Goal: Task Accomplishment & Management: Use online tool/utility

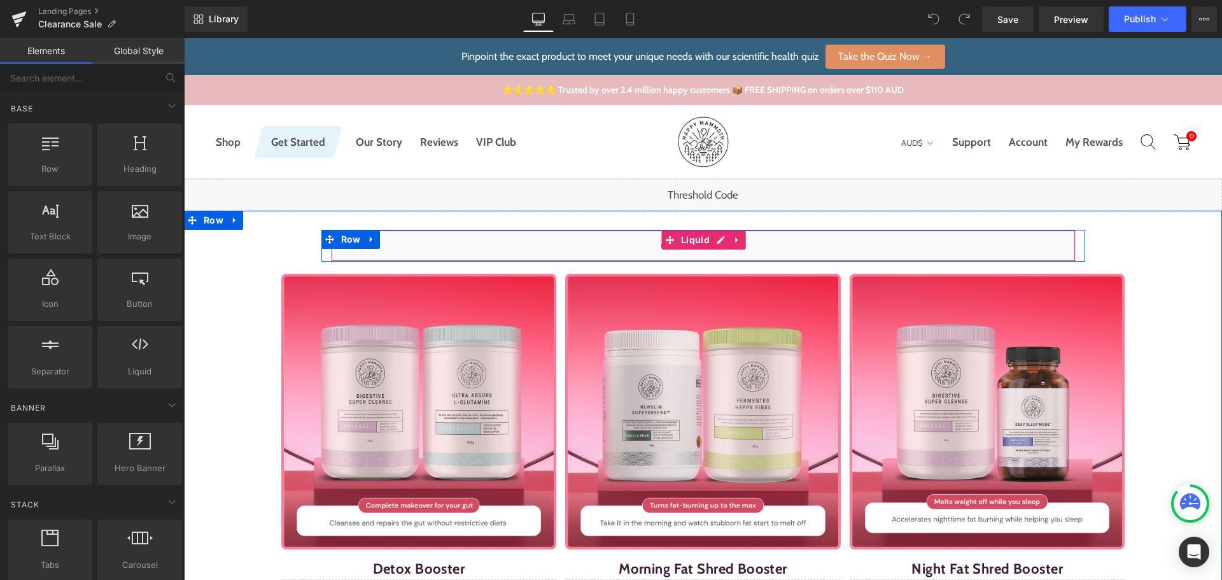
click at [713, 241] on div "Liquid" at bounding box center [703, 246] width 745 height 32
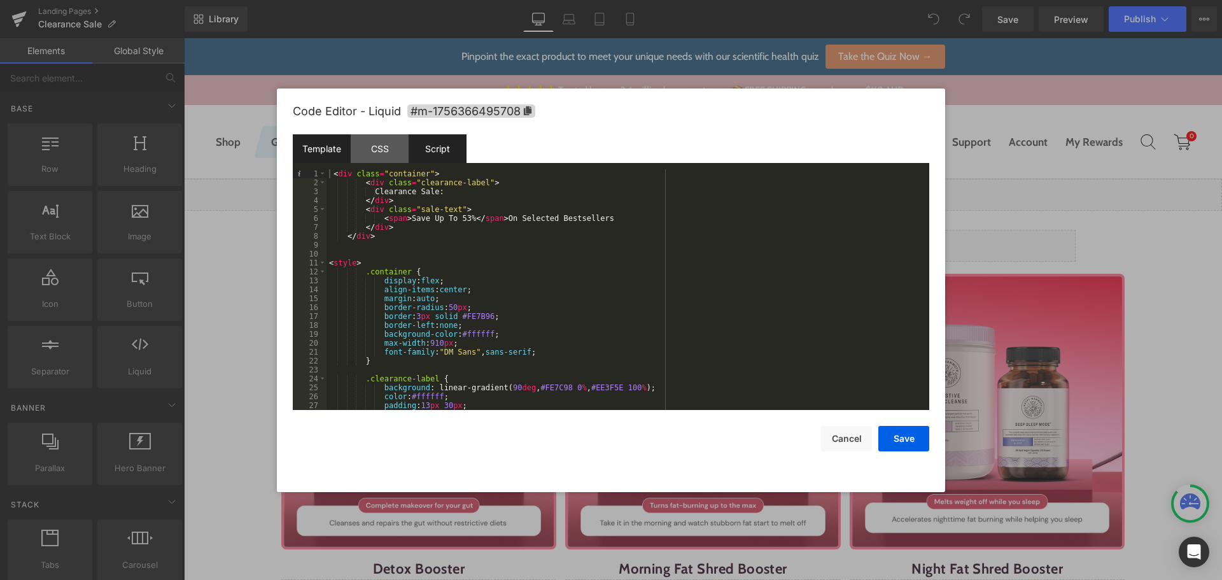
click at [452, 151] on div "Script" at bounding box center [438, 148] width 58 height 29
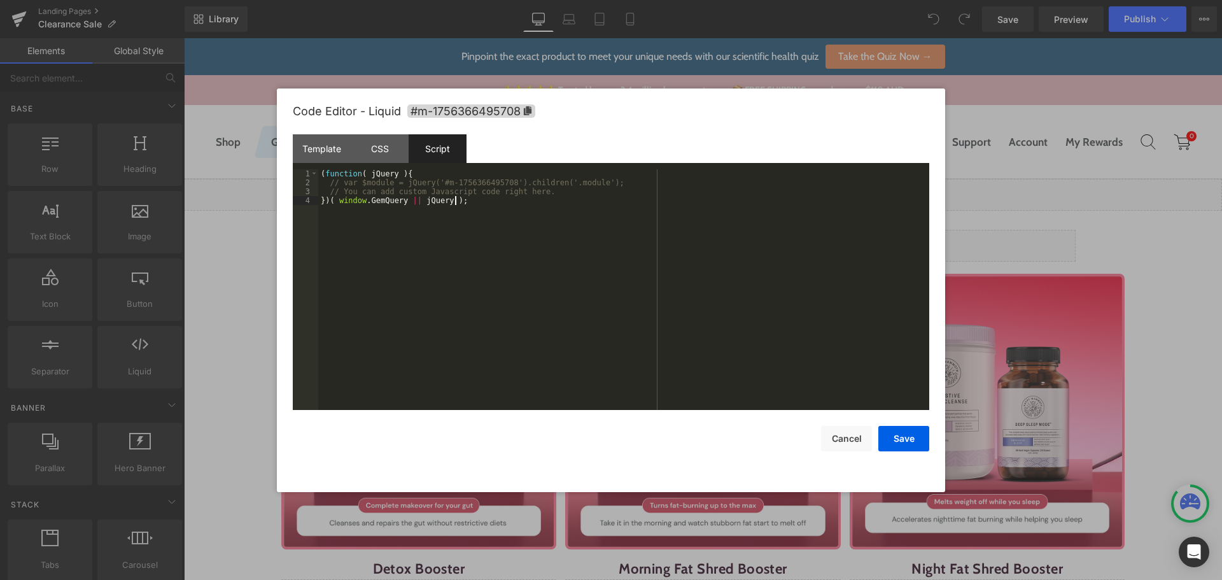
click at [539, 248] on div "( function ( jQuery ) { // var $module = jQuery('#m-1756366495708').children('.…" at bounding box center [623, 298] width 611 height 258
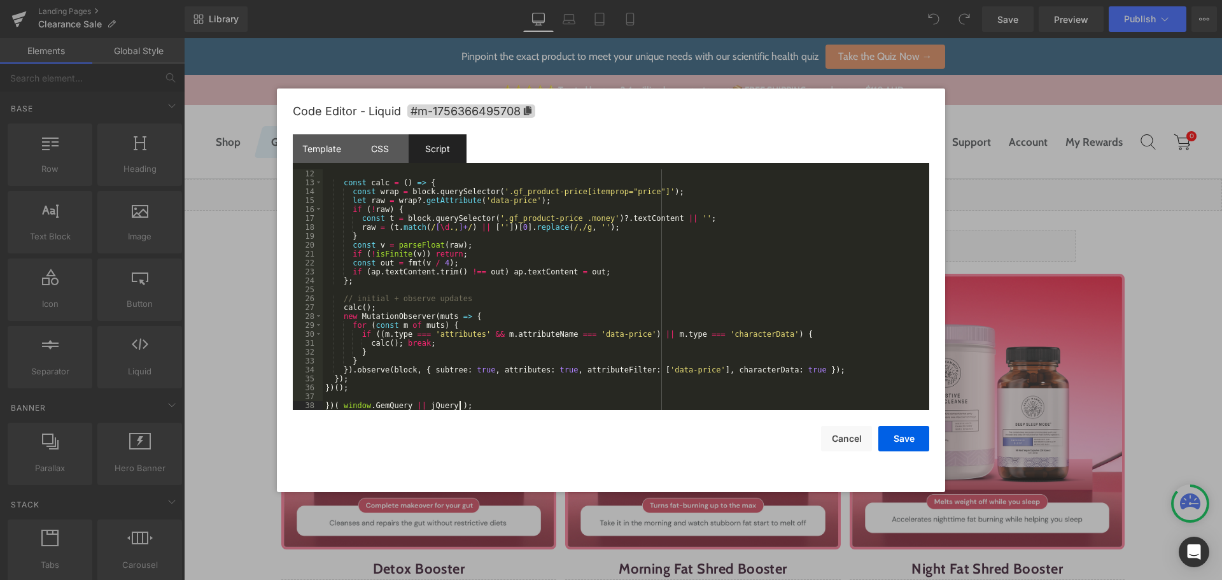
scroll to position [98, 0]
click at [886, 430] on button "Save" at bounding box center [903, 438] width 51 height 25
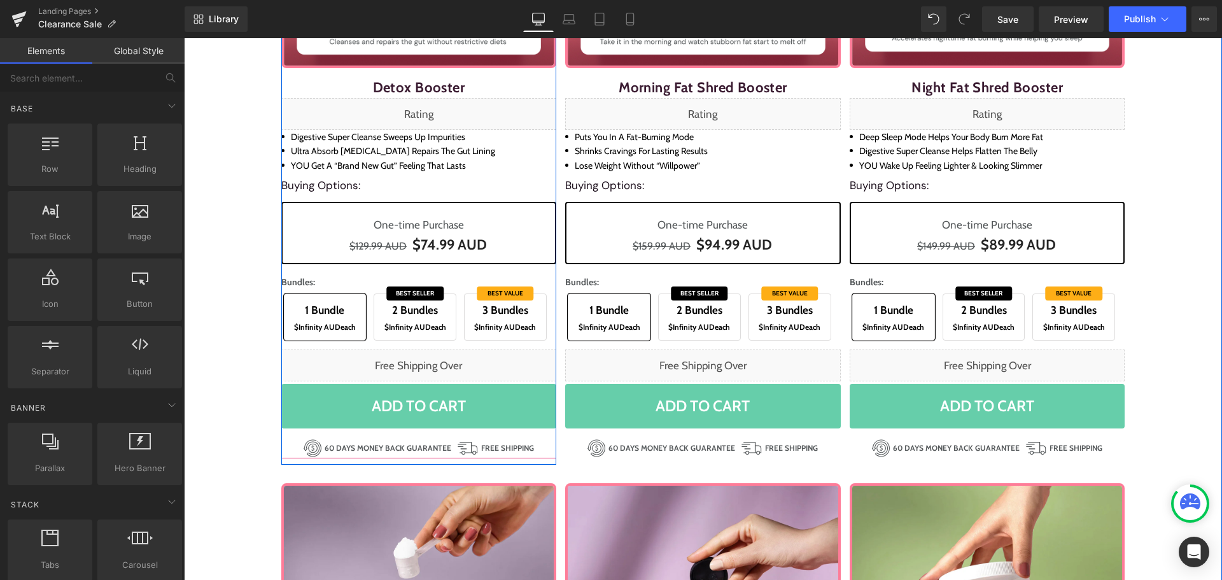
scroll to position [482, 0]
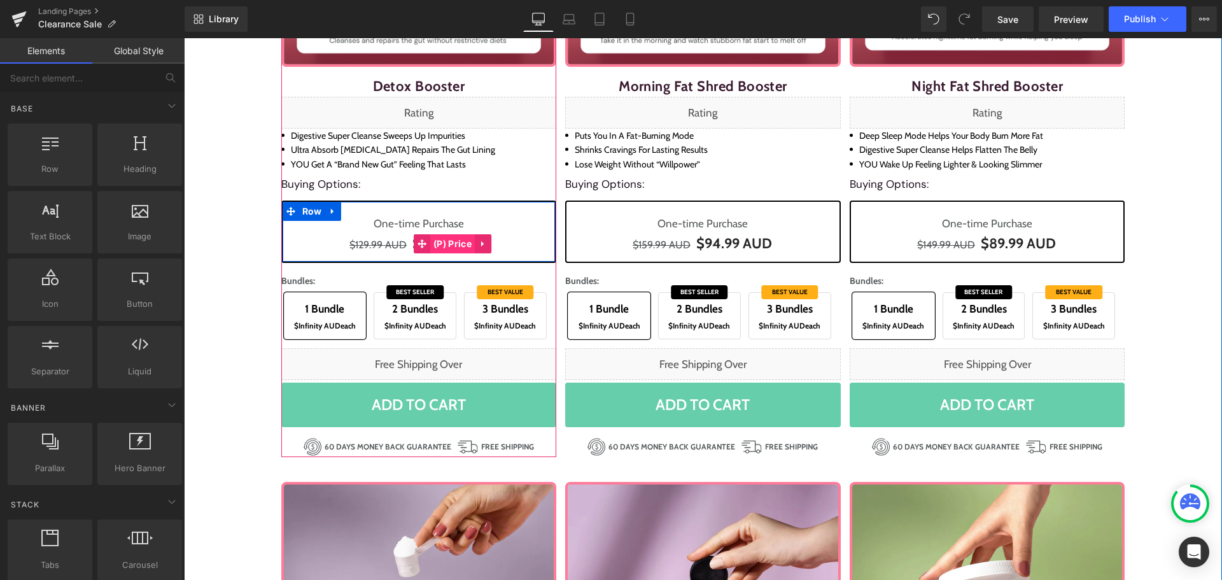
click at [442, 244] on span "(P) Price" at bounding box center [452, 243] width 45 height 19
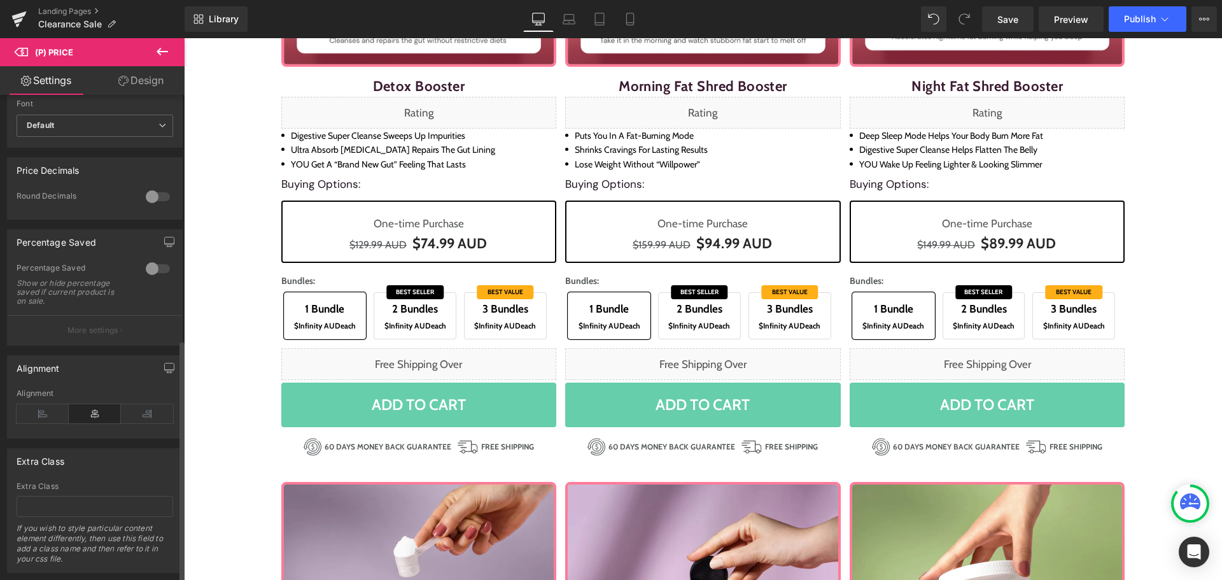
scroll to position [491, 0]
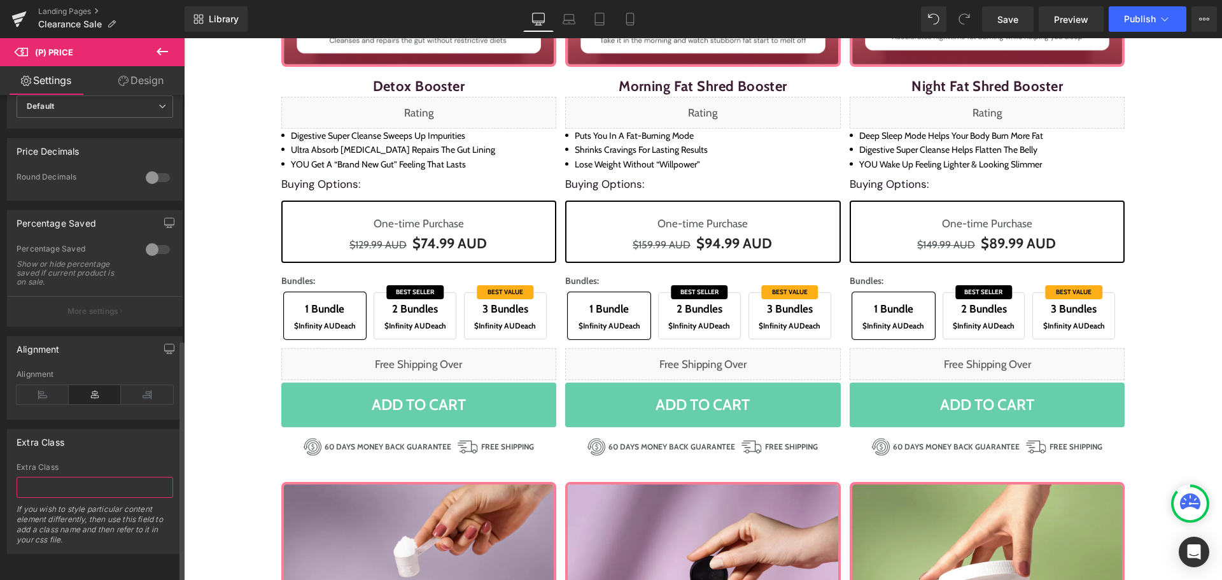
click at [82, 477] on input "text" at bounding box center [95, 487] width 157 height 21
paste input "one-price"
type input "one-price"
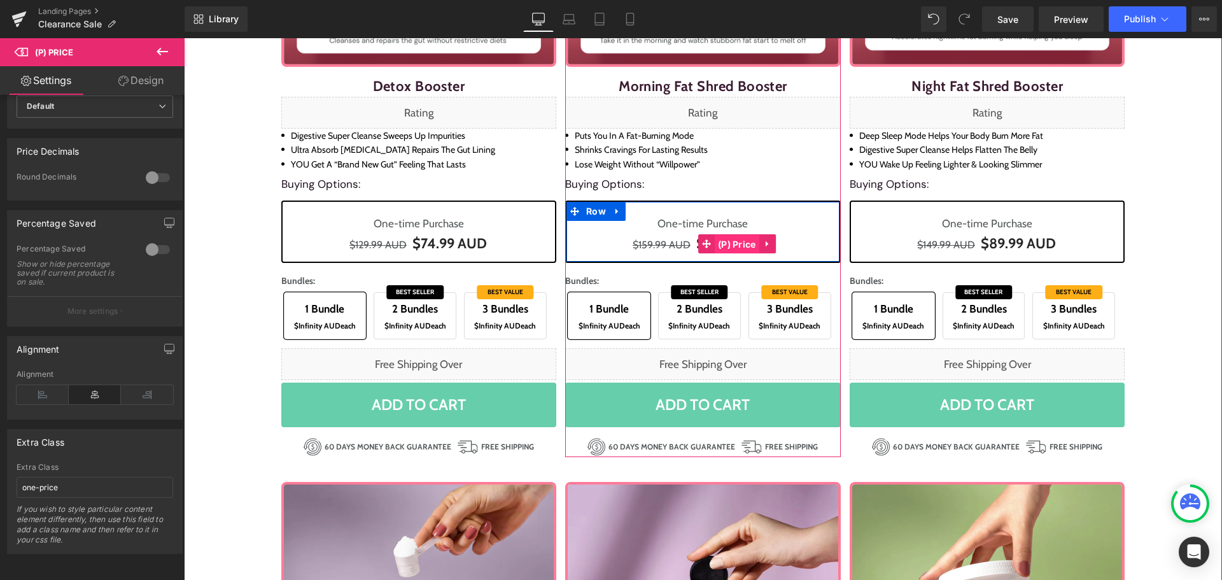
click at [715, 242] on span "(P) Price" at bounding box center [737, 244] width 45 height 19
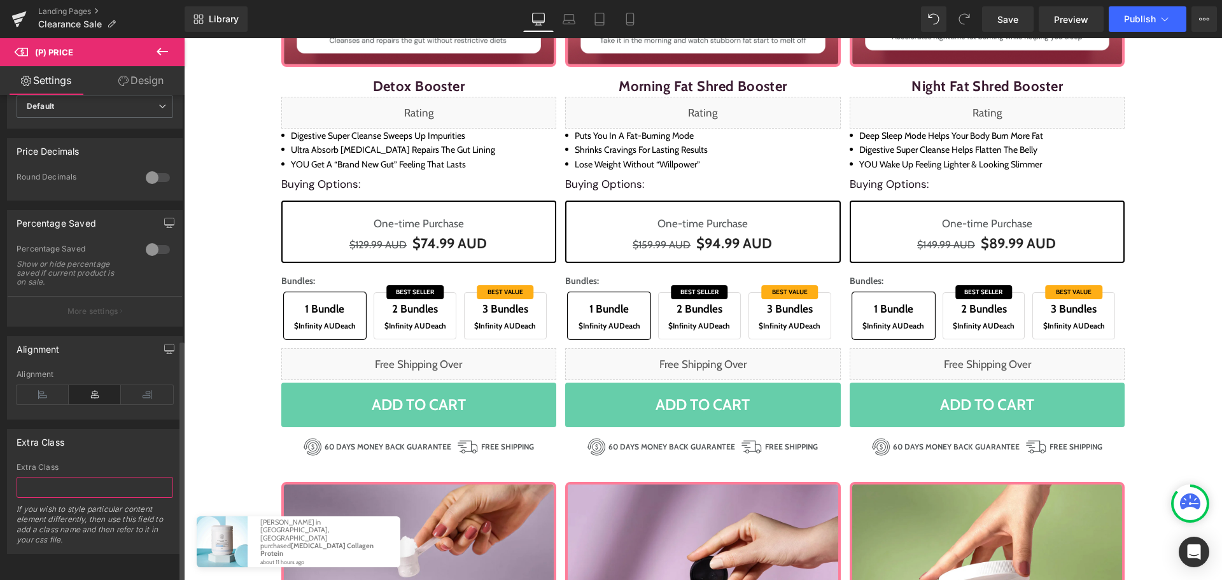
click at [80, 479] on input "text" at bounding box center [95, 487] width 157 height 21
paste input "one-price"
type input "one-price"
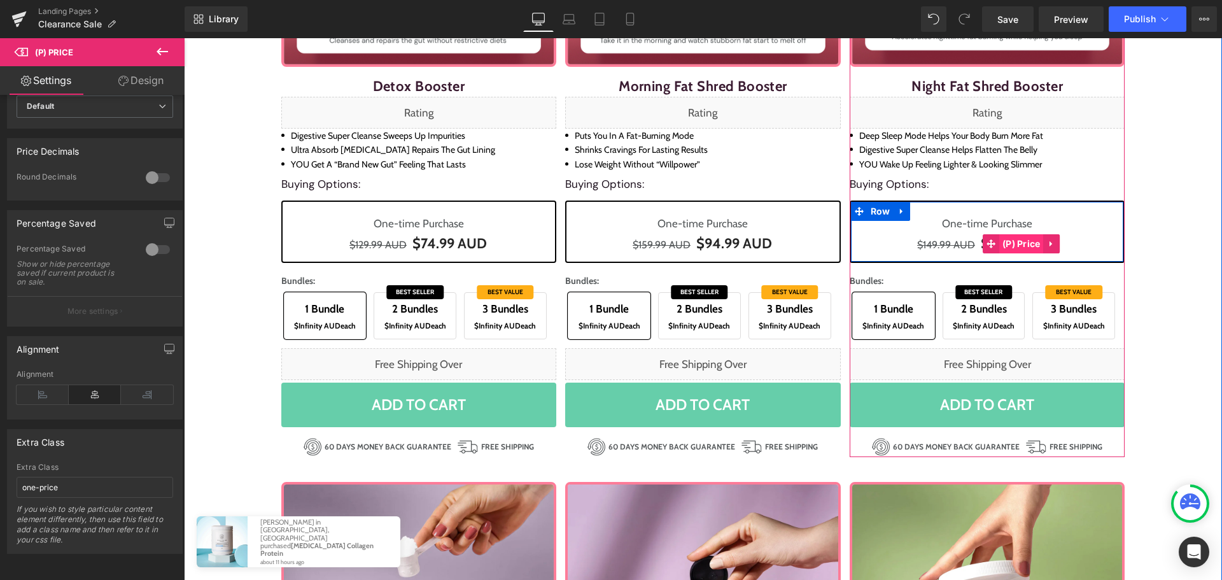
click at [999, 238] on span "(P) Price" at bounding box center [1021, 243] width 45 height 19
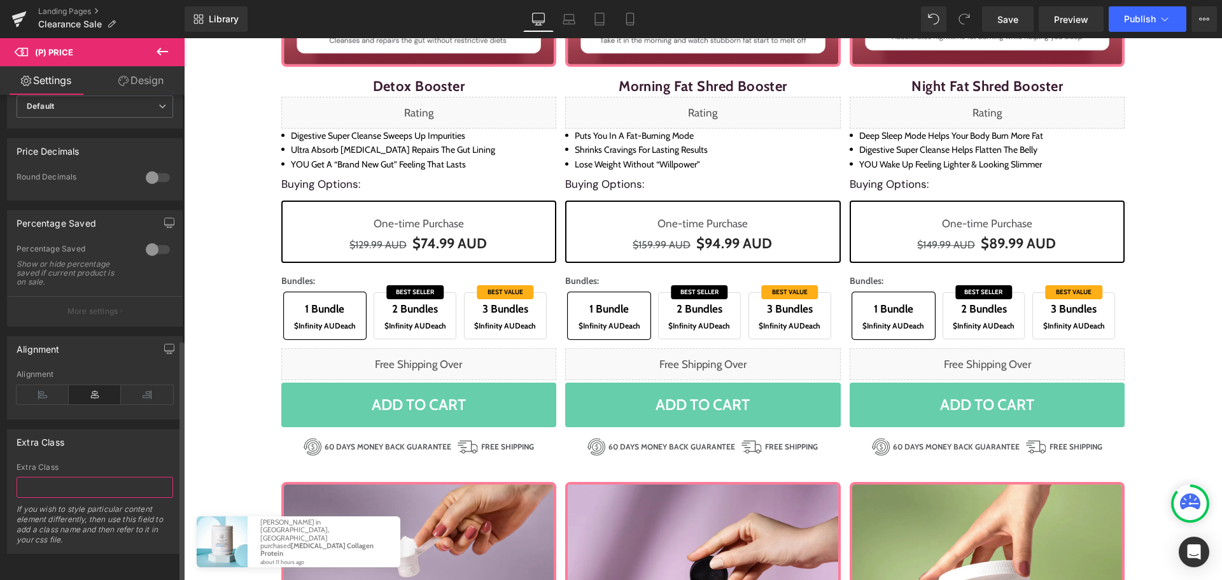
click at [122, 477] on input "text" at bounding box center [95, 487] width 157 height 21
paste input "one-price"
type input "one-price"
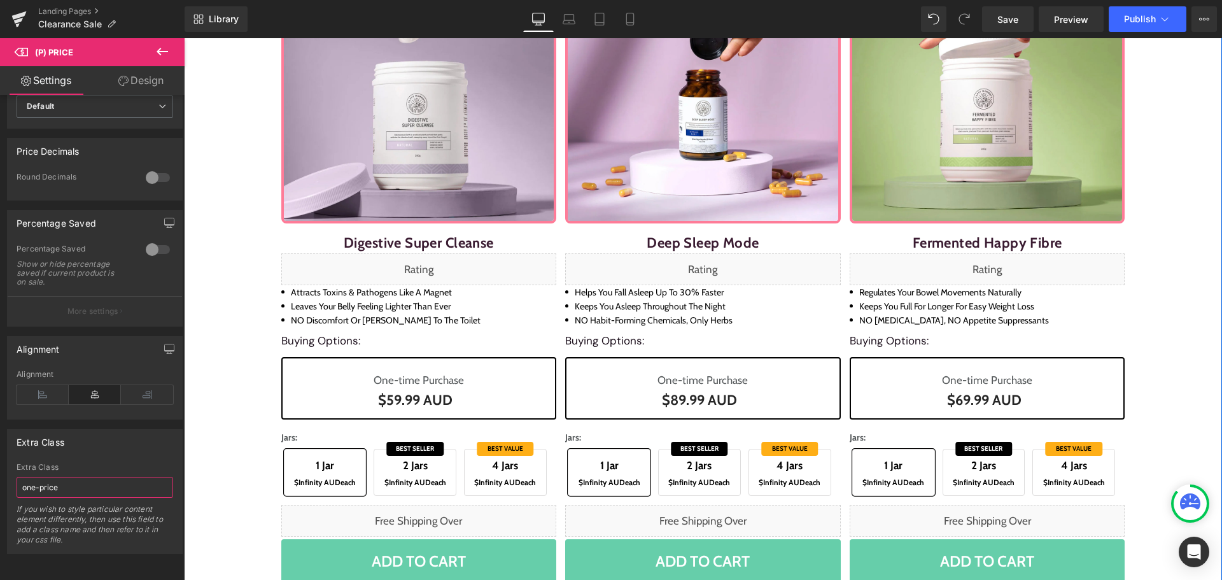
scroll to position [1017, 0]
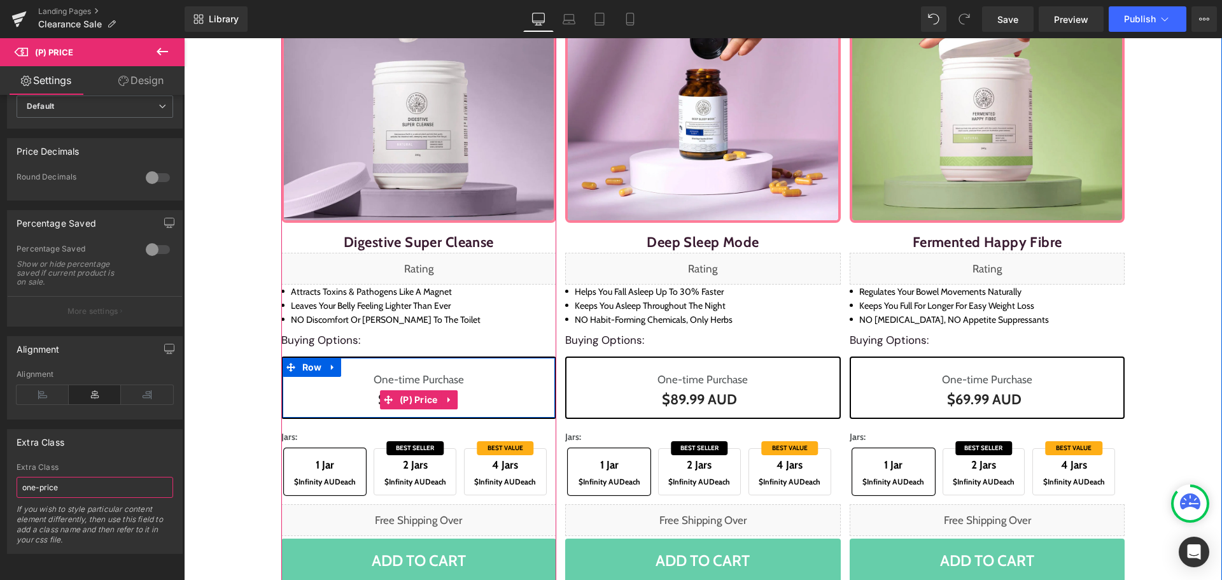
drag, startPoint x: 416, startPoint y: 398, endPoint x: 335, endPoint y: 408, distance: 81.4
click at [416, 398] on span "(P) Price" at bounding box center [418, 399] width 45 height 19
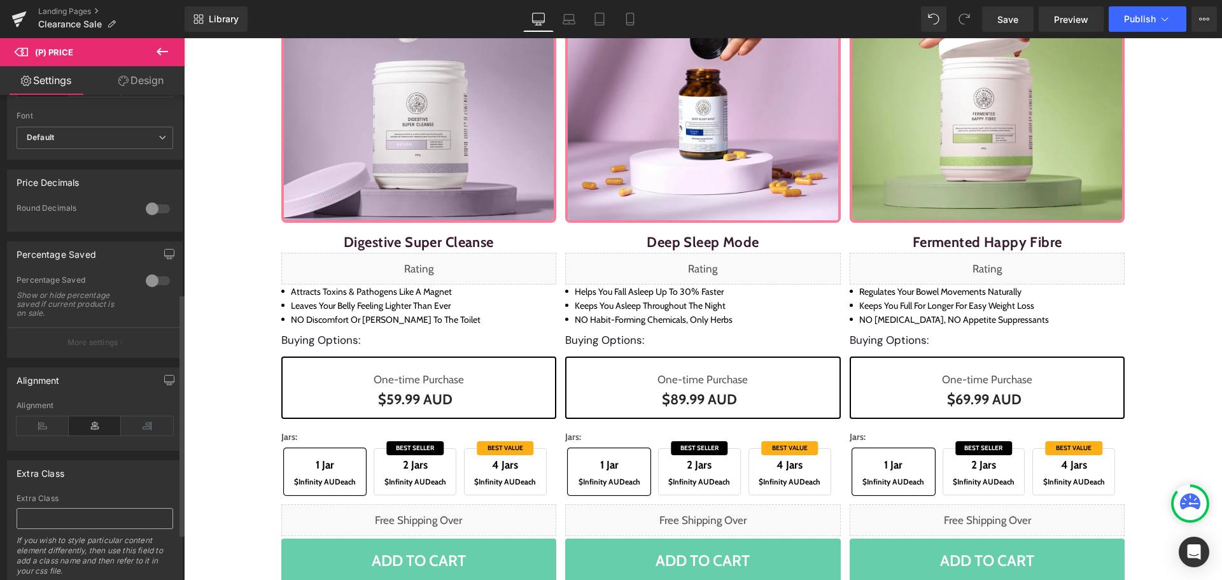
scroll to position [491, 0]
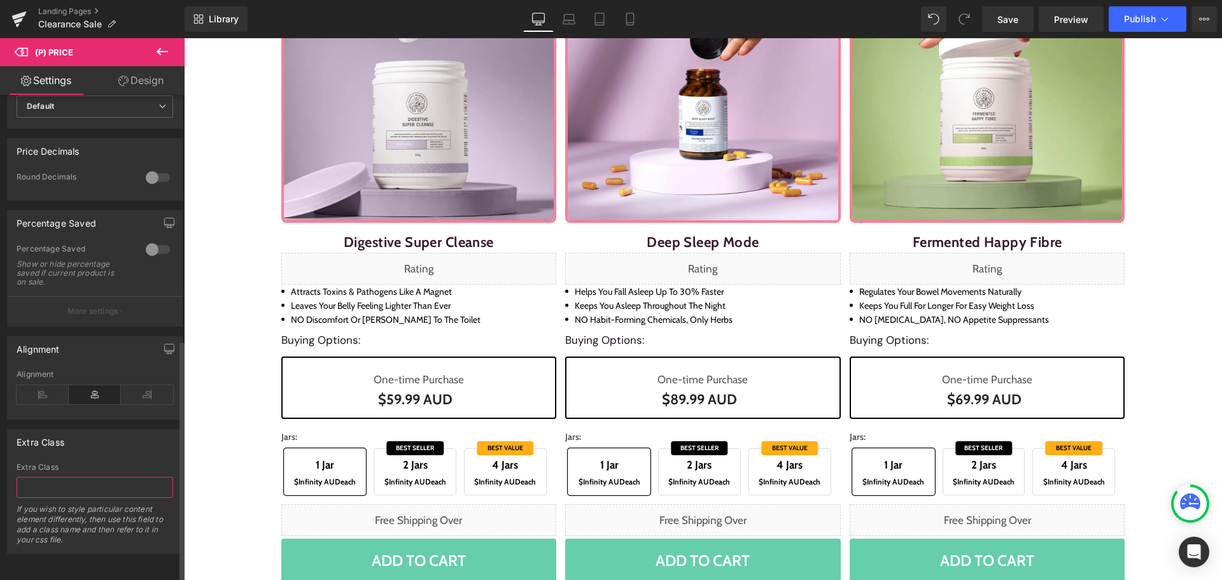
click at [76, 477] on input "text" at bounding box center [95, 487] width 157 height 21
paste input "one-price"
type input "one-price"
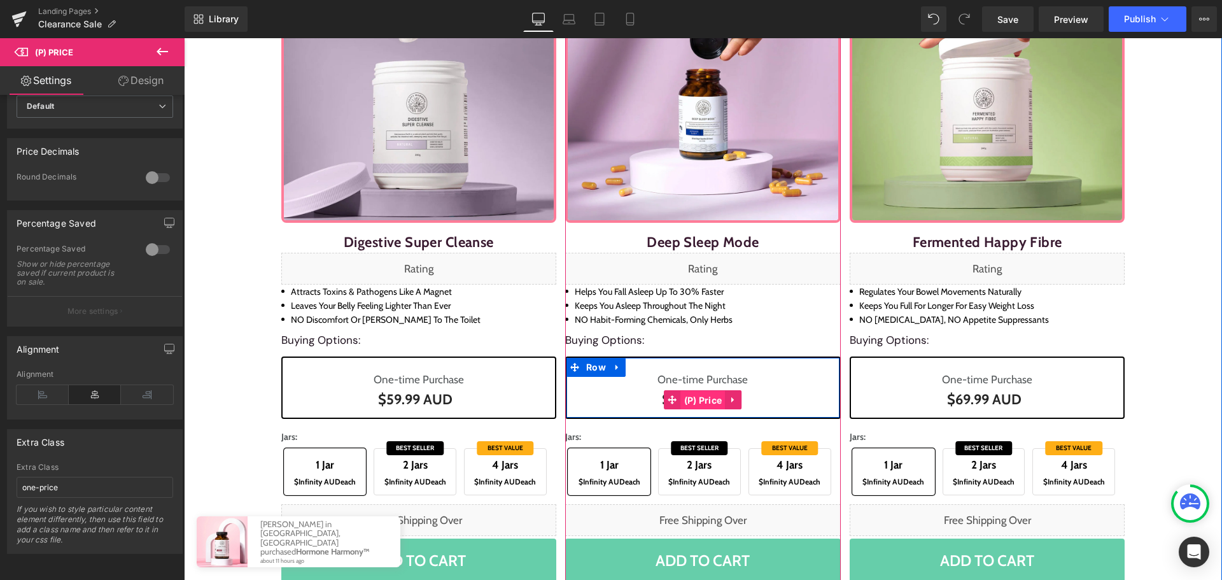
click at [698, 398] on span "(P) Price" at bounding box center [703, 400] width 45 height 19
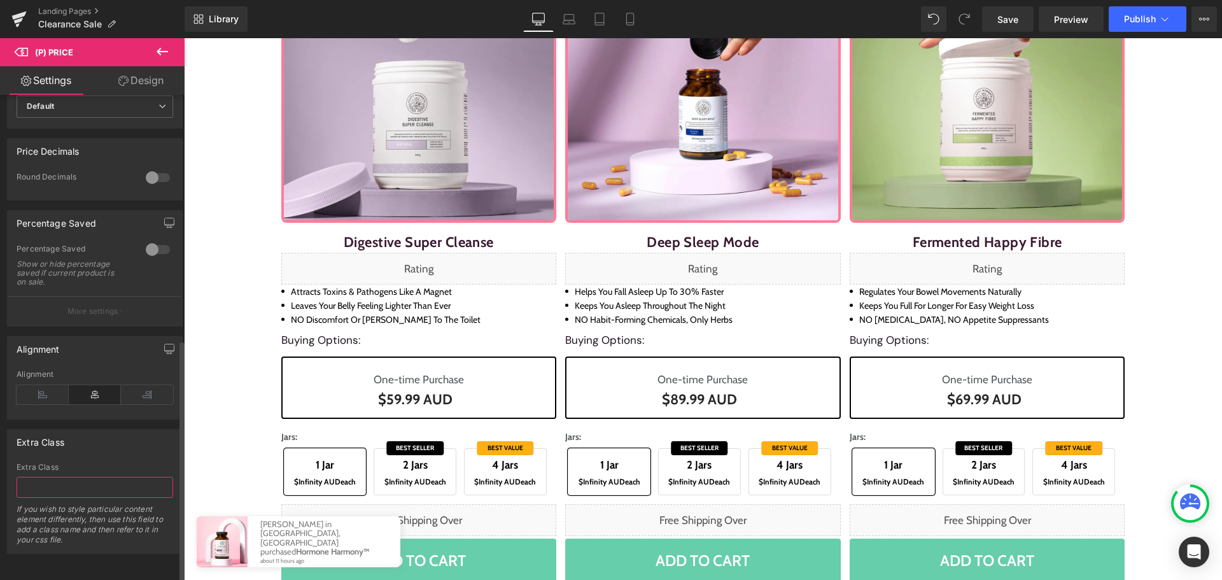
click at [94, 482] on input "text" at bounding box center [95, 487] width 157 height 21
paste input "one-price"
type input "one-price"
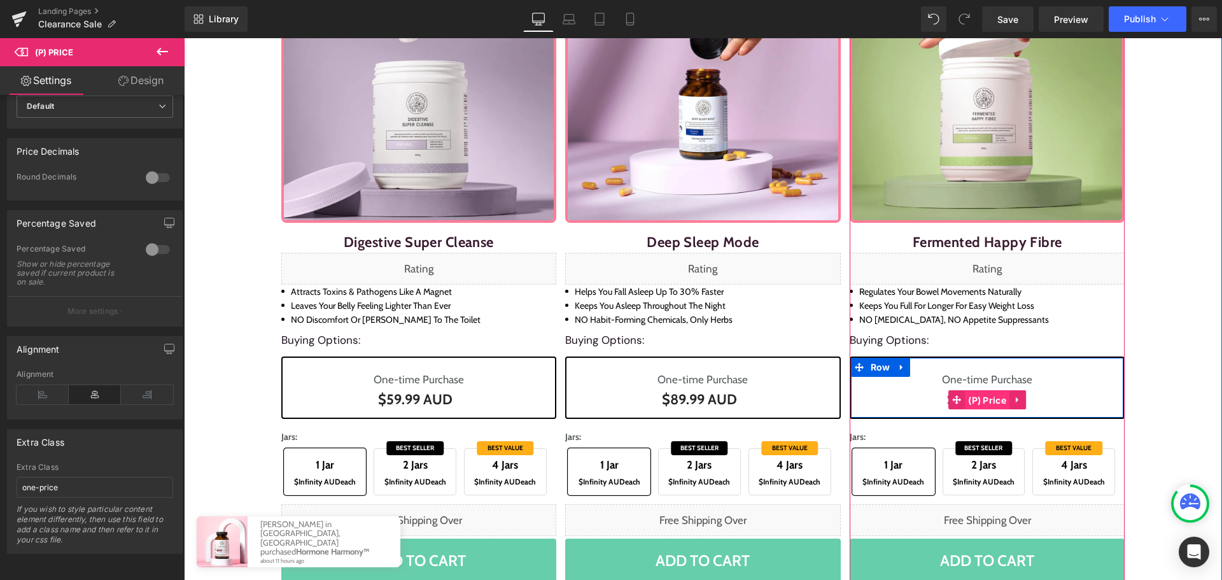
click at [993, 396] on span "(P) Price" at bounding box center [987, 400] width 45 height 19
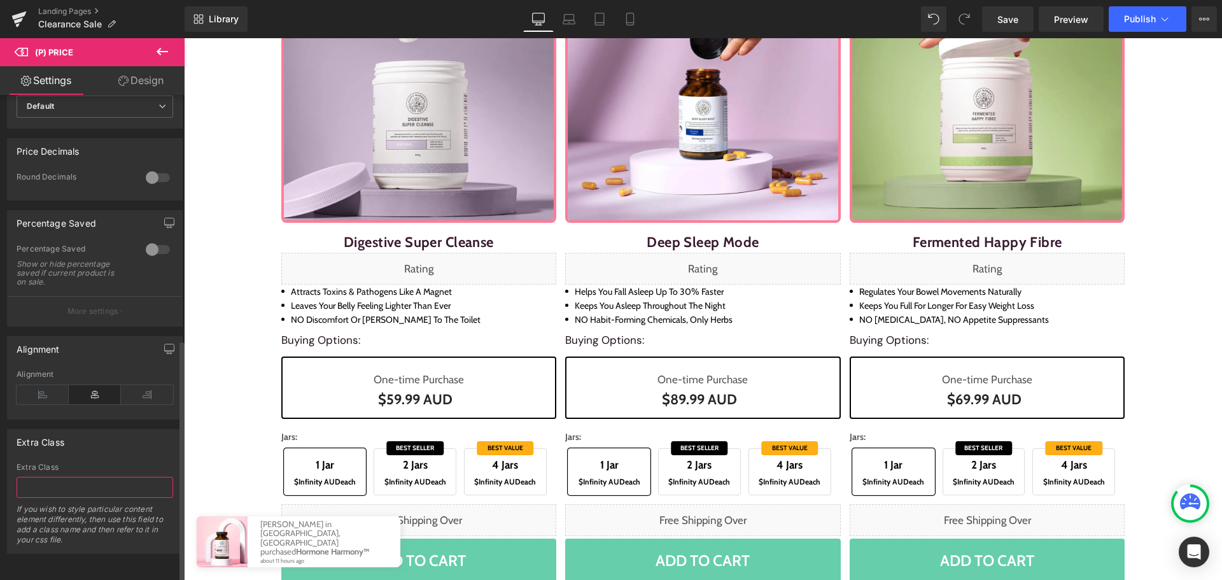
click at [83, 482] on input "text" at bounding box center [95, 487] width 157 height 21
paste input "one-price"
type input "one-price"
drag, startPoint x: 129, startPoint y: 448, endPoint x: 148, endPoint y: 463, distance: 24.1
click at [129, 449] on div "Extra Class Extra Class one-price If you wish to style particular content eleme…" at bounding box center [95, 491] width 176 height 125
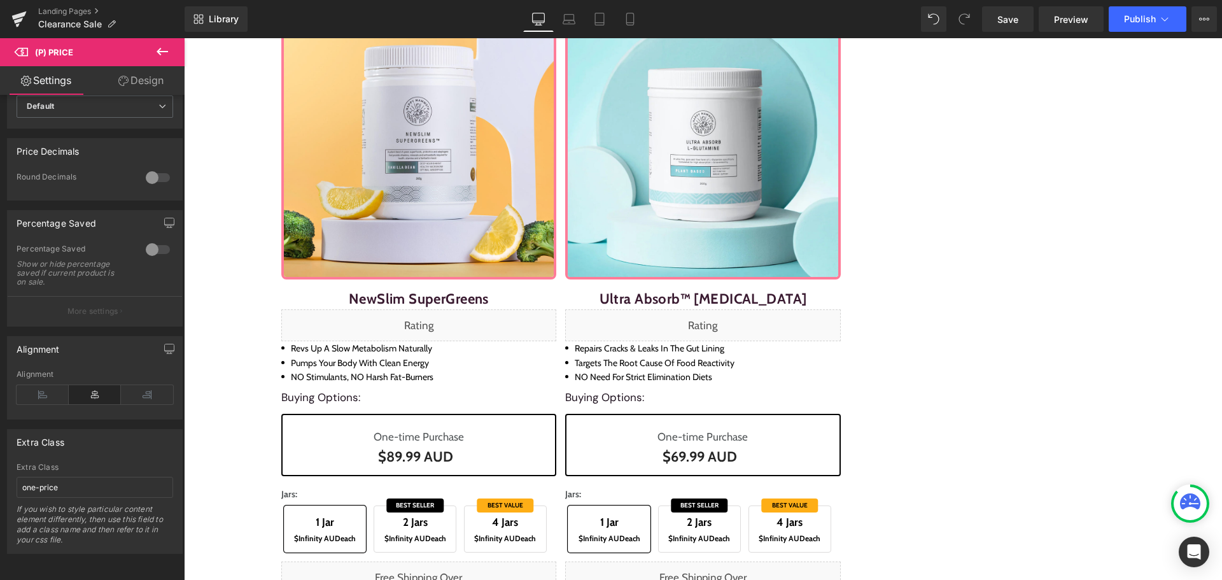
scroll to position [1696, 0]
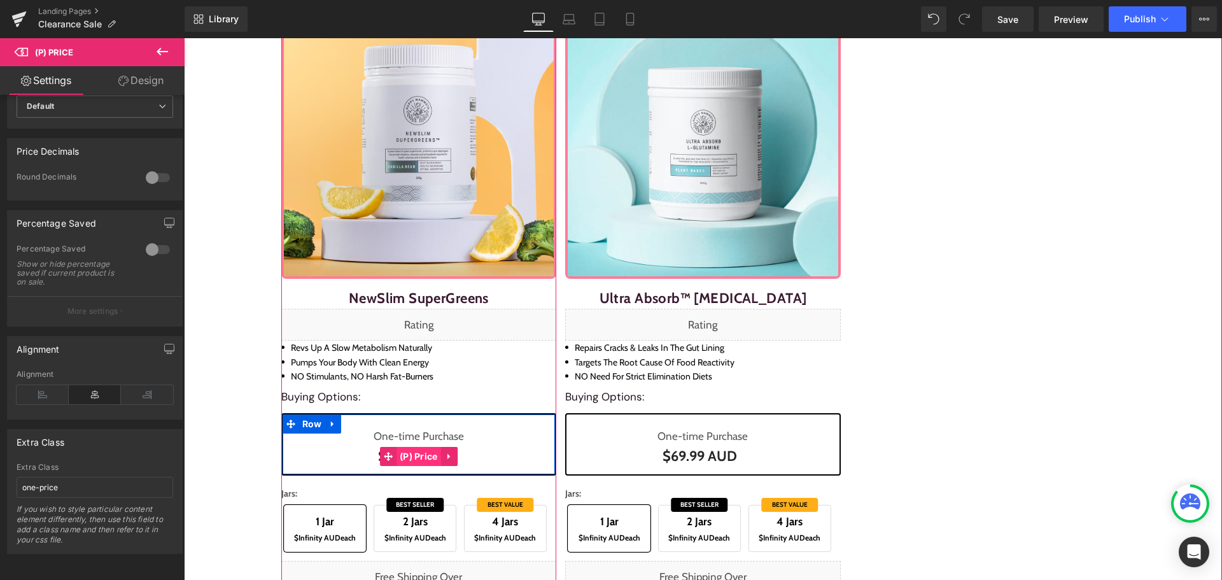
click at [405, 449] on span "(P) Price" at bounding box center [418, 456] width 45 height 19
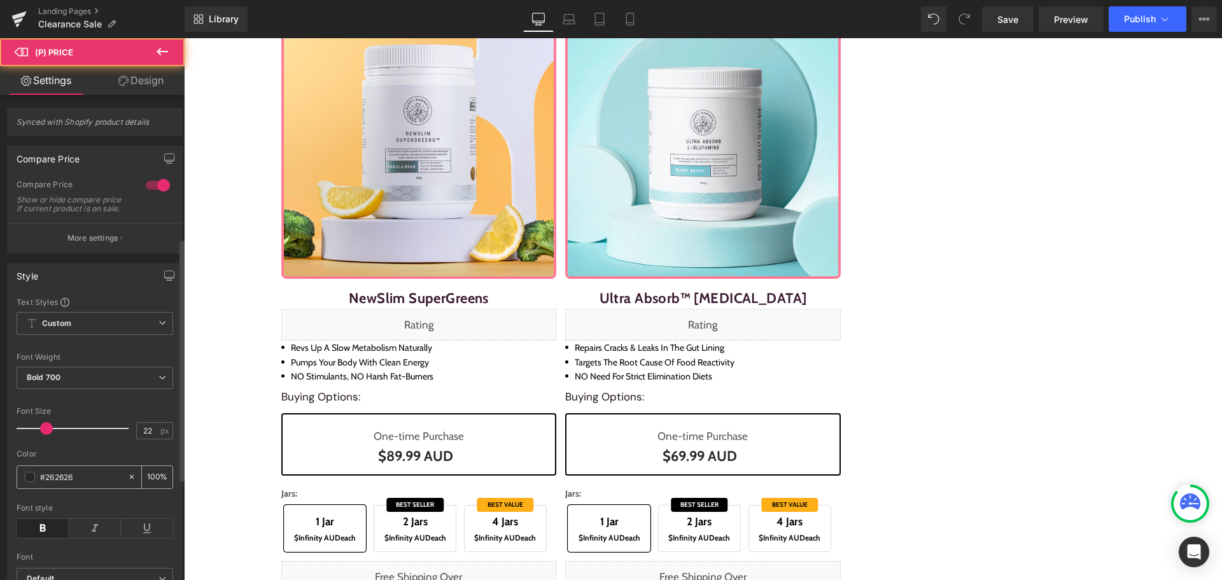
scroll to position [491, 0]
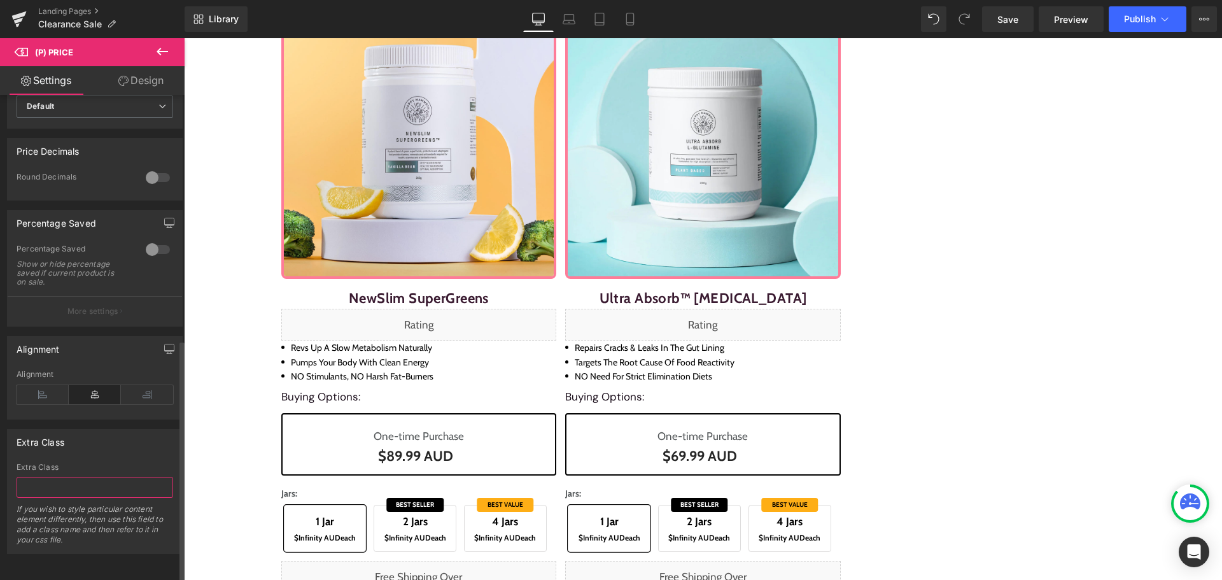
click at [81, 477] on input "text" at bounding box center [95, 487] width 157 height 21
paste input "one-price"
type input "one-price"
click at [136, 443] on div "Extra Class" at bounding box center [95, 442] width 174 height 24
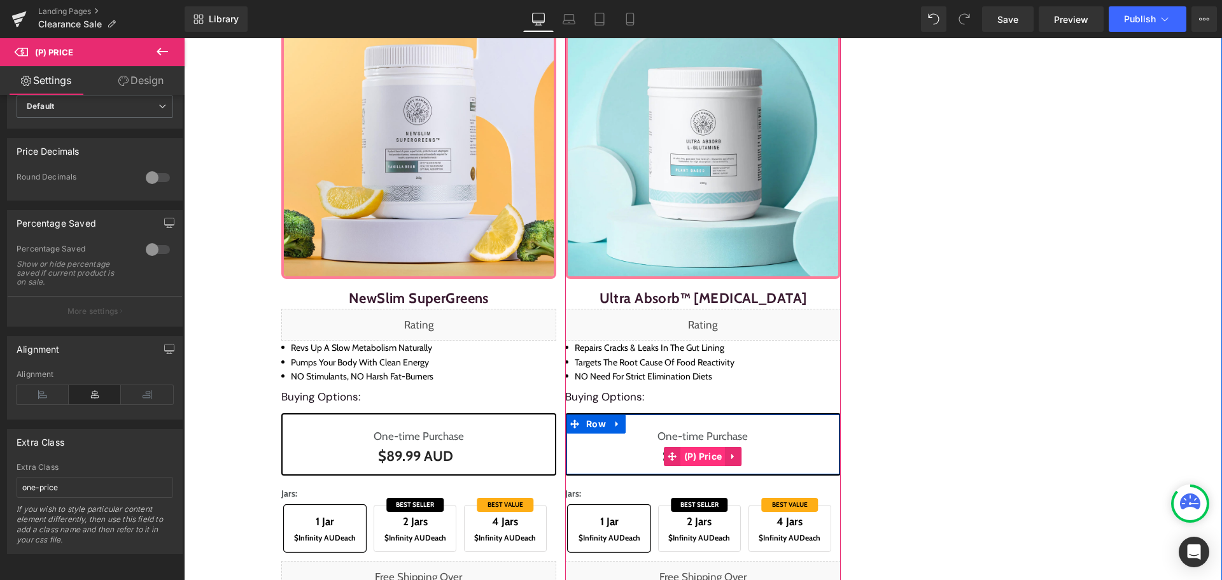
click at [696, 452] on span "(P) Price" at bounding box center [703, 456] width 45 height 19
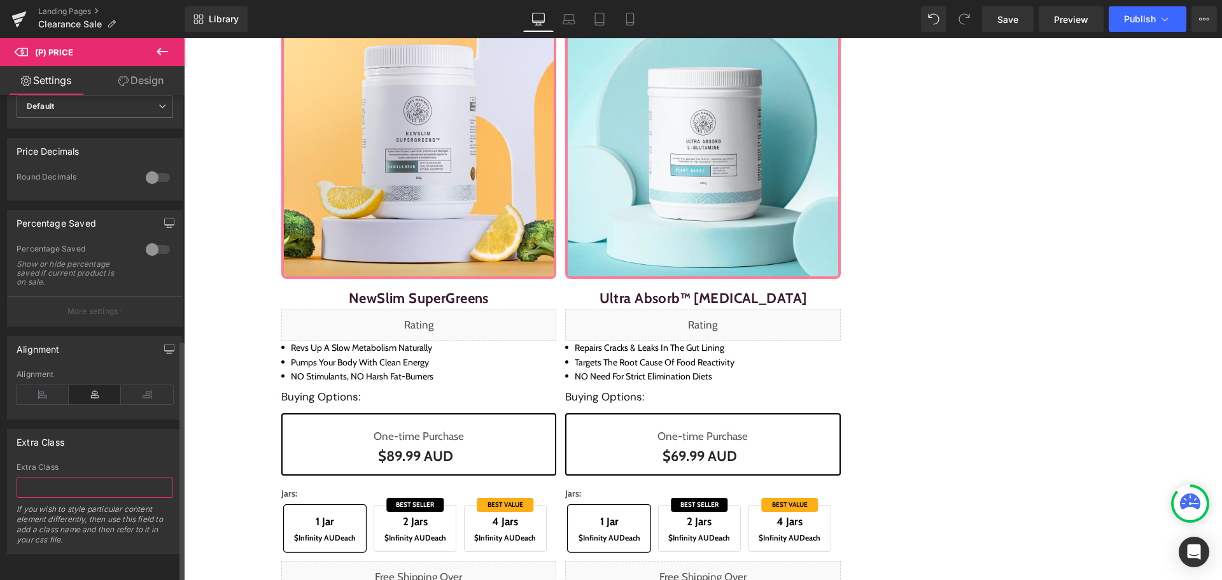
click at [77, 477] on input "text" at bounding box center [95, 487] width 157 height 21
paste input "one-price"
type input "one-price"
drag, startPoint x: 97, startPoint y: 452, endPoint x: 76, endPoint y: 409, distance: 48.1
click at [97, 452] on div "Extra Class Extra Class one-price If you wish to style particular content eleme…" at bounding box center [95, 491] width 176 height 125
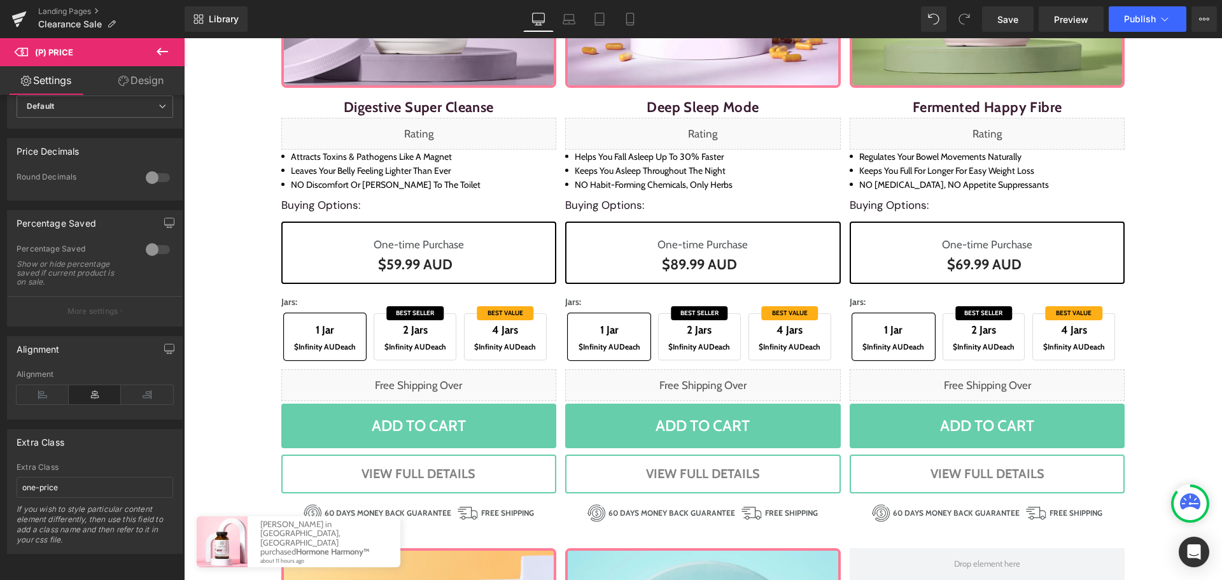
scroll to position [1152, 0]
click at [153, 53] on button at bounding box center [162, 52] width 45 height 28
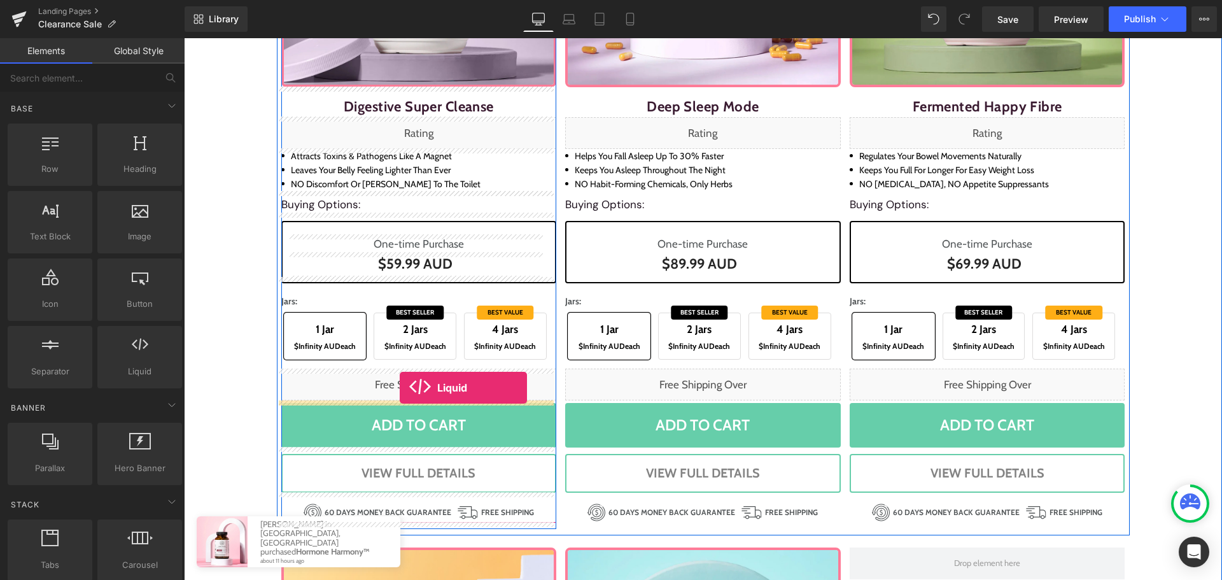
drag, startPoint x: 330, startPoint y: 402, endPoint x: 400, endPoint y: 388, distance: 70.8
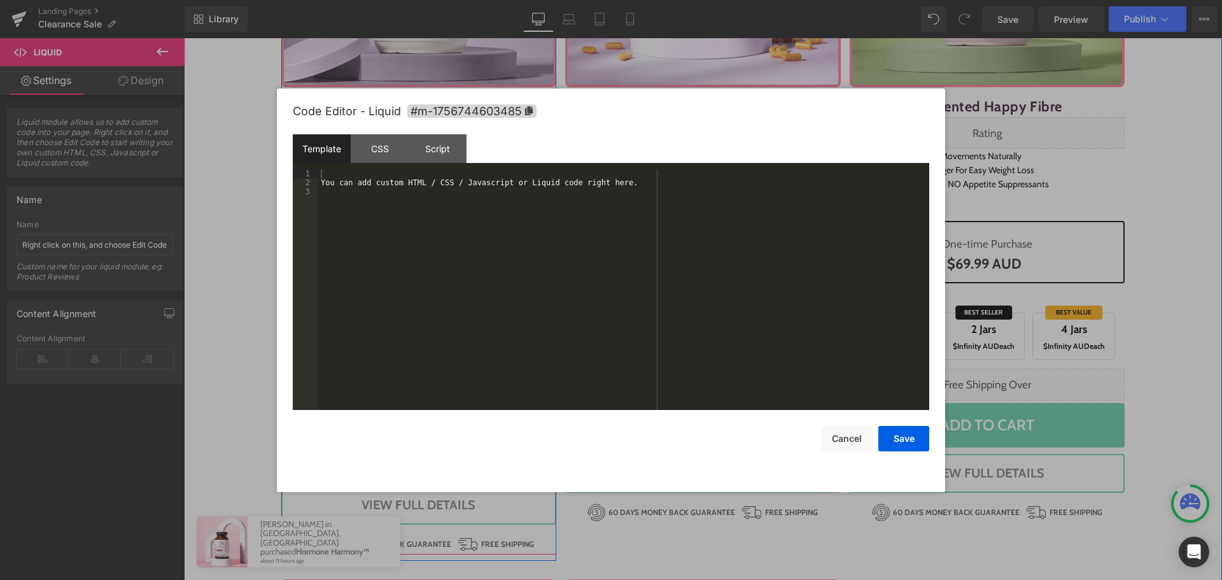
click at [431, 428] on div "Liquid" at bounding box center [419, 416] width 276 height 32
click at [479, 352] on div "You can add custom HTML / CSS / Javascript or Liquid code right here." at bounding box center [623, 298] width 611 height 258
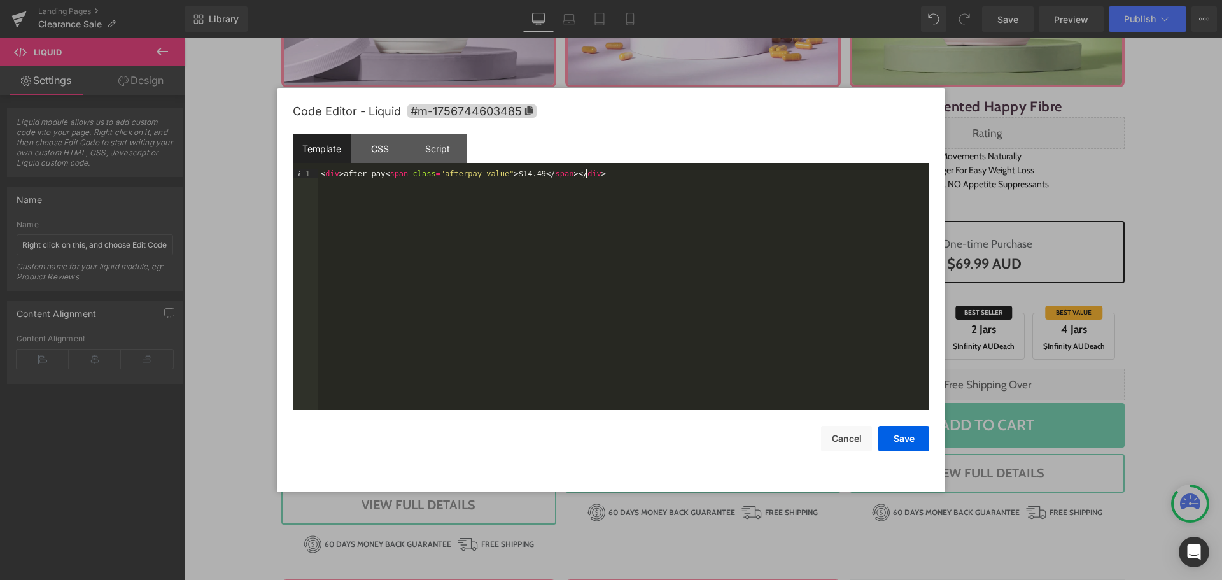
drag, startPoint x: 335, startPoint y: 176, endPoint x: 353, endPoint y: 207, distance: 35.6
click at [336, 176] on div "< div > after pay < span class = "afterpay-value" > $14.49 </ span > </ div >" at bounding box center [623, 298] width 611 height 258
click at [372, 174] on div "< div class = "after-pay-box" > after pay < span class = "afterpay-value" > $14…" at bounding box center [623, 298] width 611 height 258
click at [397, 216] on div "< div class = "after-pay-col" > after pay < span class = "afterpay-value" > $14…" at bounding box center [623, 298] width 611 height 258
click at [441, 246] on div "< div class = "after-pay-col" > after pay < span class = "afterpay-value" > $14…" at bounding box center [623, 298] width 611 height 258
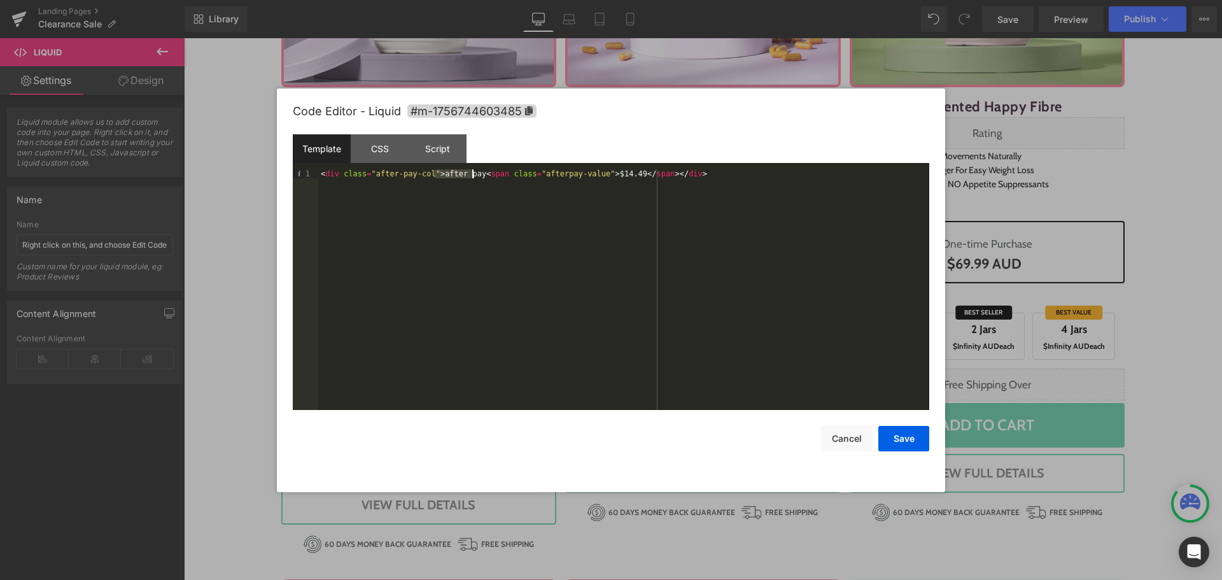
drag, startPoint x: 433, startPoint y: 174, endPoint x: 473, endPoint y: 172, distance: 40.8
click at [473, 172] on div "< div class = "after-pay-col" > after pay < span class = "afterpay-value" > $14…" at bounding box center [623, 298] width 611 height 258
click at [702, 173] on div "< div class = "after-pay-col" > or 4 installments of < span class = "afterpay-v…" at bounding box center [623, 298] width 611 height 258
click at [524, 176] on div "< div class = "after-pay-col" > or 4 installments of < span class = "afterpay-v…" at bounding box center [623, 298] width 611 height 258
click at [641, 174] on div "< div class = "after-pay-col" > or 4 installments of < span class = "afterpay-v…" at bounding box center [623, 298] width 611 height 258
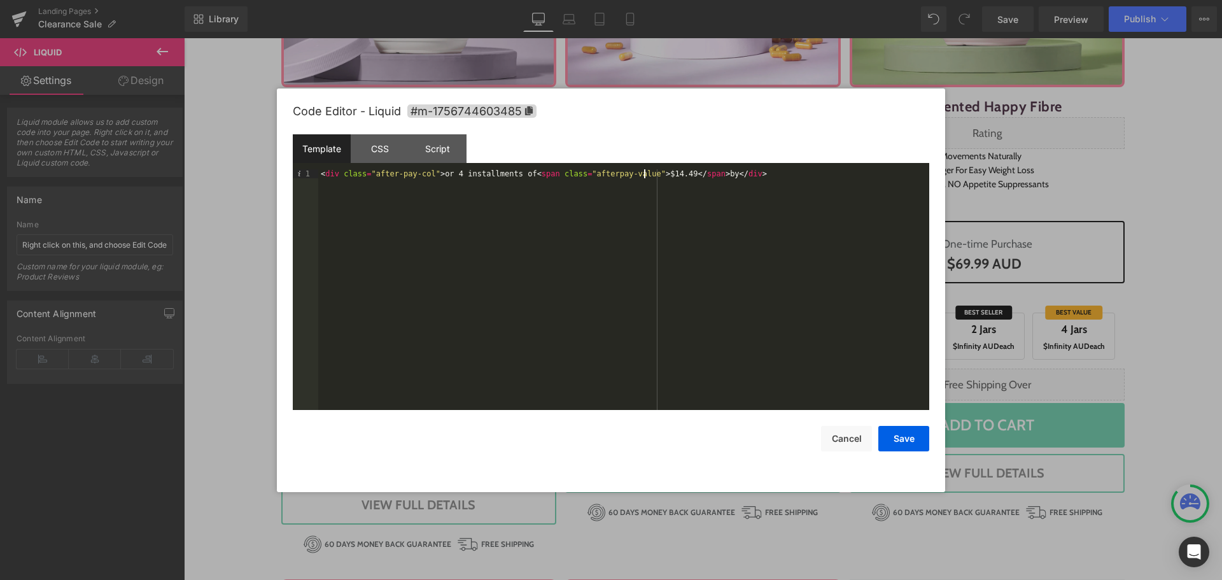
click at [645, 242] on div "< div class = "after-pay-col" > or 4 installments of < span class = "afterpay-v…" at bounding box center [623, 298] width 611 height 258
click at [770, 176] on div "< div class = "after-pay-col" > or 4 installments of < span class = "afterpay-v…" at bounding box center [623, 298] width 611 height 258
click at [715, 237] on div "< div class = "after-pay-col" > or 4 installments of < span class = "afterpay-v…" at bounding box center [623, 298] width 611 height 258
click at [714, 237] on div "< div class = "after-pay-col" > or 4 installments of < span class = "afterpay-v…" at bounding box center [623, 298] width 611 height 258
click at [711, 172] on div "< div class = "after-pay-col" > or 4 installments of < span class = "afterpay-v…" at bounding box center [623, 298] width 611 height 258
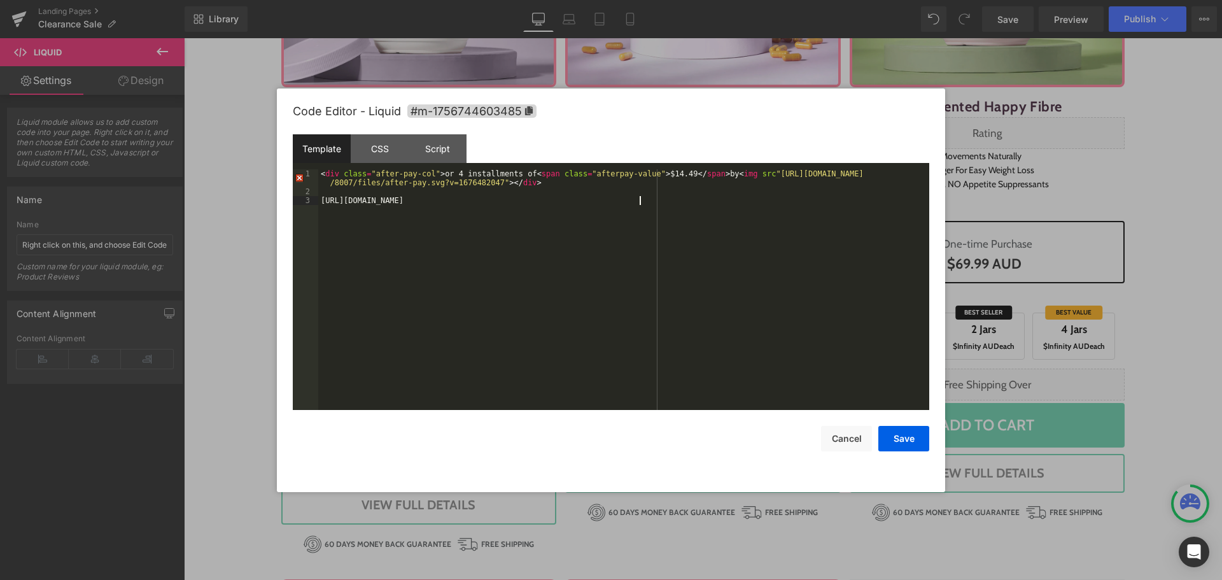
click at [703, 223] on div "< div class = "after-pay-col" > or 4 installments of < span class = "afterpay-v…" at bounding box center [623, 302] width 611 height 267
drag, startPoint x: 703, startPoint y: 194, endPoint x: 259, endPoint y: 214, distance: 444.0
click at [174, 195] on body "Liquid You are previewing how the will restyle your page. You can not edit Elem…" at bounding box center [611, 290] width 1222 height 580
click at [370, 199] on div "< div class = "after-pay-col" > or 4 installments of < span class = "afterpay-v…" at bounding box center [623, 302] width 611 height 267
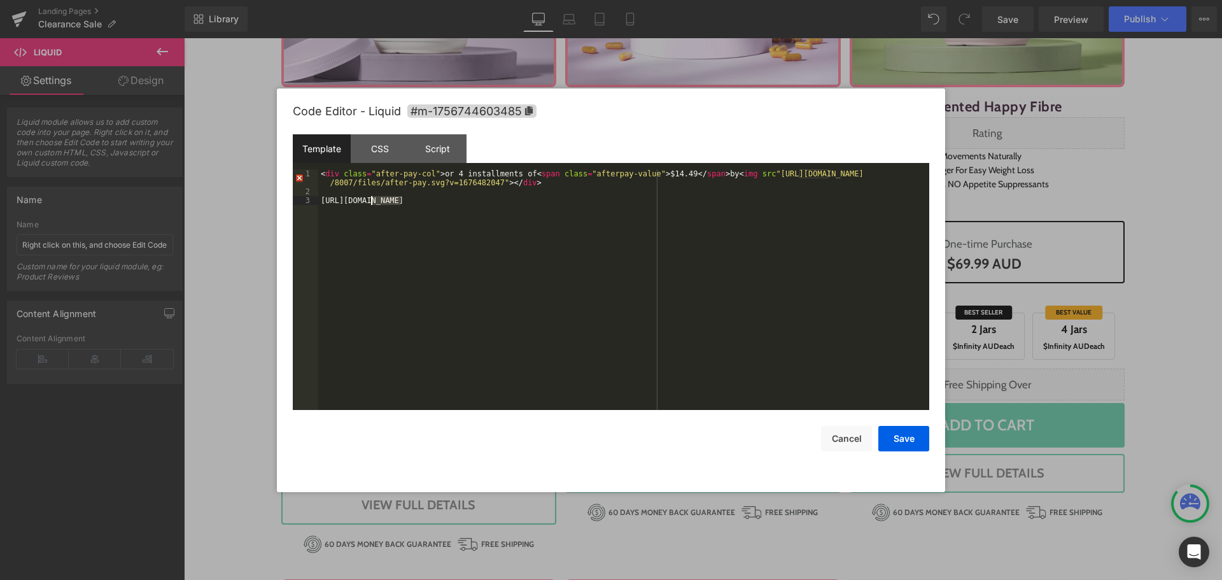
click at [370, 199] on div "< div class = "after-pay-col" > or 4 installments of < span class = "afterpay-v…" at bounding box center [623, 302] width 611 height 267
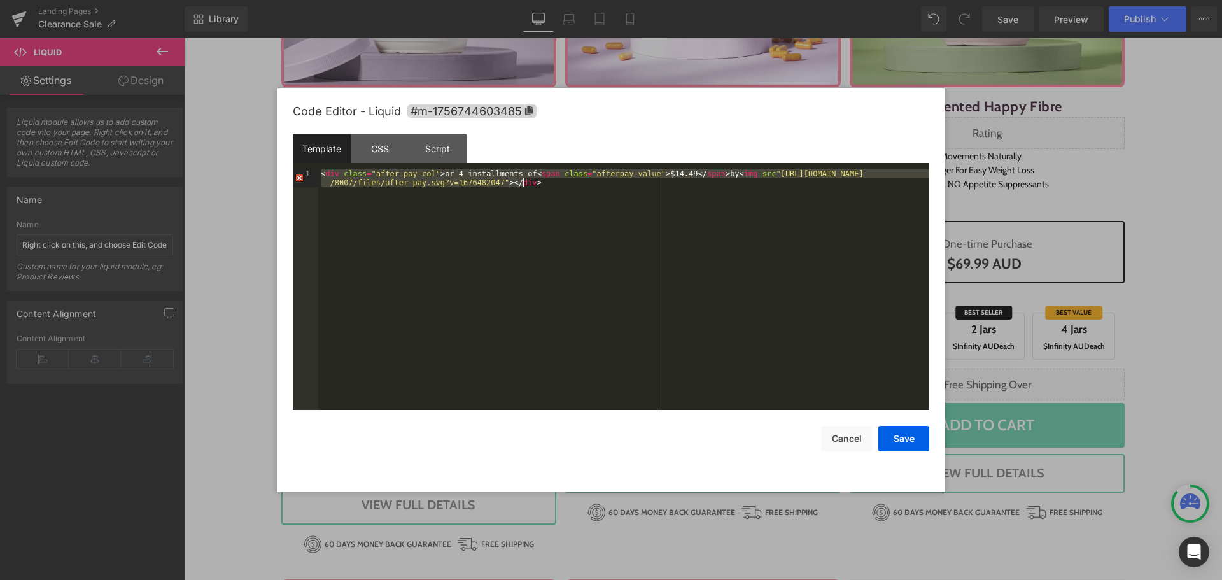
click at [545, 251] on div "< div class = "after-pay-col" > or 4 installments of < span class = "afterpay-v…" at bounding box center [623, 289] width 611 height 241
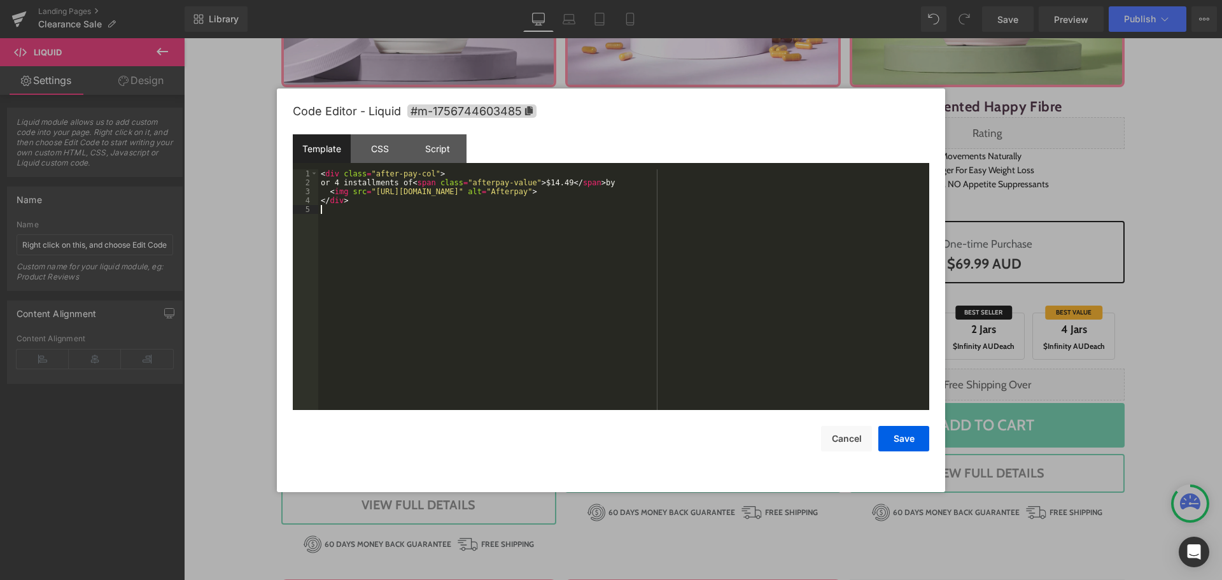
click at [523, 294] on div "< div class = "after-pay-col" > or 4 installments of < span class = "afterpay-v…" at bounding box center [623, 298] width 611 height 258
click at [571, 305] on div "< div class = "after-pay-col" > or 4 installments of < span class = "afterpay-v…" at bounding box center [623, 298] width 611 height 258
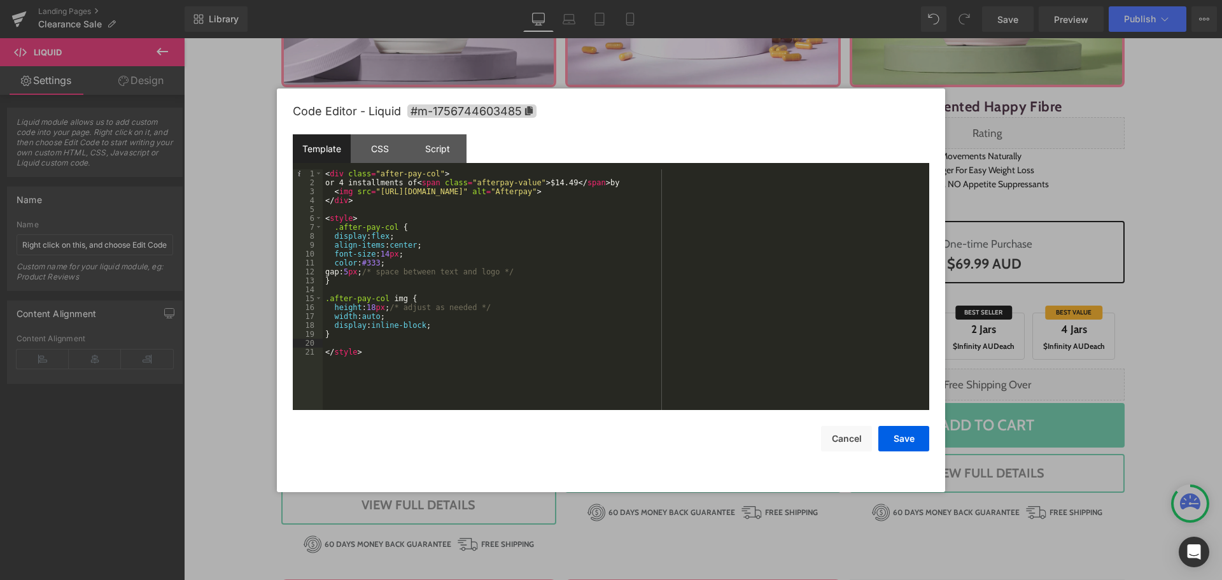
click at [571, 305] on div "< div class = "after-pay-col" > or 4 installments of < span class = "afterpay-v…" at bounding box center [626, 298] width 606 height 258
click at [386, 254] on div "< div class = "after-pay-col" > or 4 installments of < span class = "afterpay-v…" at bounding box center [626, 298] width 606 height 258
drag, startPoint x: 438, startPoint y: 360, endPoint x: 447, endPoint y: 354, distance: 10.9
click at [440, 360] on div "< div class = "after-pay-col" > or 4 installments of < span class = "afterpay-v…" at bounding box center [626, 298] width 606 height 258
click at [421, 253] on div "< div class = "after-pay-col" > or 4 installments of < span class = "afterpay-v…" at bounding box center [626, 298] width 606 height 258
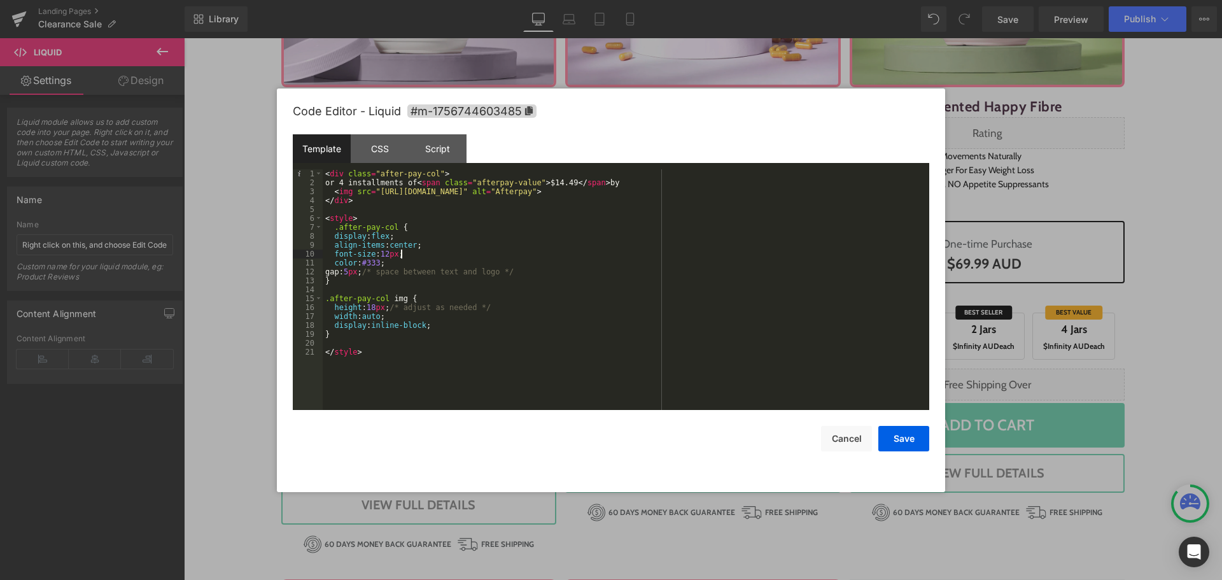
click at [456, 359] on div "< div class = "after-pay-col" > or 4 installments of < span class = "afterpay-v…" at bounding box center [626, 298] width 606 height 258
drag, startPoint x: 906, startPoint y: 440, endPoint x: 911, endPoint y: 436, distance: 6.8
click at [907, 442] on button "Save" at bounding box center [903, 438] width 51 height 25
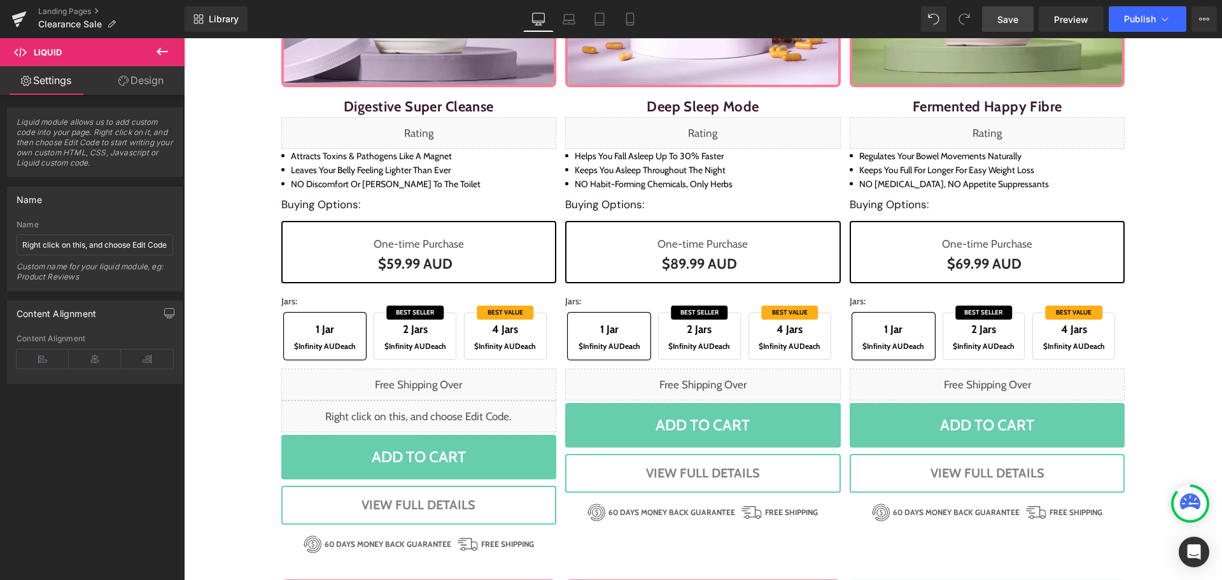
drag, startPoint x: 1011, startPoint y: 16, endPoint x: 1007, endPoint y: 8, distance: 9.4
click at [1012, 16] on span "Save" at bounding box center [1007, 19] width 21 height 13
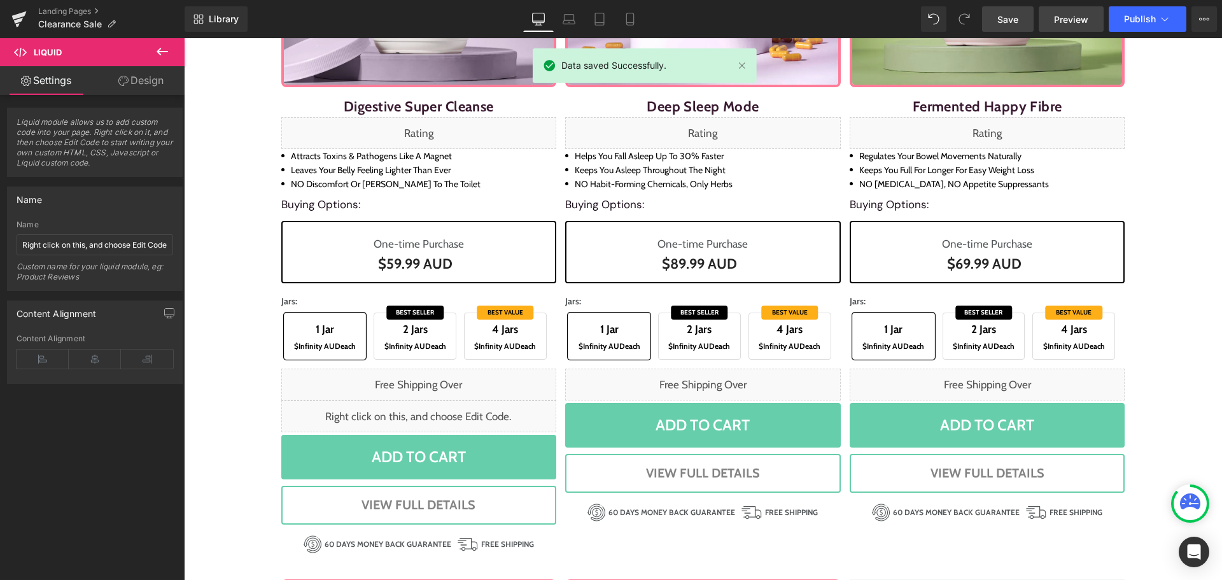
click at [1071, 13] on span "Preview" at bounding box center [1071, 19] width 34 height 13
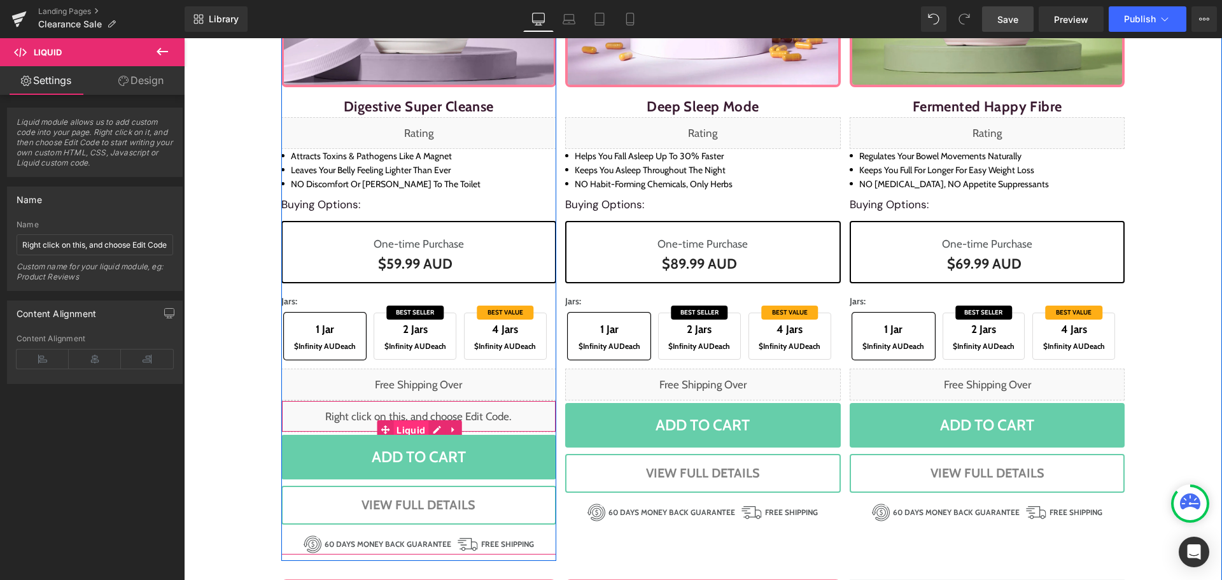
click at [405, 423] on span "Liquid" at bounding box center [410, 430] width 35 height 19
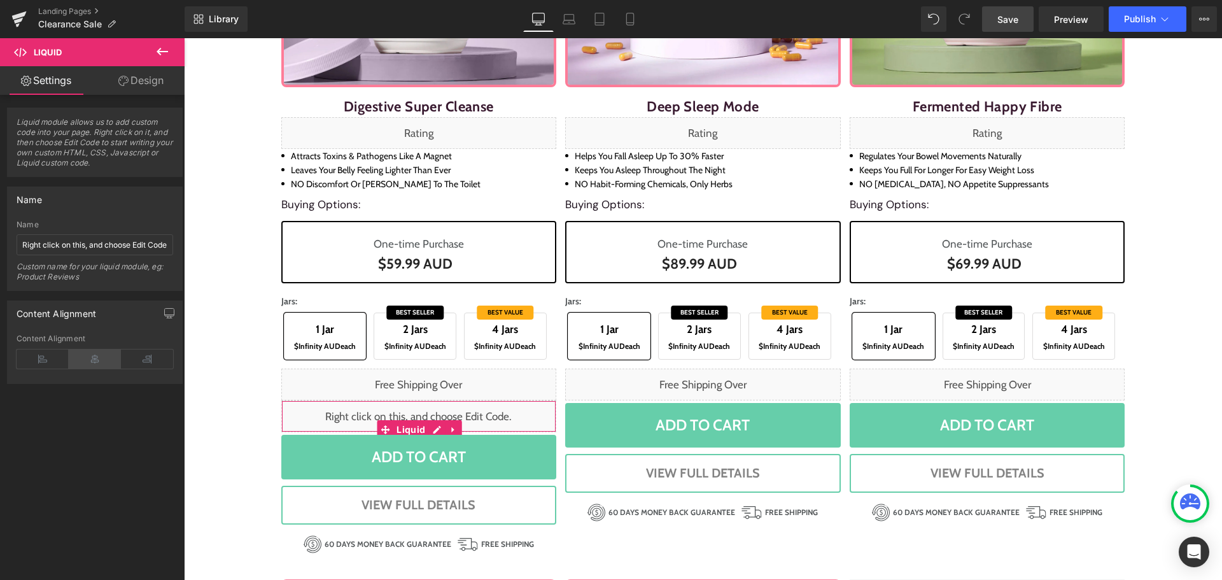
click at [88, 354] on icon at bounding box center [95, 358] width 52 height 19
click at [559, 13] on link "Laptop" at bounding box center [569, 18] width 31 height 25
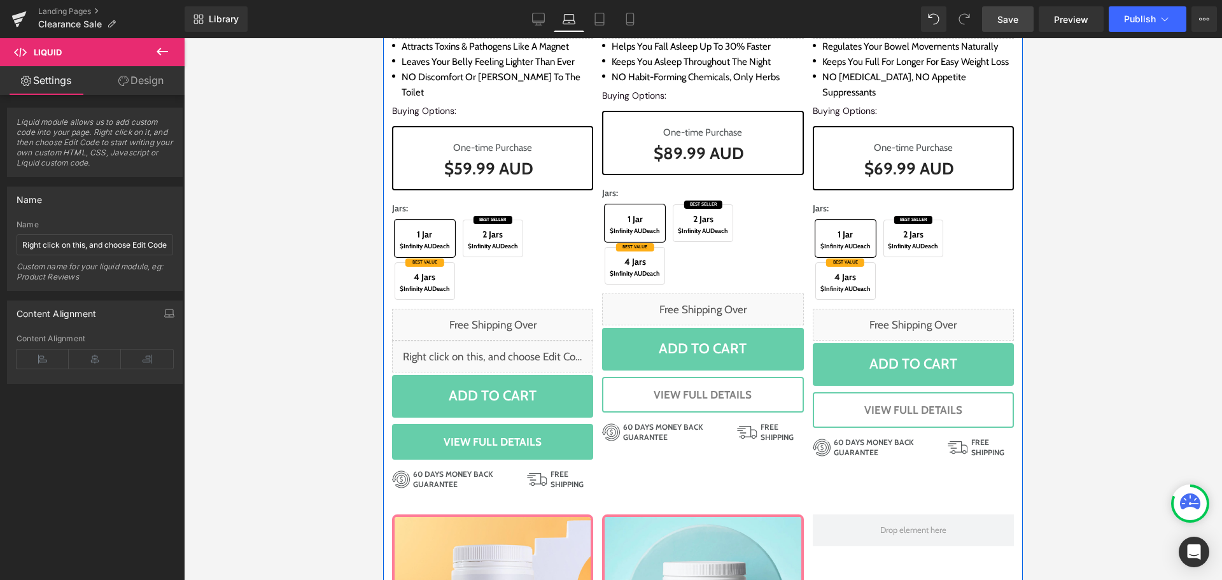
scroll to position [1128, 0]
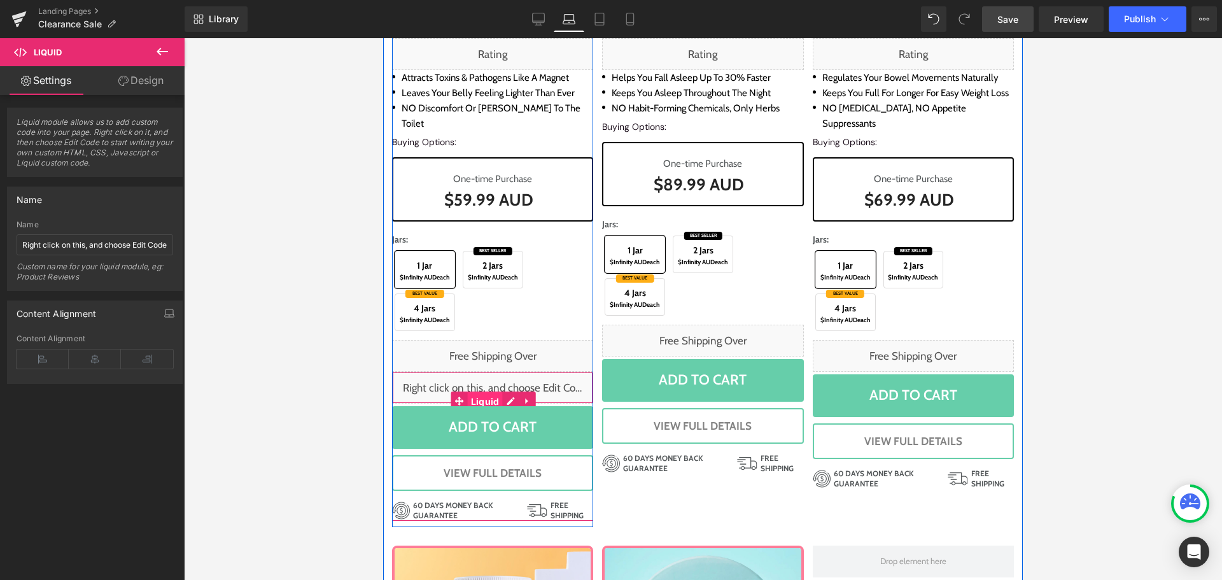
click at [481, 392] on span "Liquid" at bounding box center [485, 401] width 35 height 19
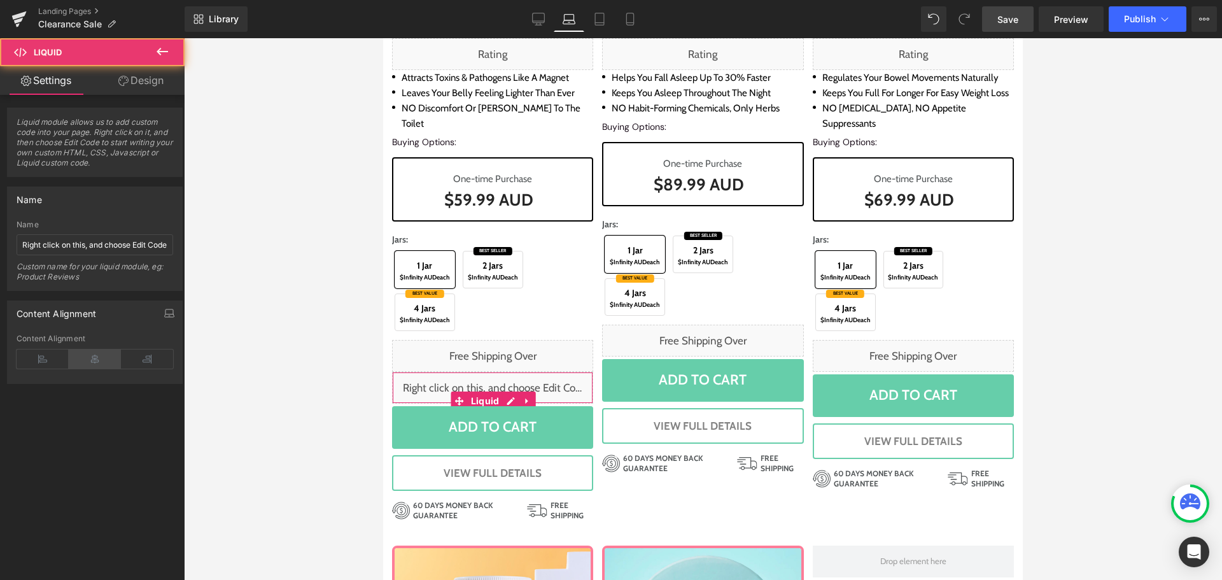
click at [84, 359] on icon at bounding box center [95, 358] width 52 height 19
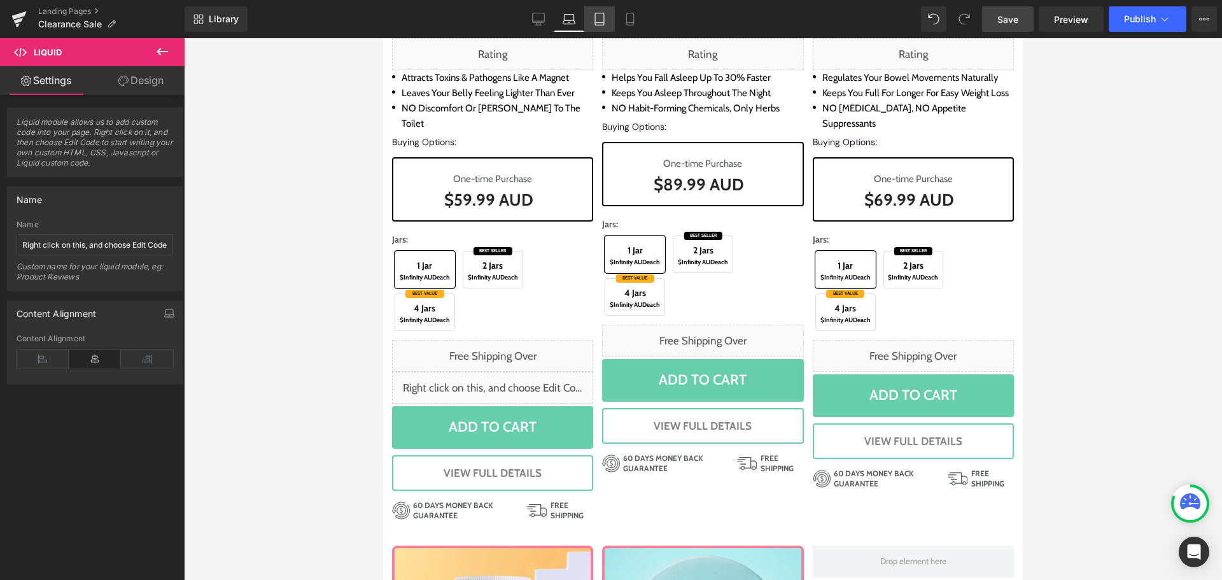
drag, startPoint x: 595, startPoint y: 20, endPoint x: 56, endPoint y: 144, distance: 553.1
click at [595, 20] on icon at bounding box center [599, 19] width 13 height 13
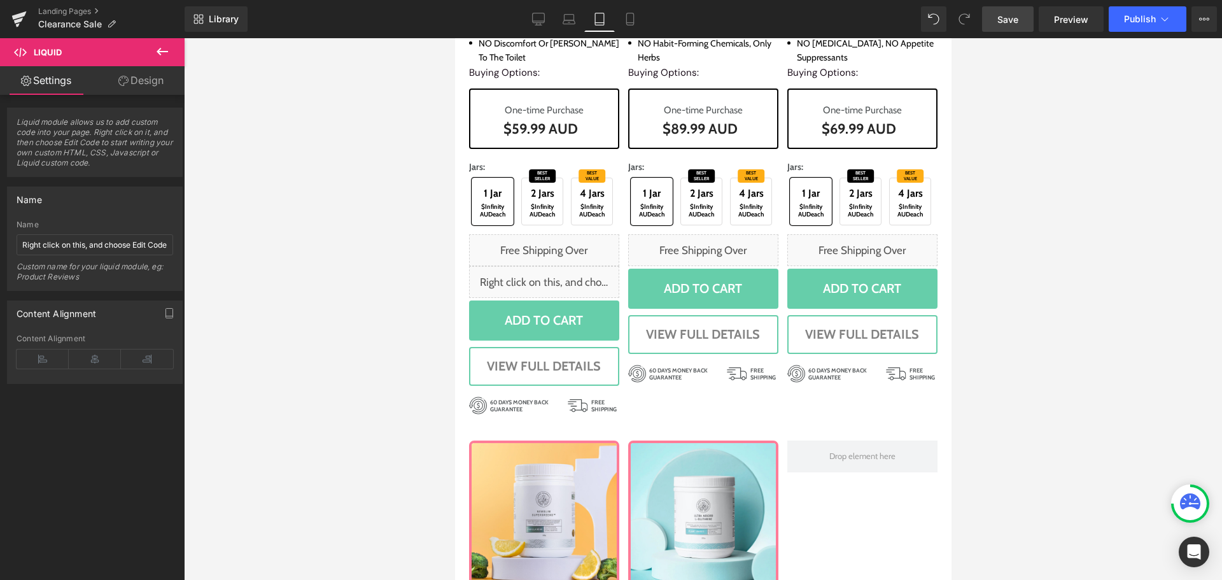
scroll to position [1138, 0]
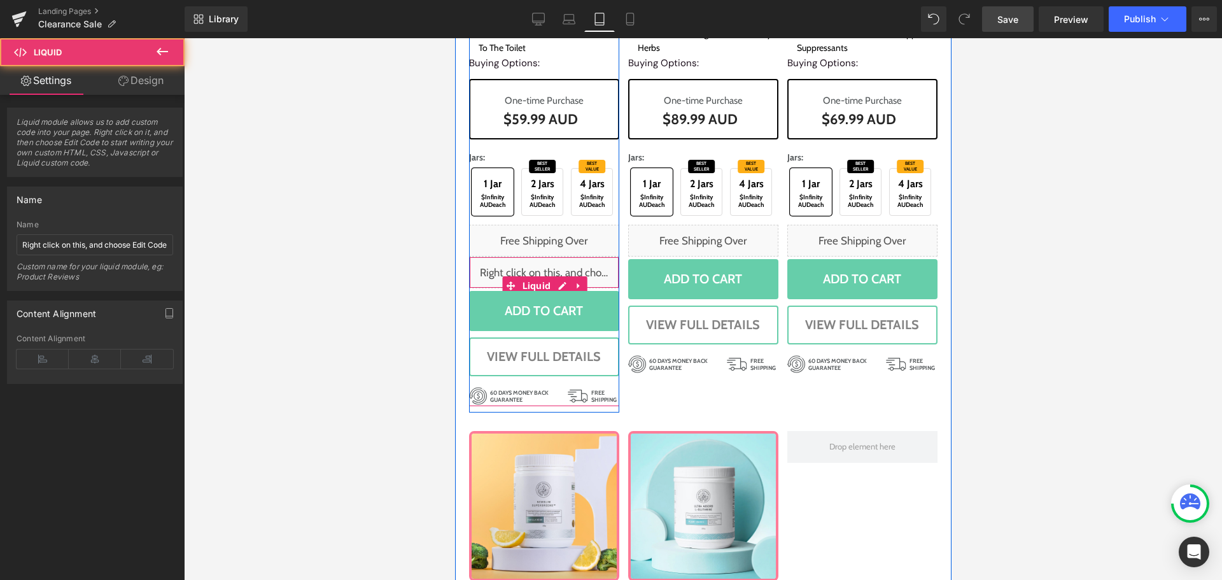
click at [541, 269] on div "Liquid" at bounding box center [543, 272] width 150 height 32
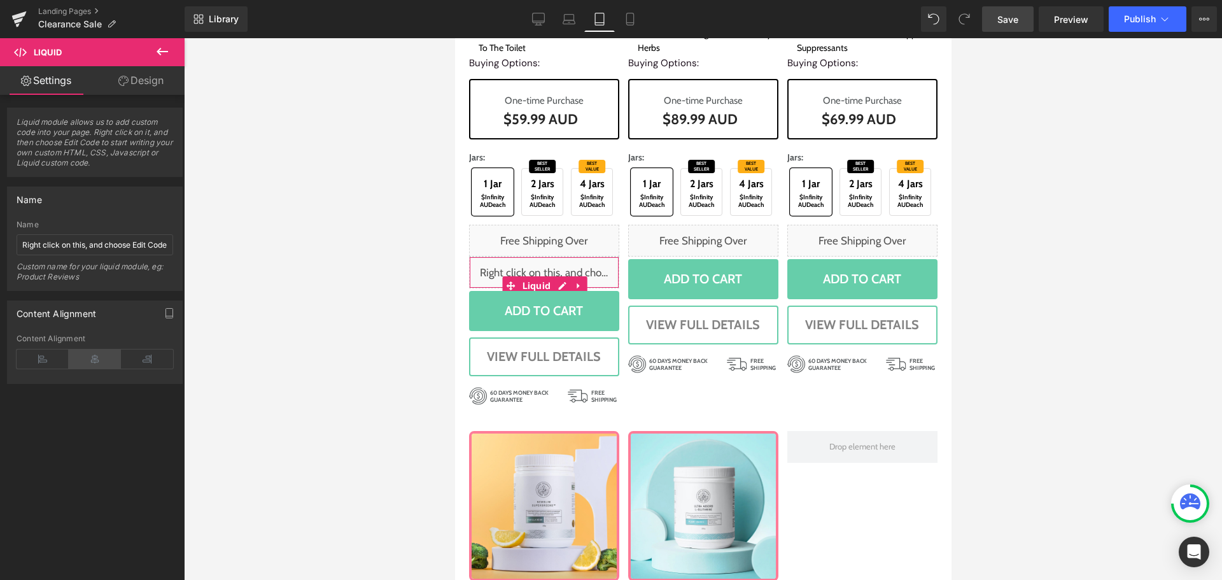
click at [106, 354] on icon at bounding box center [95, 358] width 52 height 19
click at [633, 17] on icon at bounding box center [630, 19] width 13 height 13
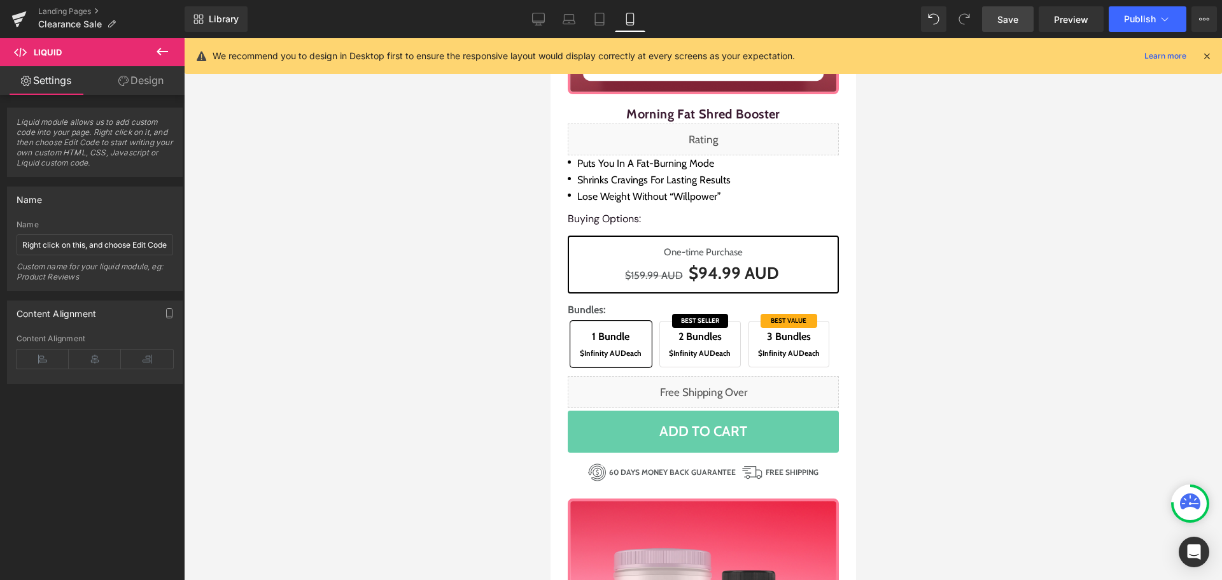
scroll to position [2641, 0]
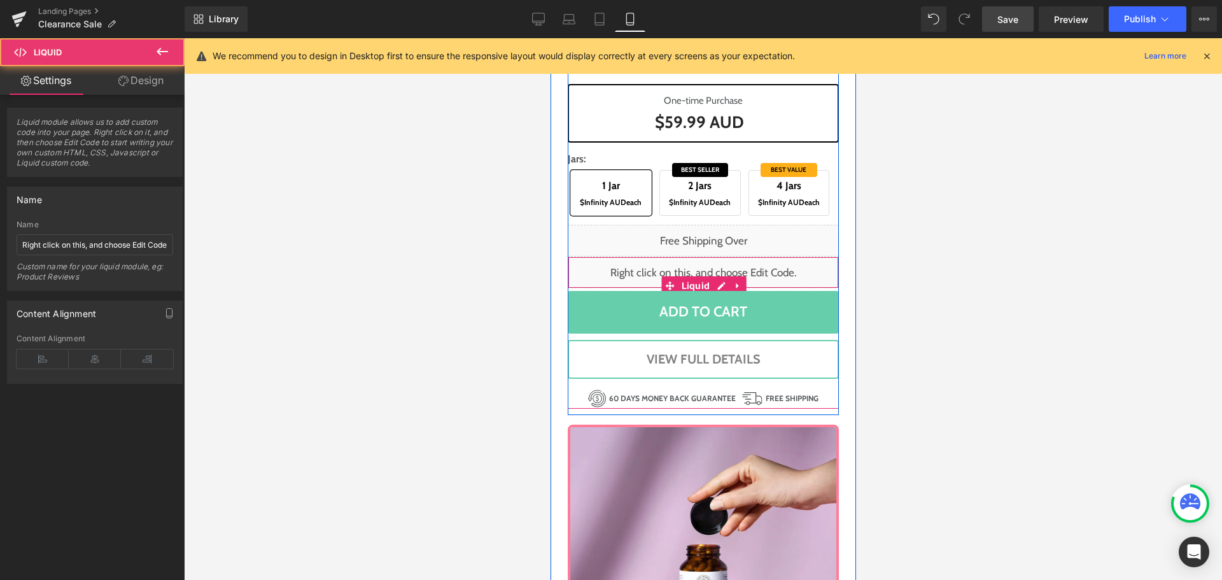
click at [692, 267] on div "Liquid" at bounding box center [702, 272] width 271 height 32
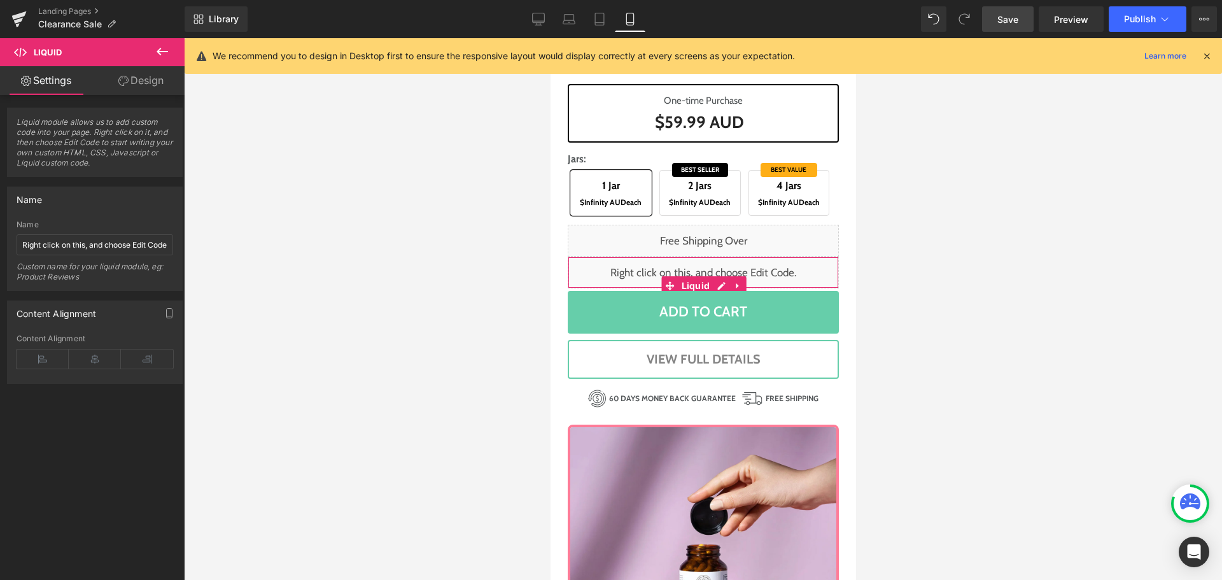
drag, startPoint x: 102, startPoint y: 349, endPoint x: 108, endPoint y: 345, distance: 6.9
click at [104, 347] on div "Content Alignment" at bounding box center [95, 358] width 157 height 49
drag, startPoint x: 99, startPoint y: 352, endPoint x: 197, endPoint y: 300, distance: 110.7
click at [99, 352] on icon at bounding box center [95, 358] width 52 height 19
click at [547, 14] on link "Desktop" at bounding box center [538, 18] width 31 height 25
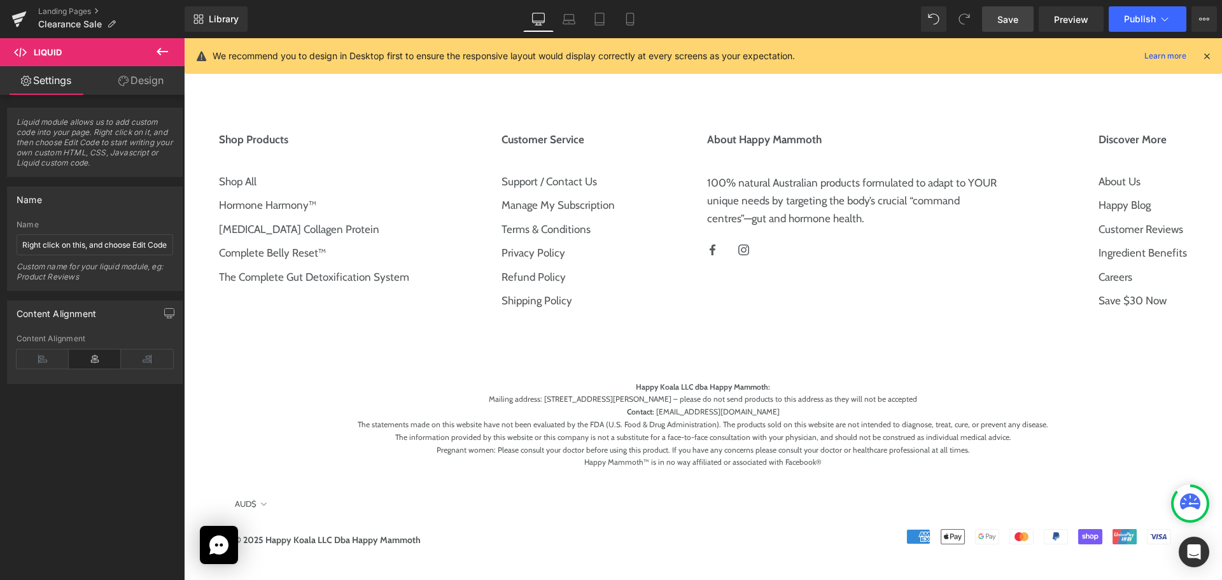
scroll to position [1296, 0]
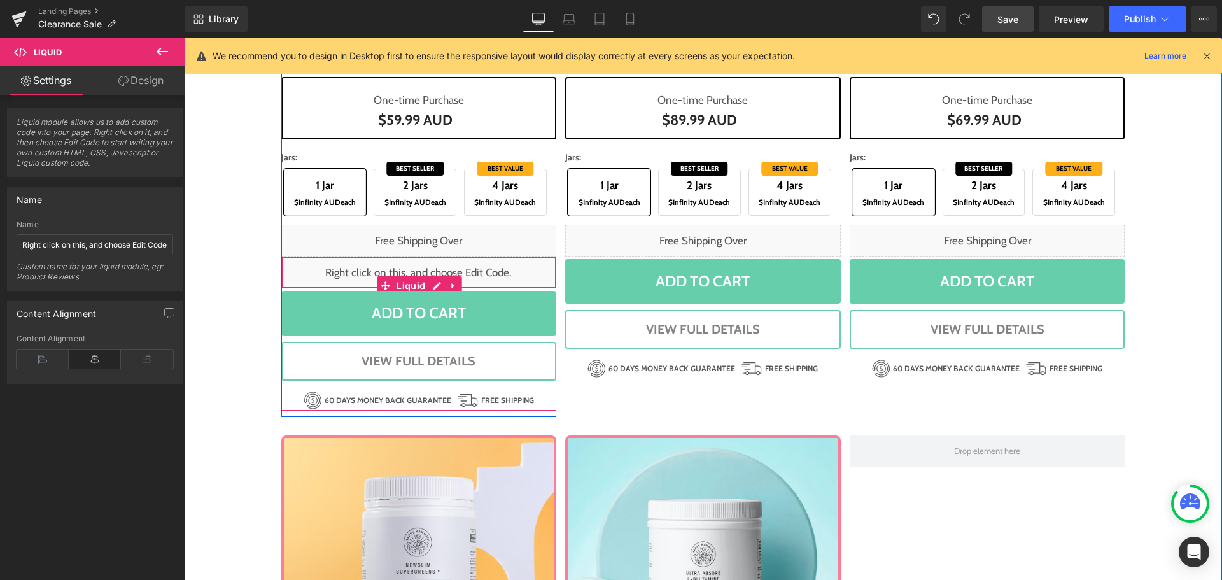
click at [434, 284] on div "Liquid" at bounding box center [419, 272] width 276 height 32
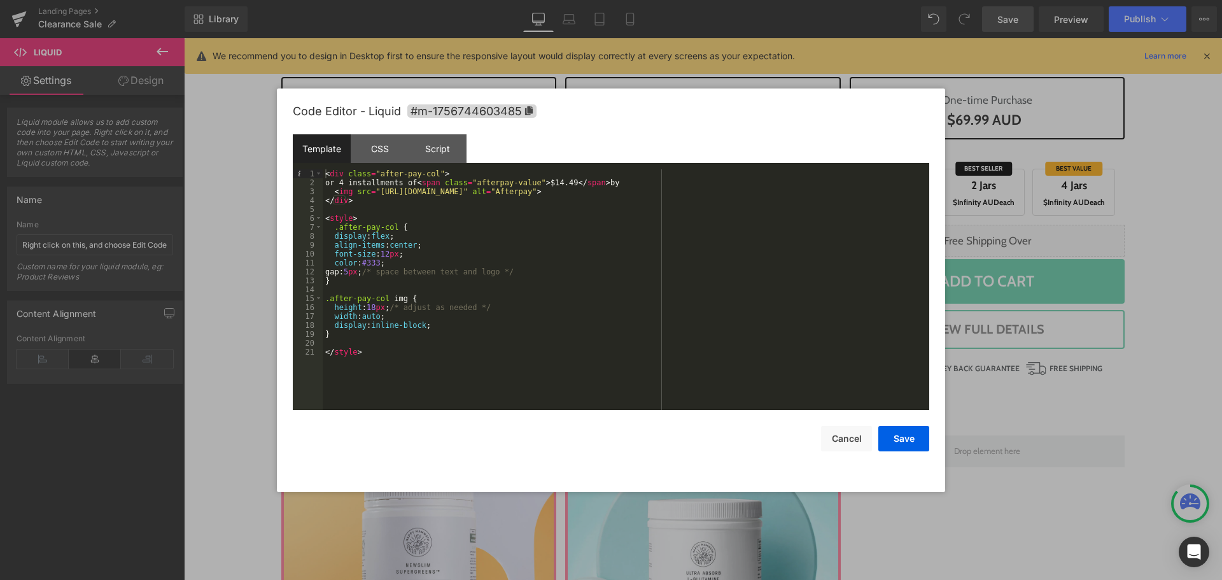
click at [532, 272] on div "< div class = "after-pay-col" > or 4 installments of < span class = "afterpay-v…" at bounding box center [626, 298] width 606 height 258
click at [430, 224] on div "< div class = "after-pay-col" > or 4 installments of < span class = "afterpay-v…" at bounding box center [626, 298] width 606 height 258
click at [430, 256] on div "< div class = "after-pay-col" > or 4 installments of < span class = "afterpay-v…" at bounding box center [626, 298] width 606 height 258
click at [438, 373] on div "< div class = "after-pay-col" > or 4 installments of < span class = "afterpay-v…" at bounding box center [626, 298] width 606 height 258
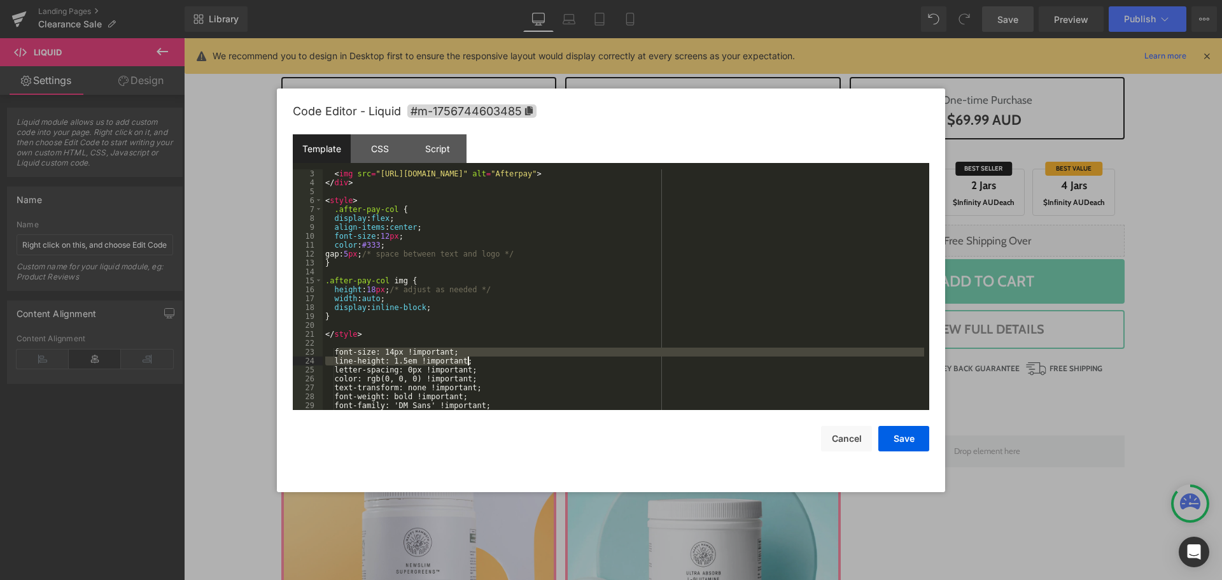
drag, startPoint x: 339, startPoint y: 348, endPoint x: 470, endPoint y: 359, distance: 131.5
click at [470, 359] on div "< img src = "[URL][DOMAIN_NAME]" alt = "Afterpay" > </ div > < style > .after-p…" at bounding box center [623, 298] width 601 height 258
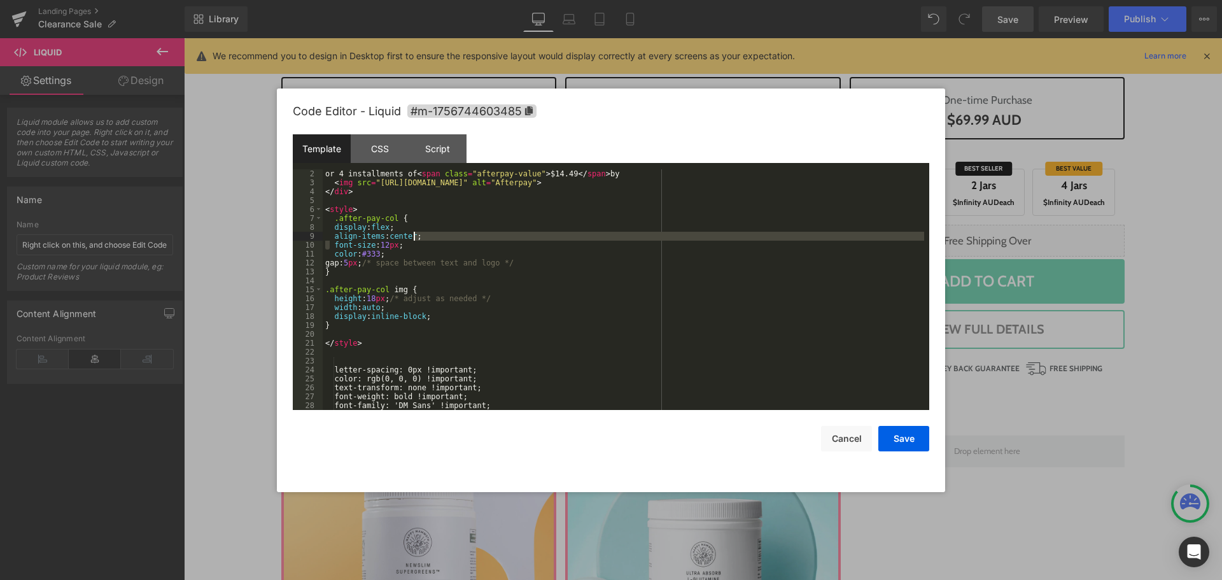
drag, startPoint x: 331, startPoint y: 246, endPoint x: 412, endPoint y: 239, distance: 81.7
click at [412, 239] on div "or 4 installments of < span class = "afterpay-value" > $14.49 </ span > by < im…" at bounding box center [623, 298] width 601 height 258
click at [408, 247] on div "or 4 installments of < span class = "afterpay-value" > $14.49 </ span > by < im…" at bounding box center [623, 298] width 601 height 258
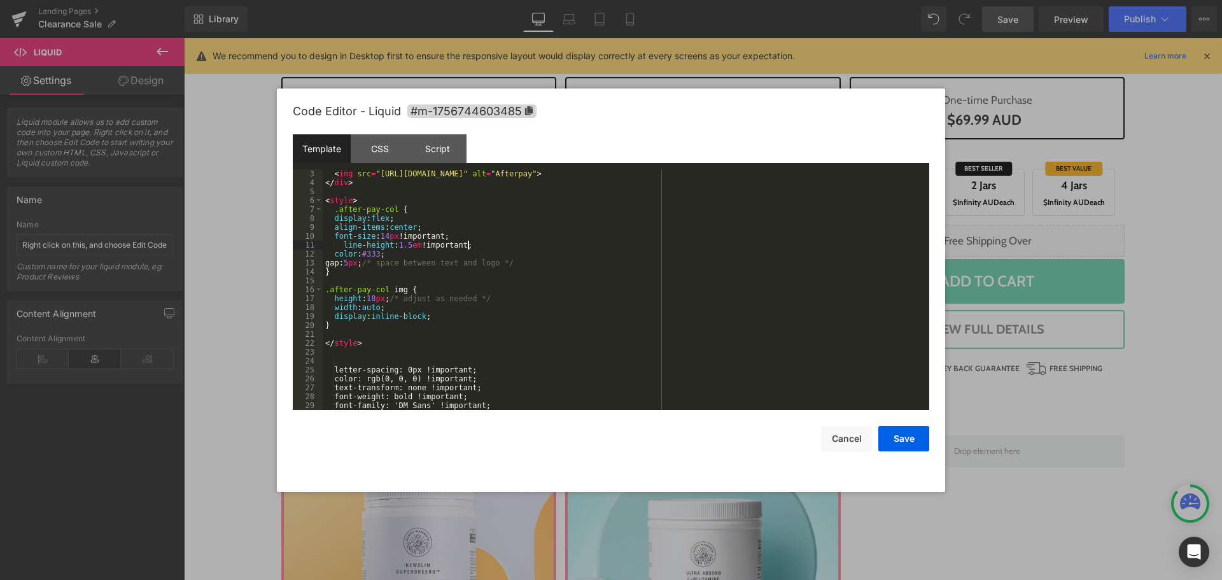
scroll to position [18, 0]
drag, startPoint x: 339, startPoint y: 395, endPoint x: 504, endPoint y: 407, distance: 165.2
click at [504, 407] on div "< img src = "[URL][DOMAIN_NAME]" alt = "Afterpay" > </ div > < style > .after-p…" at bounding box center [623, 298] width 601 height 258
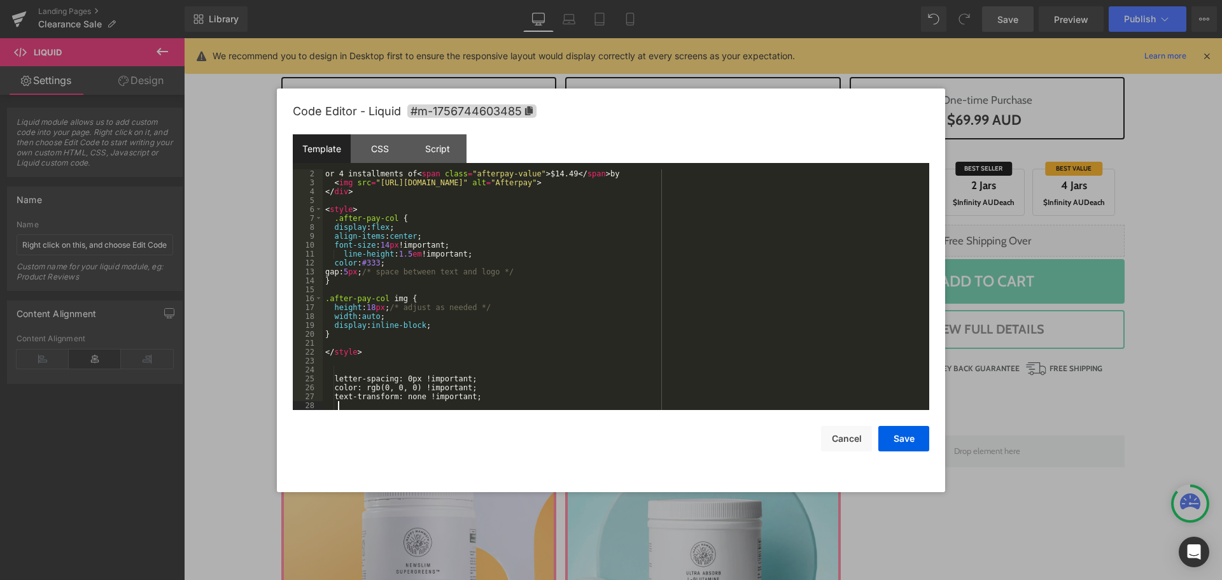
scroll to position [9, 0]
click at [491, 251] on div "or 4 installments of < span class = "afterpay-value" > $14.49 </ span > by < im…" at bounding box center [623, 298] width 601 height 258
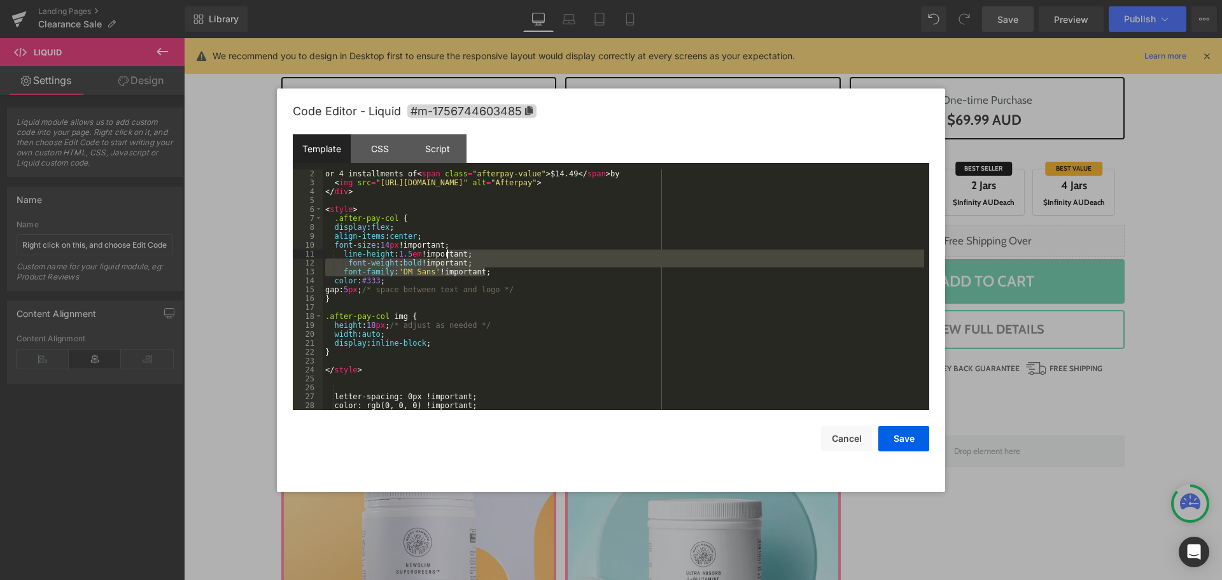
click at [447, 250] on div "or 4 installments of < span class = "afterpay-value" > $14.49 </ span > by < im…" at bounding box center [623, 298] width 601 height 258
click at [463, 243] on div "or 4 installments of < span class = "afterpay-value" > $14.49 </ span > by < im…" at bounding box center [623, 298] width 601 height 258
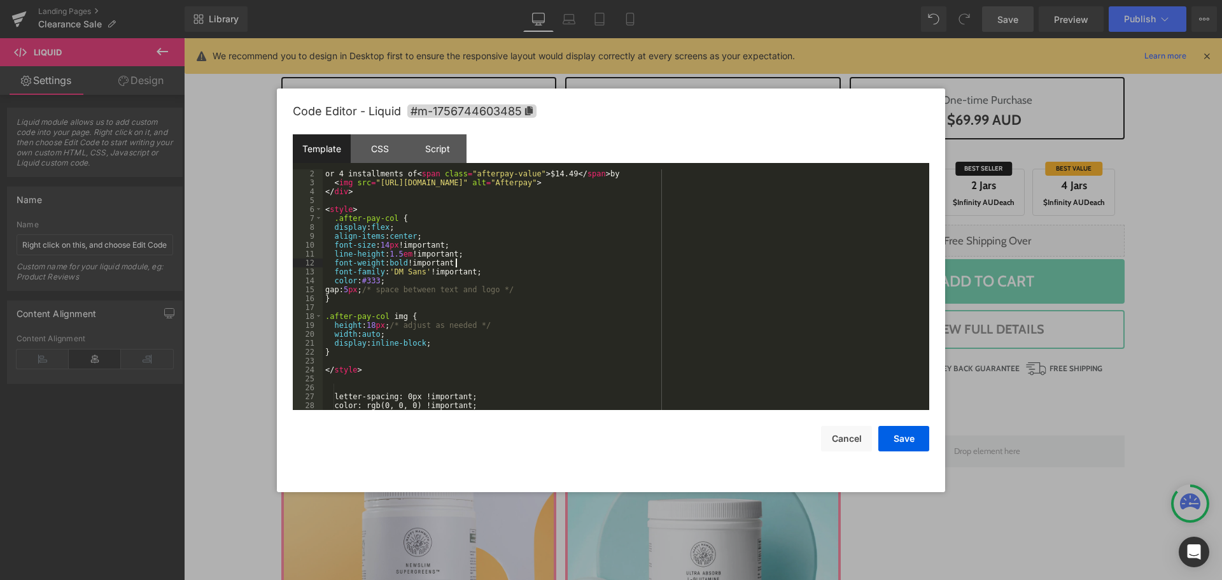
click at [469, 261] on div "or 4 installments of < span class = "afterpay-value" > $14.49 </ span > by < im…" at bounding box center [623, 298] width 601 height 258
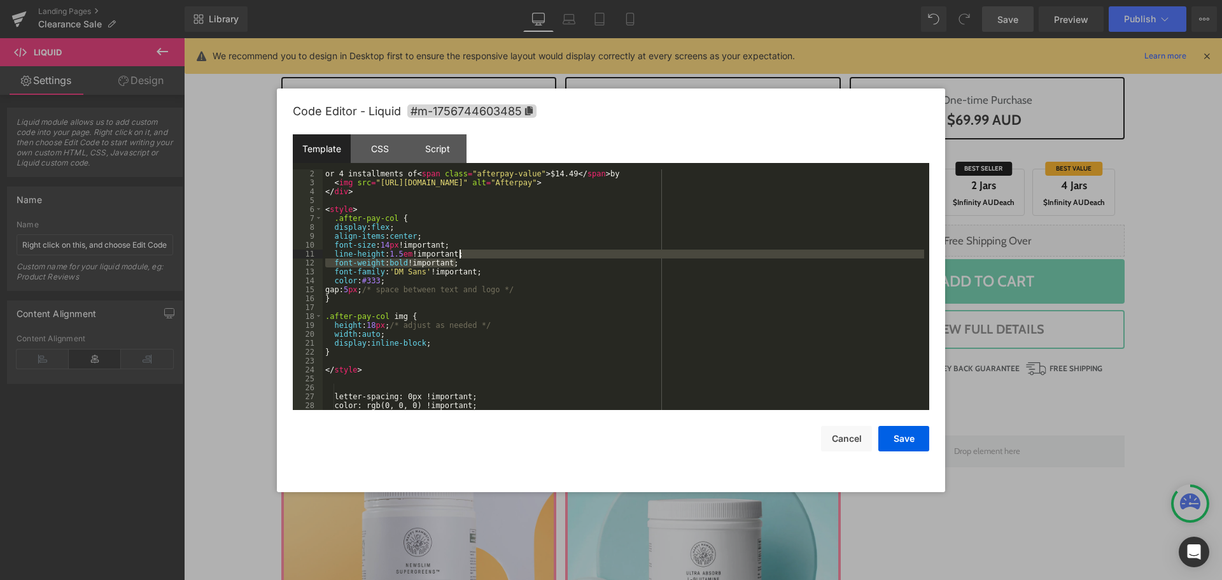
click at [472, 255] on div "or 4 installments of < span class = "afterpay-value" > $14.49 </ span > by < im…" at bounding box center [623, 298] width 601 height 258
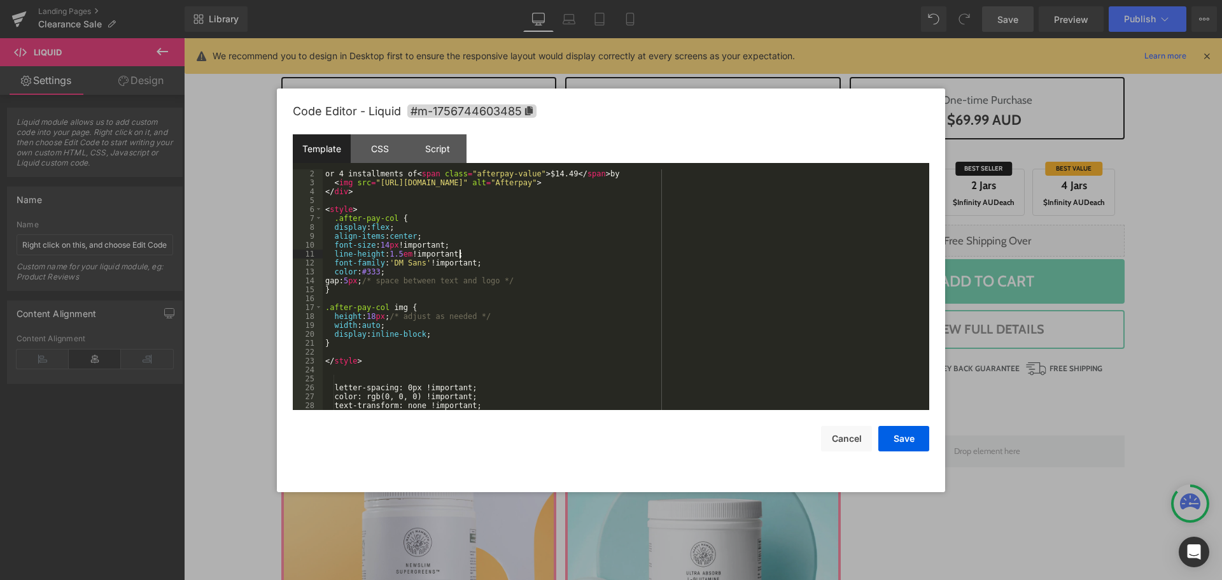
click at [519, 307] on div "or 4 installments of < span class = "afterpay-value" > $14.49 </ span > by < im…" at bounding box center [623, 298] width 601 height 258
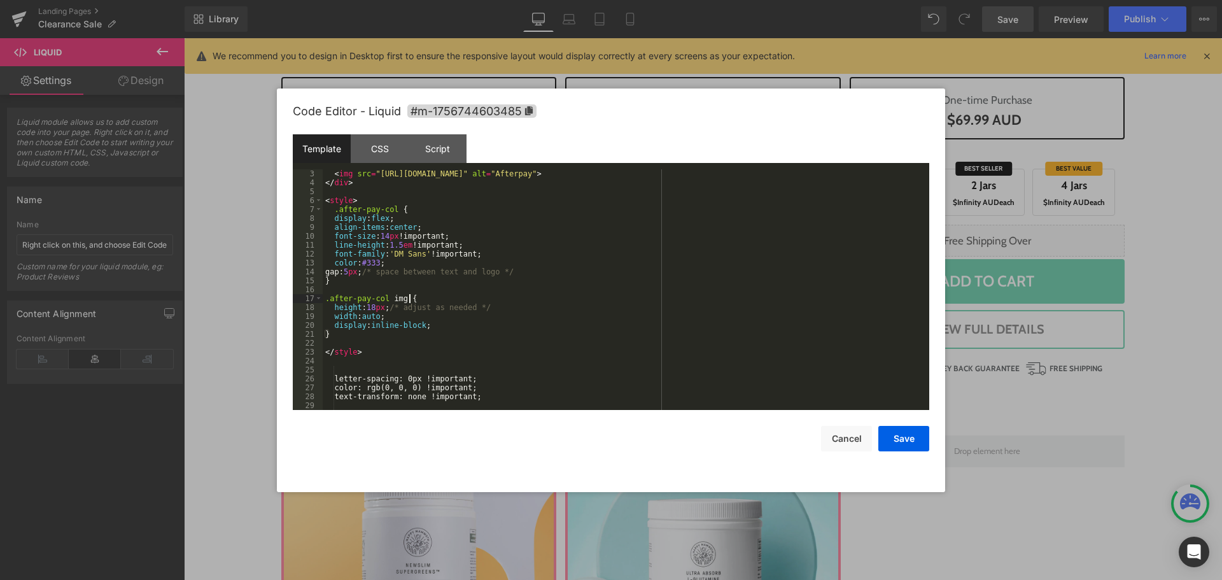
scroll to position [18, 0]
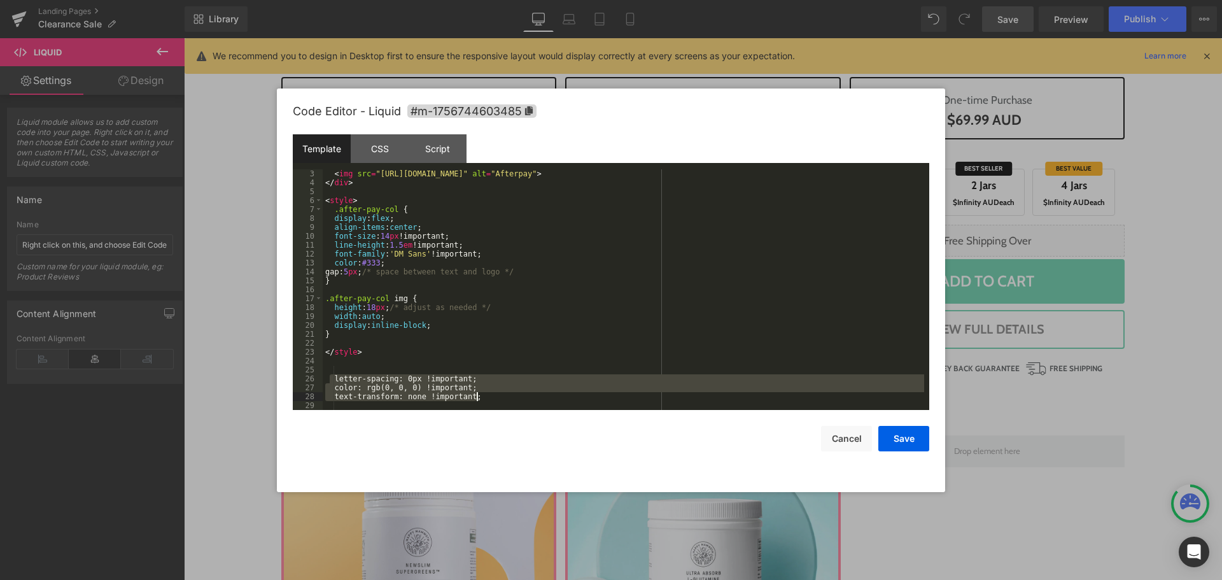
drag, startPoint x: 340, startPoint y: 378, endPoint x: 508, endPoint y: 394, distance: 168.8
click at [508, 394] on div "< img src = "[URL][DOMAIN_NAME]" alt = "Afterpay" > </ div > < style > .after-p…" at bounding box center [623, 298] width 601 height 258
click at [487, 385] on div "< img src = "[URL][DOMAIN_NAME]" alt = "Afterpay" > </ div > < style > .after-p…" at bounding box center [623, 289] width 601 height 241
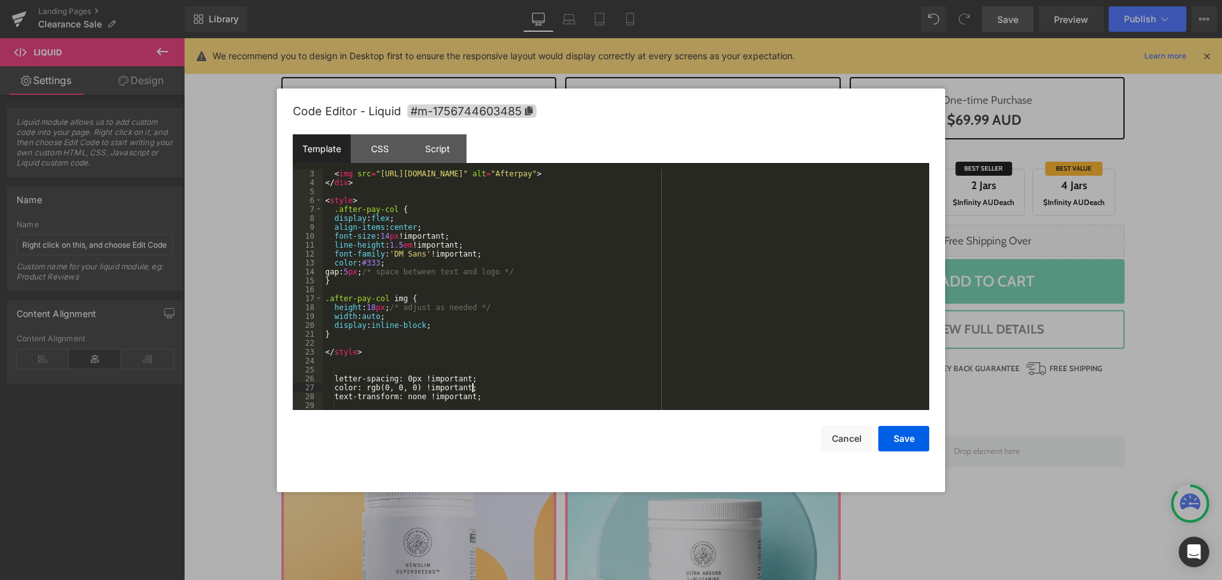
click at [487, 385] on div "< img src = "[URL][DOMAIN_NAME]" alt = "Afterpay" > </ div > < style > .after-p…" at bounding box center [623, 298] width 601 height 258
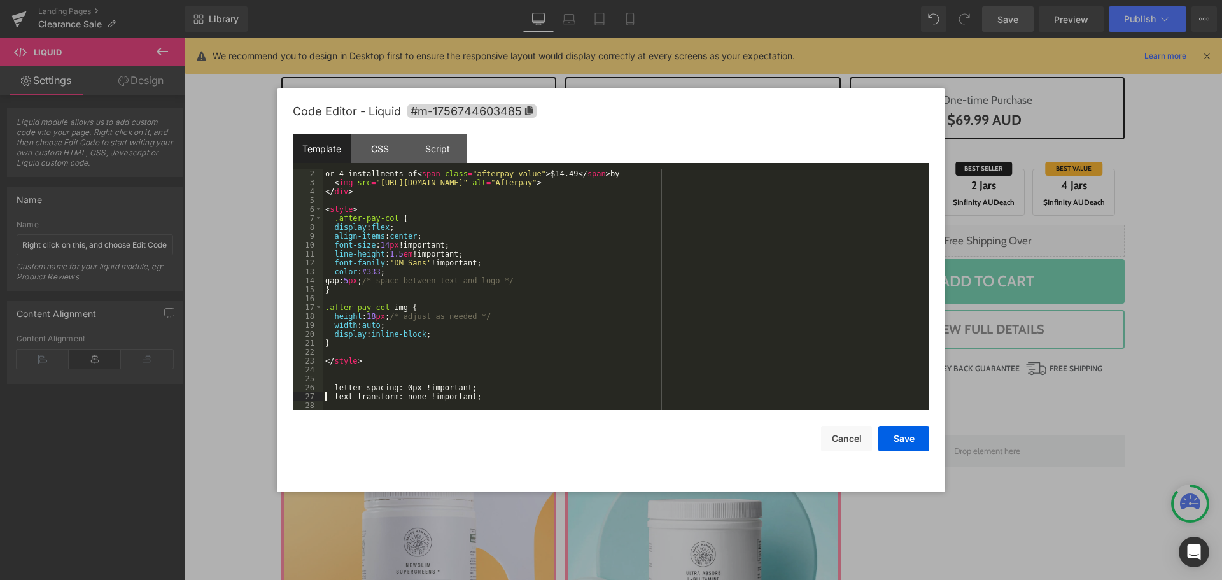
scroll to position [9, 0]
drag, startPoint x: 493, startPoint y: 261, endPoint x: 498, endPoint y: 266, distance: 7.7
click at [494, 263] on div "or 4 installments of < span class = "afterpay-value" > $14.49 </ span > by < im…" at bounding box center [623, 298] width 601 height 258
paste textarea
click at [371, 270] on div "or 4 installments of < span class = "afterpay-value" > $14.49 </ span > by < im…" at bounding box center [623, 298] width 601 height 258
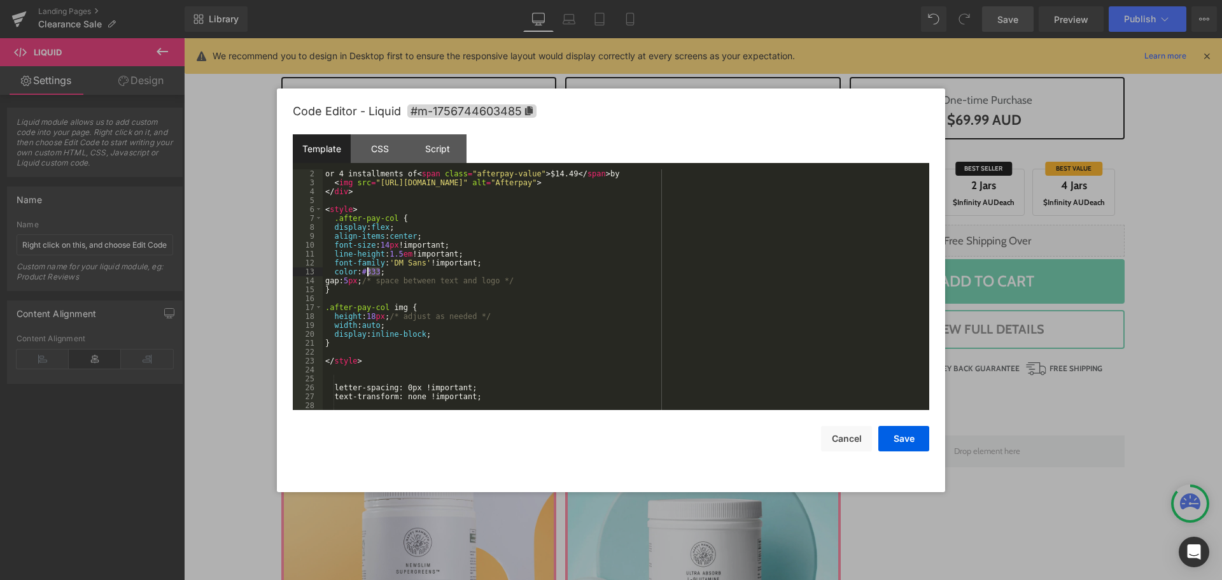
click at [371, 270] on div "or 4 installments of < span class = "afterpay-value" > $14.49 </ span > by < im…" at bounding box center [623, 298] width 601 height 258
click at [596, 278] on div "or 4 installments of < span class = "afterpay-value" > $14.49 </ span > by < im…" at bounding box center [623, 298] width 601 height 258
drag, startPoint x: 352, startPoint y: 389, endPoint x: 500, endPoint y: 399, distance: 148.6
click at [500, 399] on div "or 4 installments of < span class = "afterpay-value" > $14.49 </ span > by < im…" at bounding box center [623, 298] width 601 height 258
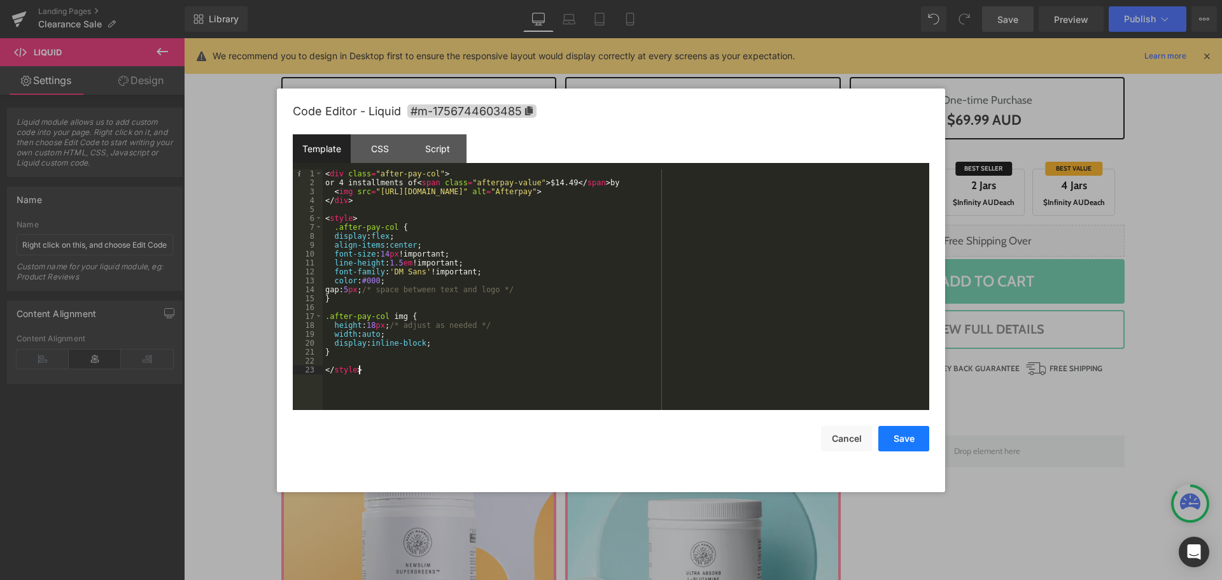
click at [899, 442] on button "Save" at bounding box center [903, 438] width 51 height 25
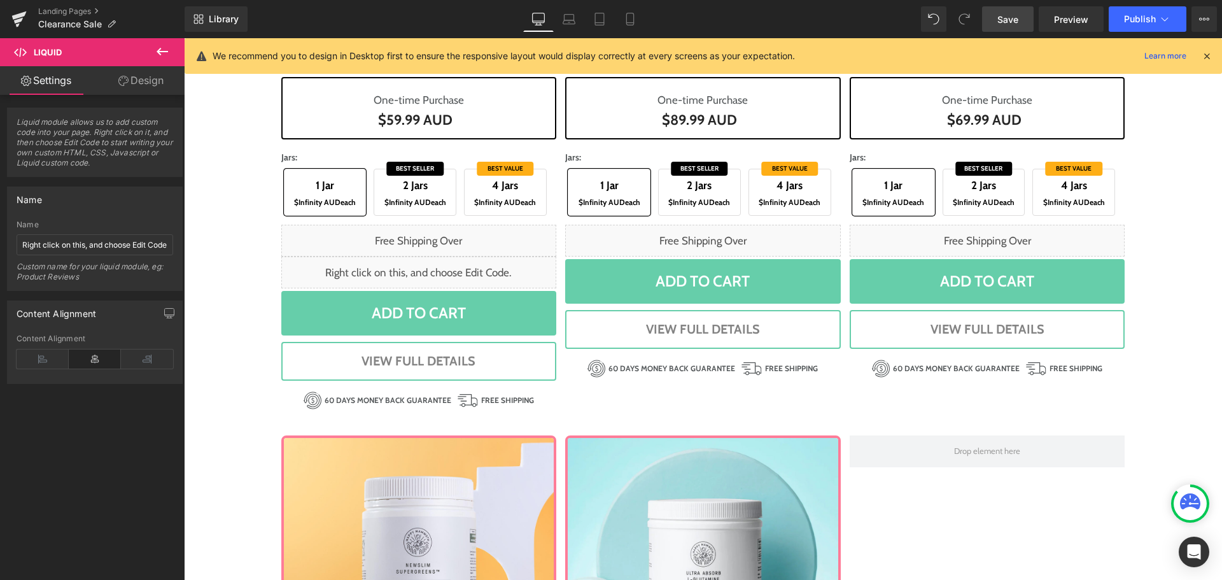
click at [1021, 24] on link "Save" at bounding box center [1008, 18] width 52 height 25
click at [1063, 16] on span "Preview" at bounding box center [1071, 19] width 34 height 13
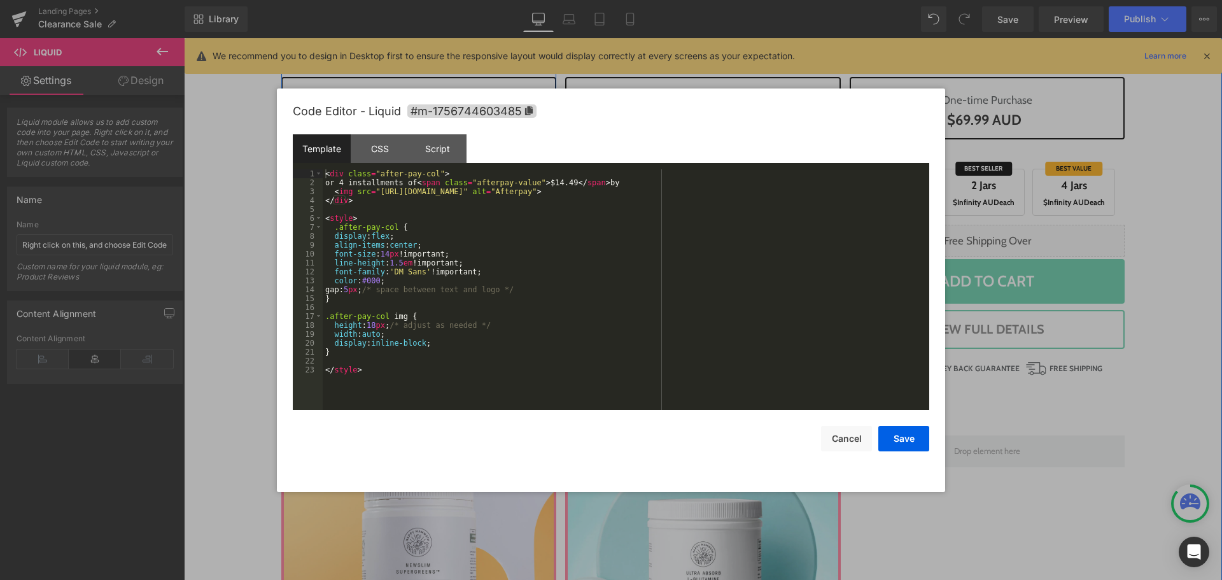
click at [430, 279] on div "Liquid" at bounding box center [419, 272] width 276 height 32
click at [510, 279] on div "< div class = "after-pay-col" > or 4 installments of < span class = "afterpay-v…" at bounding box center [626, 298] width 606 height 258
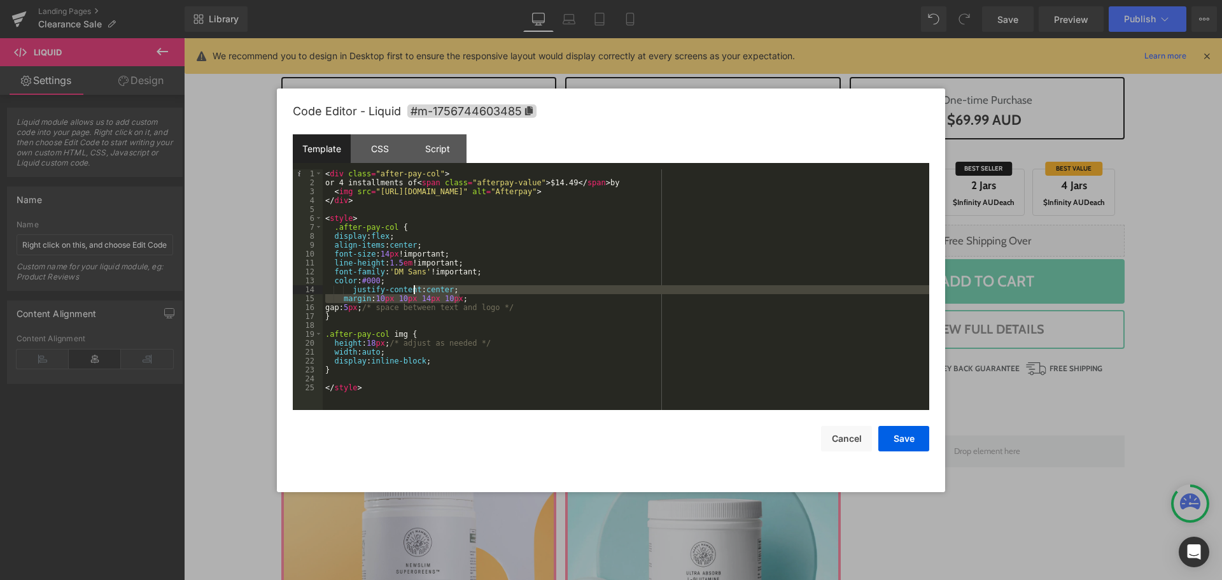
click at [413, 289] on div "< div class = "after-pay-col" > or 4 installments of < span class = "afterpay-v…" at bounding box center [626, 298] width 606 height 258
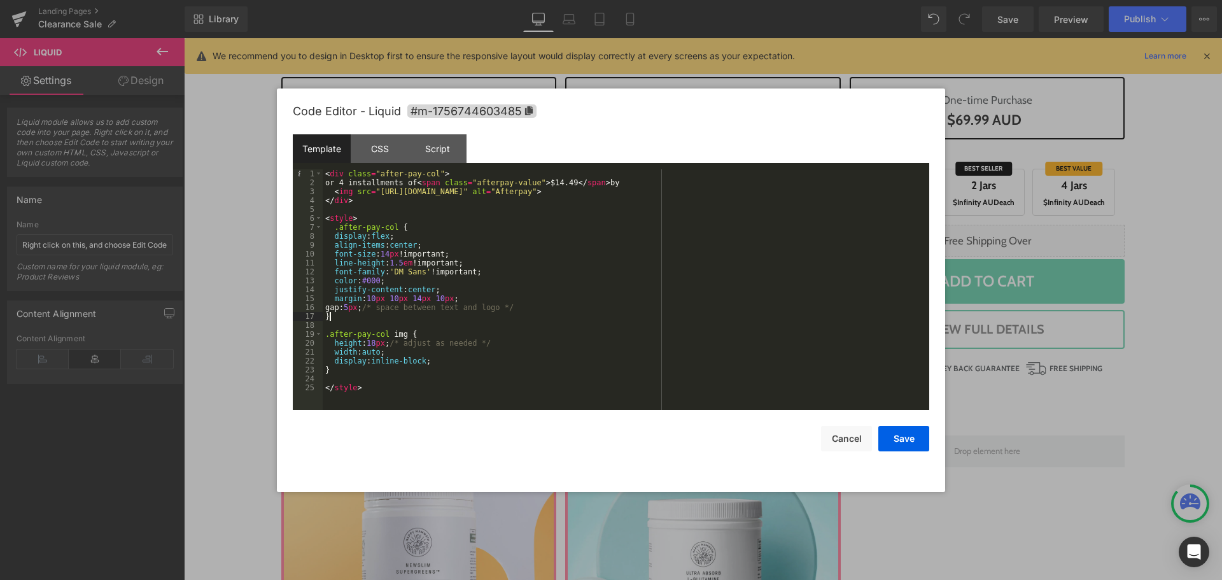
click at [564, 317] on div "< div class = "after-pay-col" > or 4 installments of < span class = "afterpay-v…" at bounding box center [626, 298] width 606 height 258
drag, startPoint x: 914, startPoint y: 441, endPoint x: 905, endPoint y: 435, distance: 11.5
click at [913, 439] on button "Save" at bounding box center [903, 438] width 51 height 25
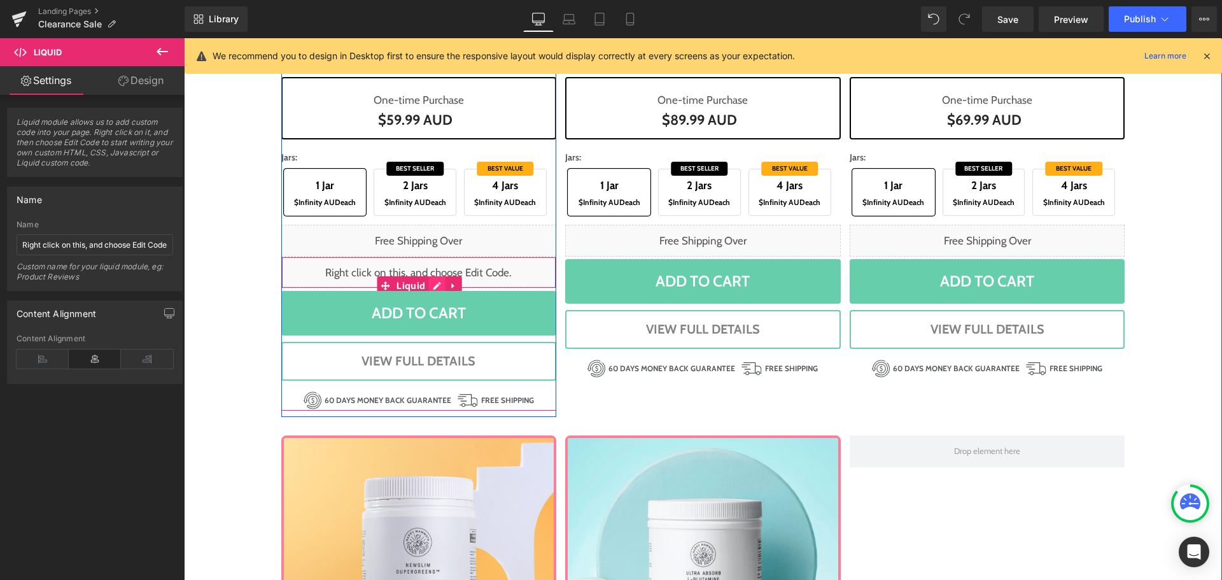
click at [428, 282] on div "Liquid" at bounding box center [419, 272] width 276 height 32
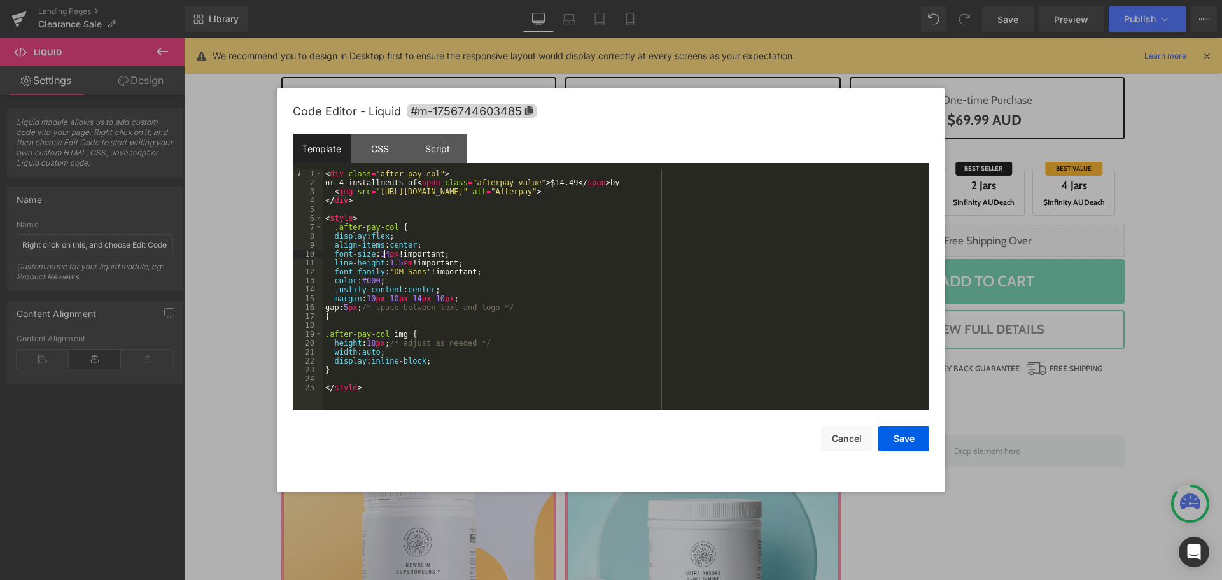
click at [386, 256] on div "< div class = "after-pay-col" > or 4 installments of < span class = "afterpay-v…" at bounding box center [626, 298] width 606 height 258
click at [404, 367] on div "< div class = "after-pay-col" > or 4 installments of < span class = "afterpay-v…" at bounding box center [626, 298] width 606 height 258
paste textarea
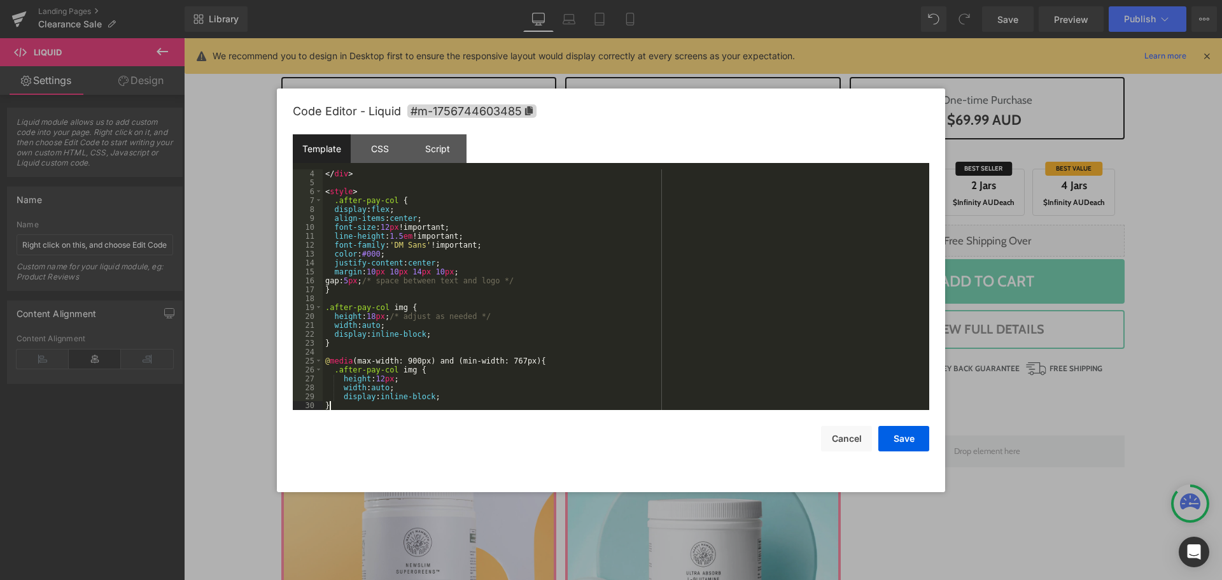
scroll to position [27, 0]
click at [414, 385] on div "</ div > < style > .after-pay-col { display : flex ; align-items : center ; fon…" at bounding box center [623, 298] width 601 height 258
drag, startPoint x: 329, startPoint y: 223, endPoint x: 463, endPoint y: 221, distance: 133.6
click at [463, 221] on div "</ div > < style > .after-pay-col { display : flex ; align-items : center ; fon…" at bounding box center [623, 298] width 601 height 258
click at [458, 227] on div "</ div > < style > .after-pay-col { display : flex ; align-items : center ; fon…" at bounding box center [623, 298] width 601 height 258
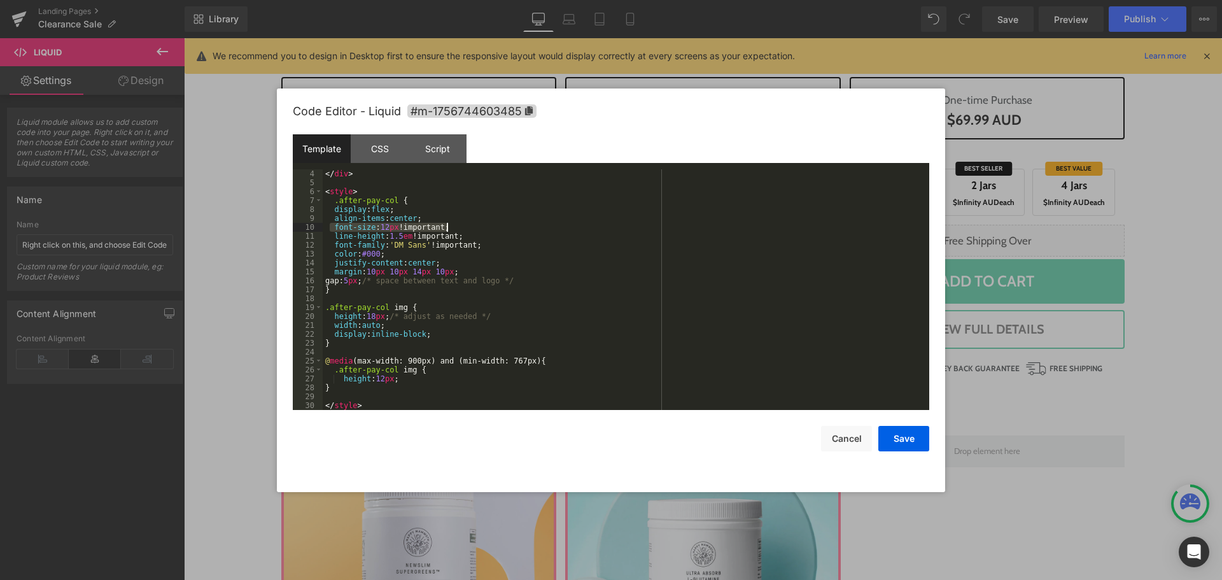
click at [404, 379] on div "</ div > < style > .after-pay-col { display : flex ; align-items : center ; fon…" at bounding box center [623, 298] width 601 height 258
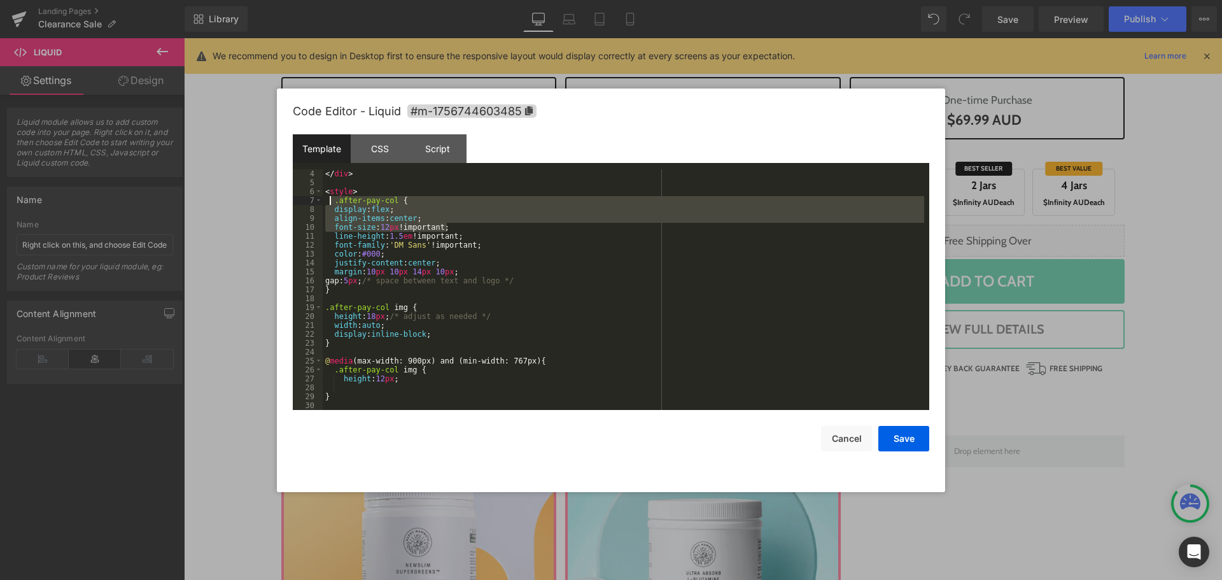
drag, startPoint x: 463, startPoint y: 228, endPoint x: 325, endPoint y: 227, distance: 138.7
click at [331, 199] on div "</ div > < style > .after-pay-col { display : flex ; align-items : center ; fon…" at bounding box center [623, 298] width 601 height 258
click at [550, 355] on div "</ div > < style > .after-pay-col { display : flex ; align-items : center ; fon…" at bounding box center [623, 298] width 601 height 258
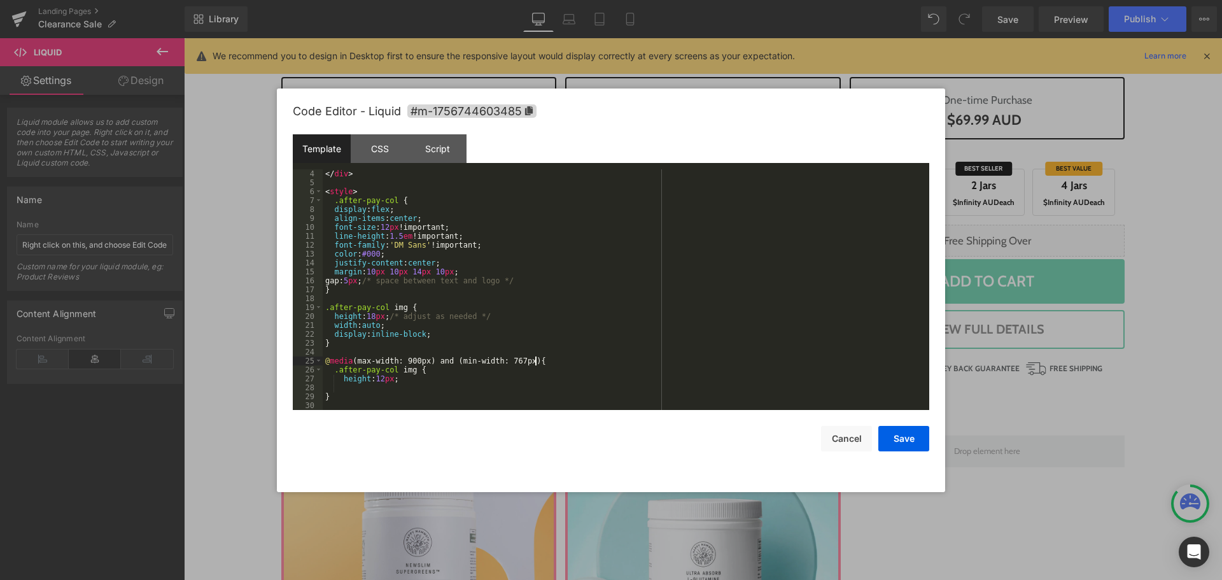
click at [548, 360] on div "</ div > < style > .after-pay-col { display : flex ; align-items : center ; fon…" at bounding box center [623, 298] width 601 height 258
paste textarea
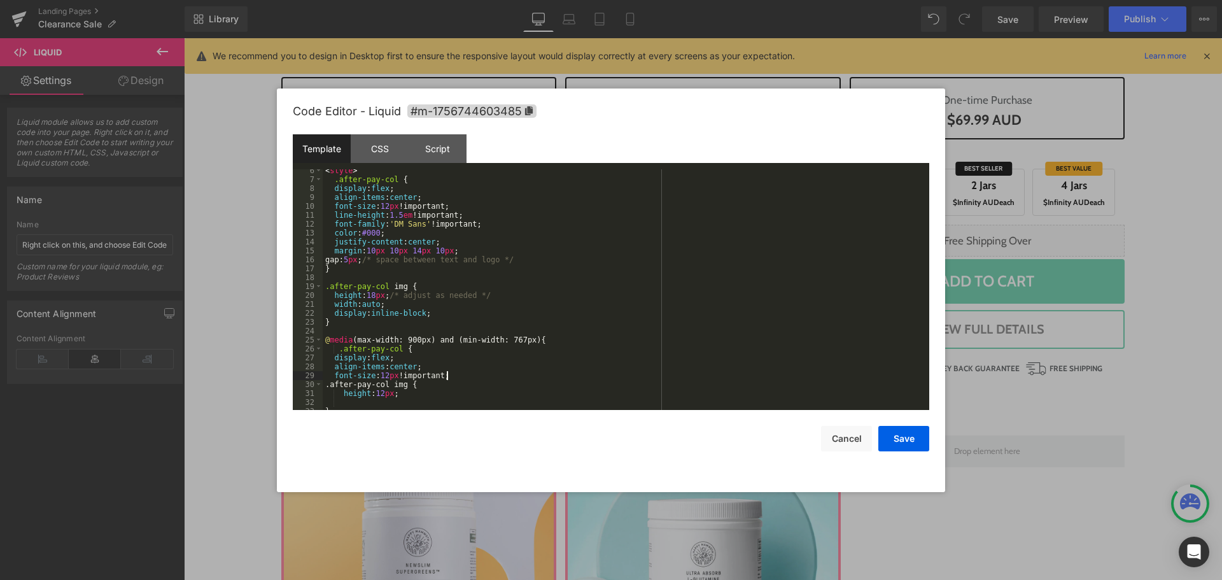
scroll to position [71, 0]
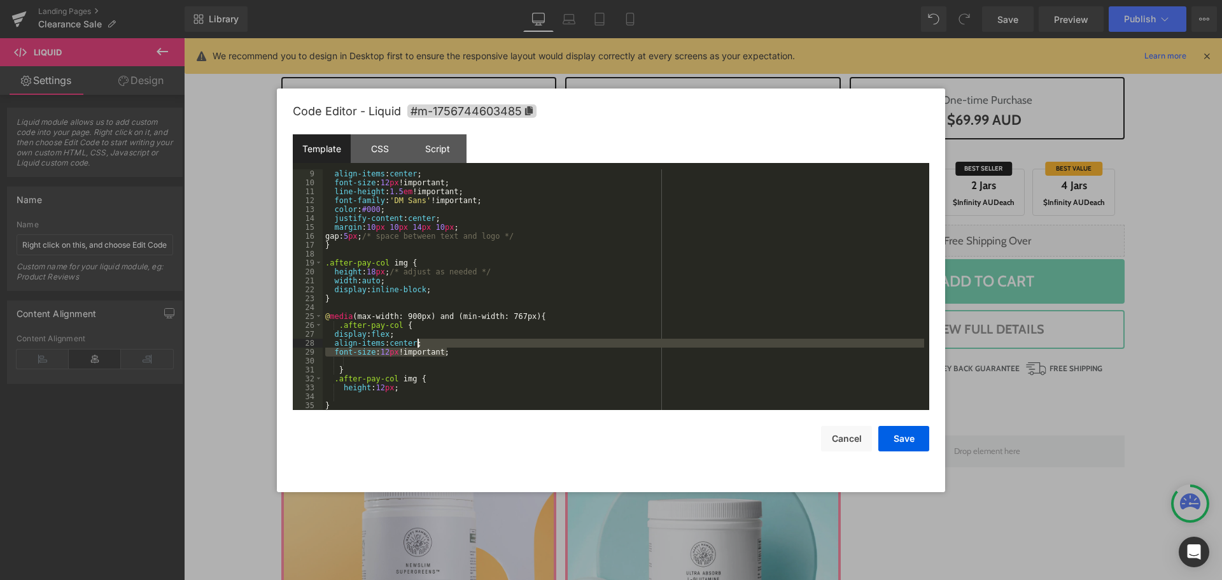
drag, startPoint x: 470, startPoint y: 353, endPoint x: 455, endPoint y: 345, distance: 16.5
click at [455, 345] on div "align-items : center ; font-size : 12 px !important; line-height : 1.5 em !impo…" at bounding box center [623, 298] width 601 height 258
drag, startPoint x: 443, startPoint y: 341, endPoint x: 433, endPoint y: 340, distance: 9.6
click at [442, 341] on div "align-items : center ; font-size : 12 px !important; line-height : 1.5 em !impo…" at bounding box center [623, 289] width 601 height 241
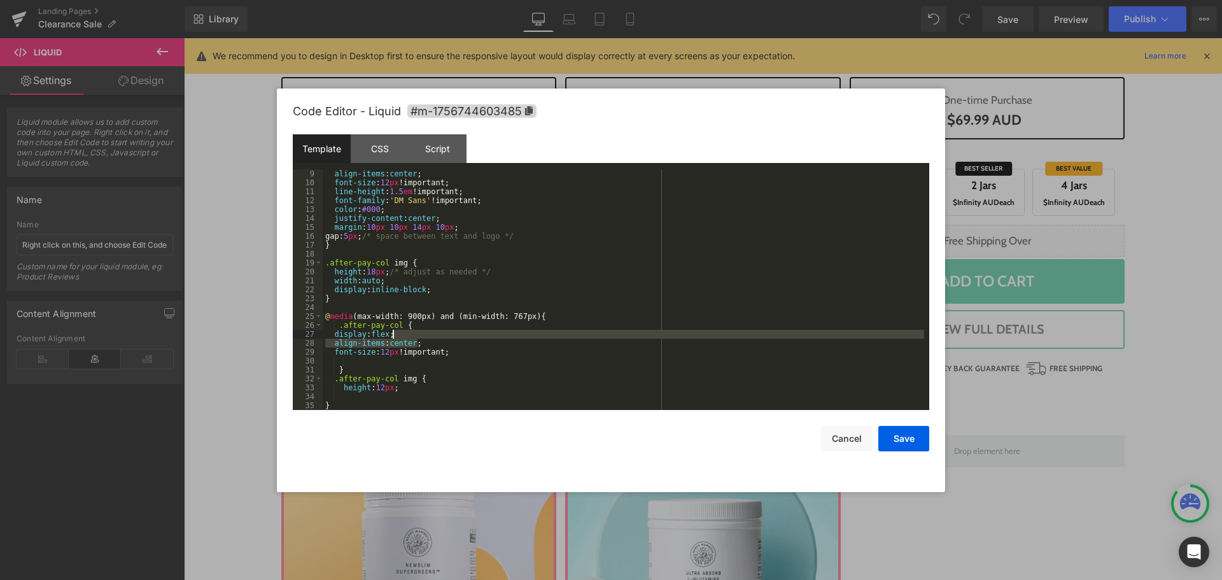
click at [426, 333] on div "align-items : center ; font-size : 12 px !important; line-height : 1.5 em !impo…" at bounding box center [623, 298] width 601 height 258
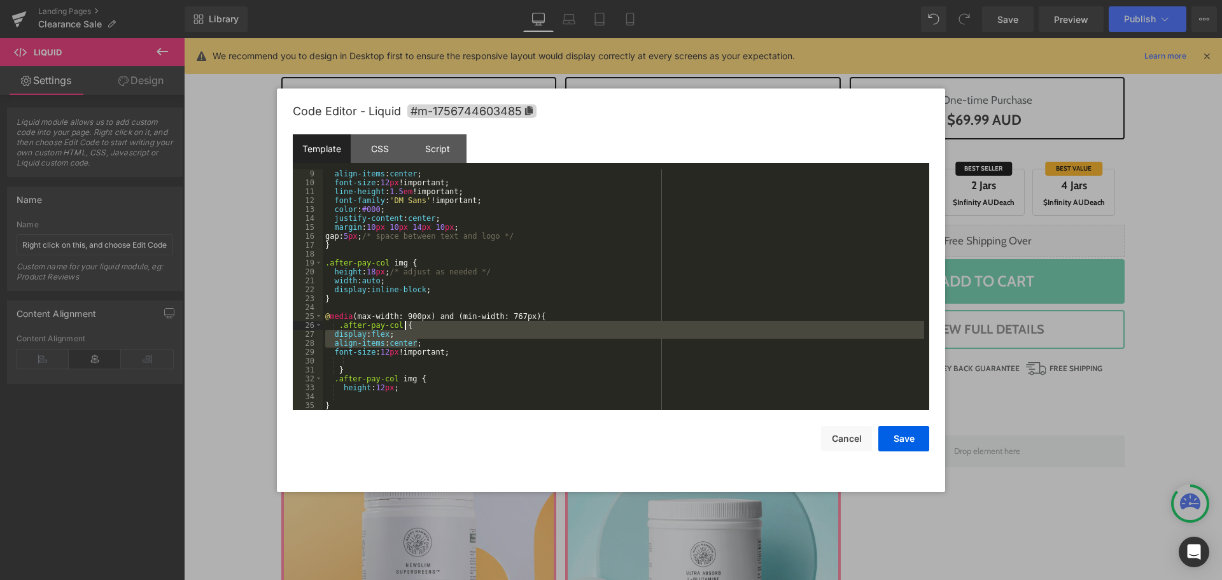
click at [425, 325] on div "align-items : center ; font-size : 12 px !important; line-height : 1.5 em !impo…" at bounding box center [623, 298] width 601 height 258
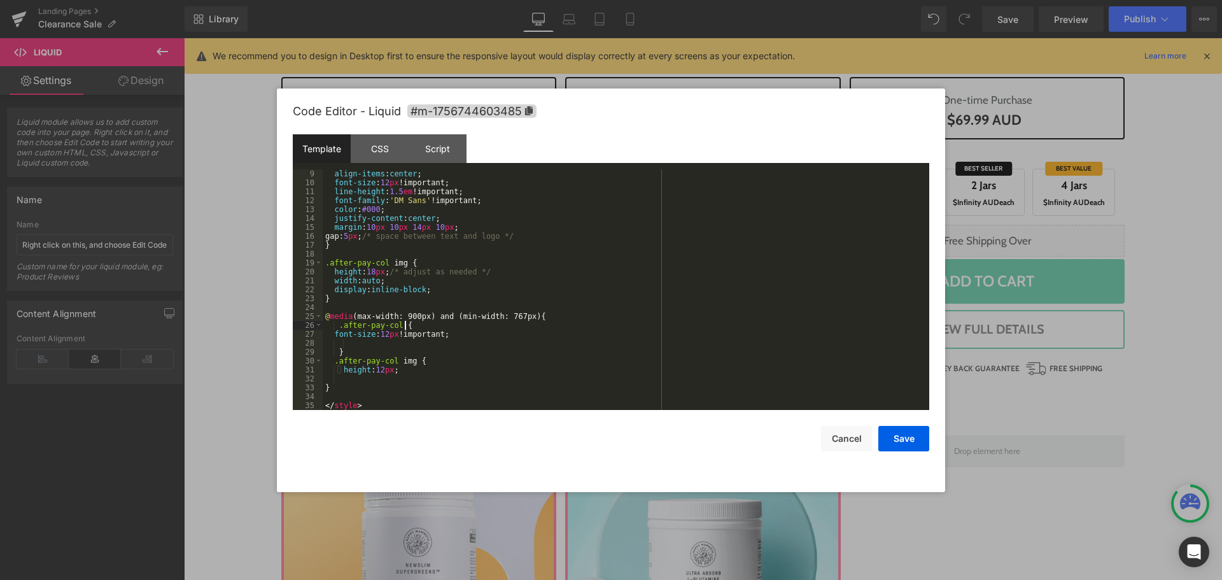
click at [389, 337] on div "align-items : center ; font-size : 12 px !important; line-height : 1.5 em !impo…" at bounding box center [623, 298] width 601 height 258
click at [911, 437] on button "Save" at bounding box center [903, 438] width 51 height 25
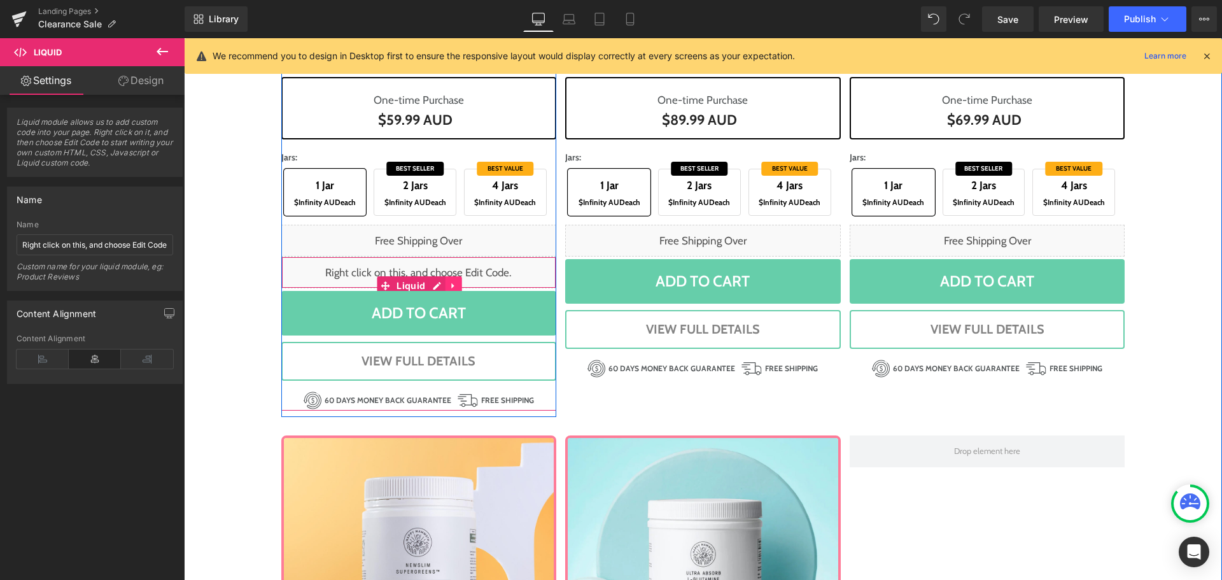
click at [449, 282] on icon at bounding box center [453, 286] width 9 height 10
click at [437, 288] on link at bounding box center [445, 285] width 17 height 19
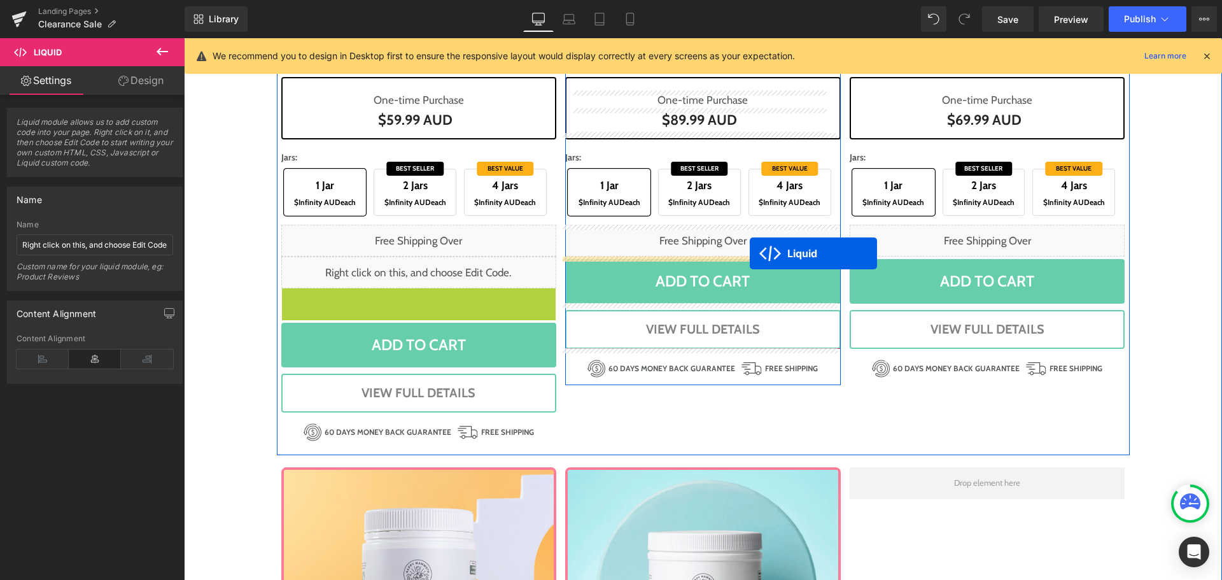
drag, startPoint x: 382, startPoint y: 314, endPoint x: 750, endPoint y: 253, distance: 372.1
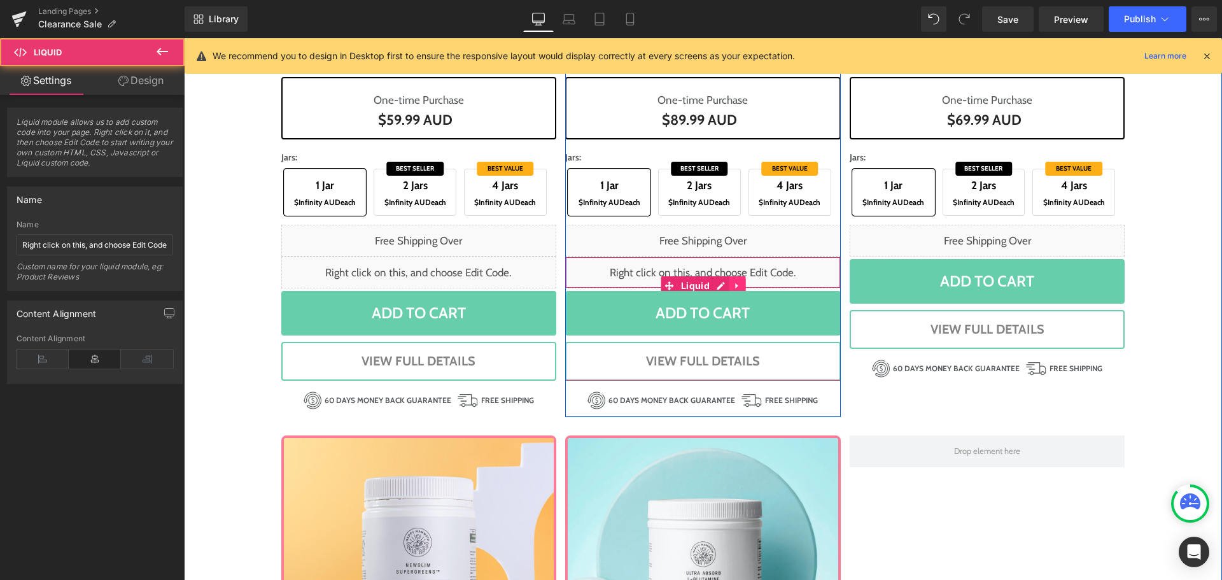
click at [733, 284] on icon at bounding box center [737, 286] width 9 height 10
click at [725, 283] on icon at bounding box center [729, 285] width 9 height 9
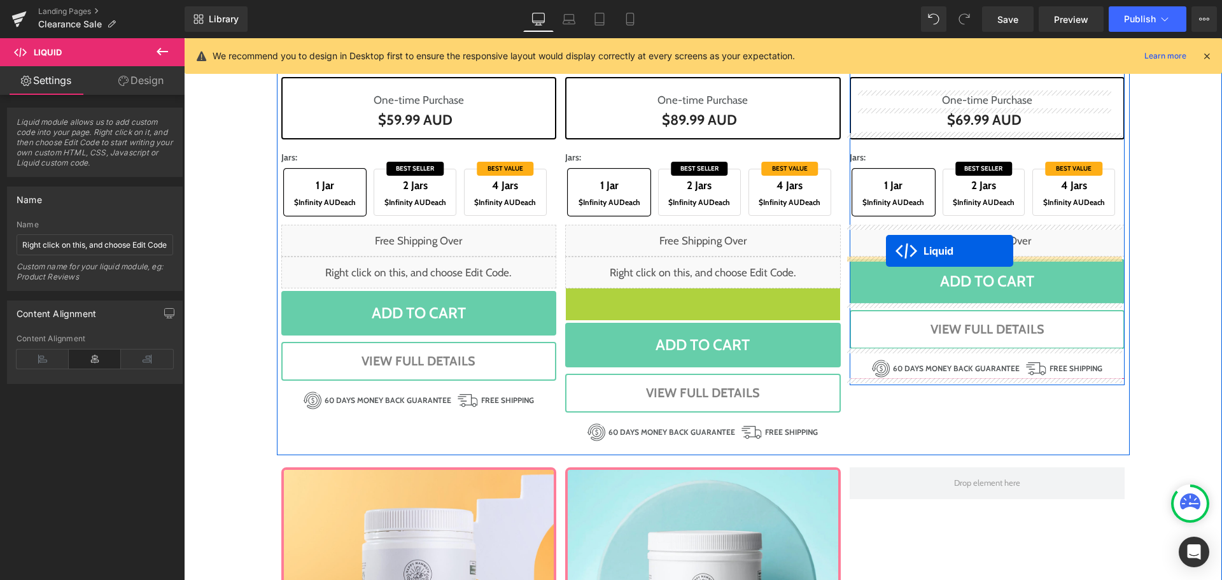
drag, startPoint x: 665, startPoint y: 316, endPoint x: 887, endPoint y: 251, distance: 231.6
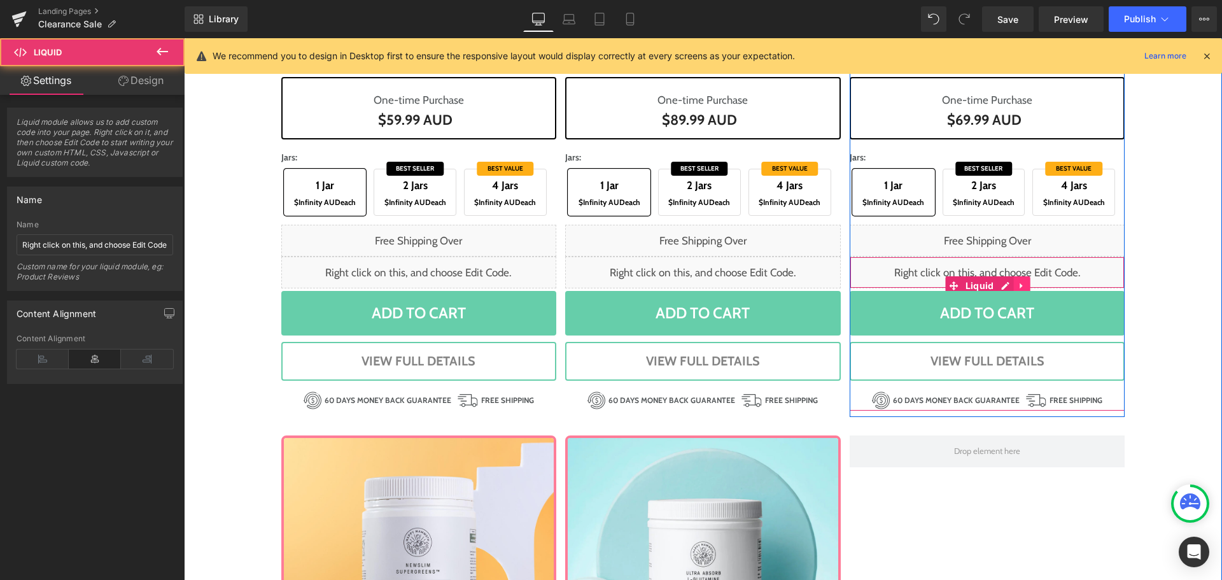
click at [1018, 283] on icon at bounding box center [1022, 286] width 9 height 10
click at [1005, 283] on link at bounding box center [1013, 285] width 17 height 19
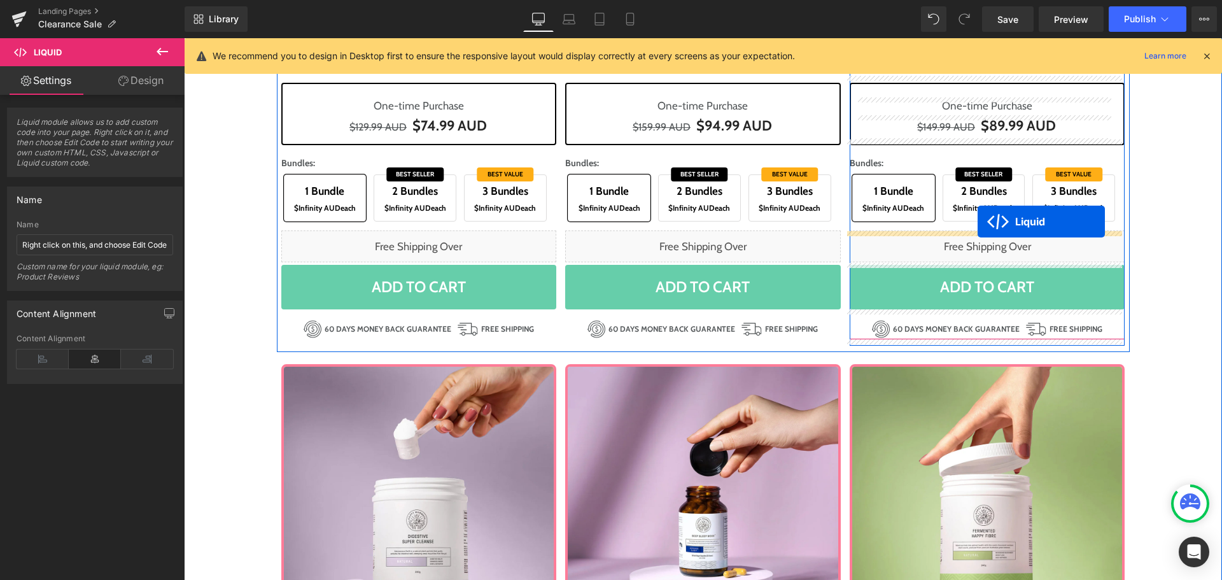
scroll to position [599, 0]
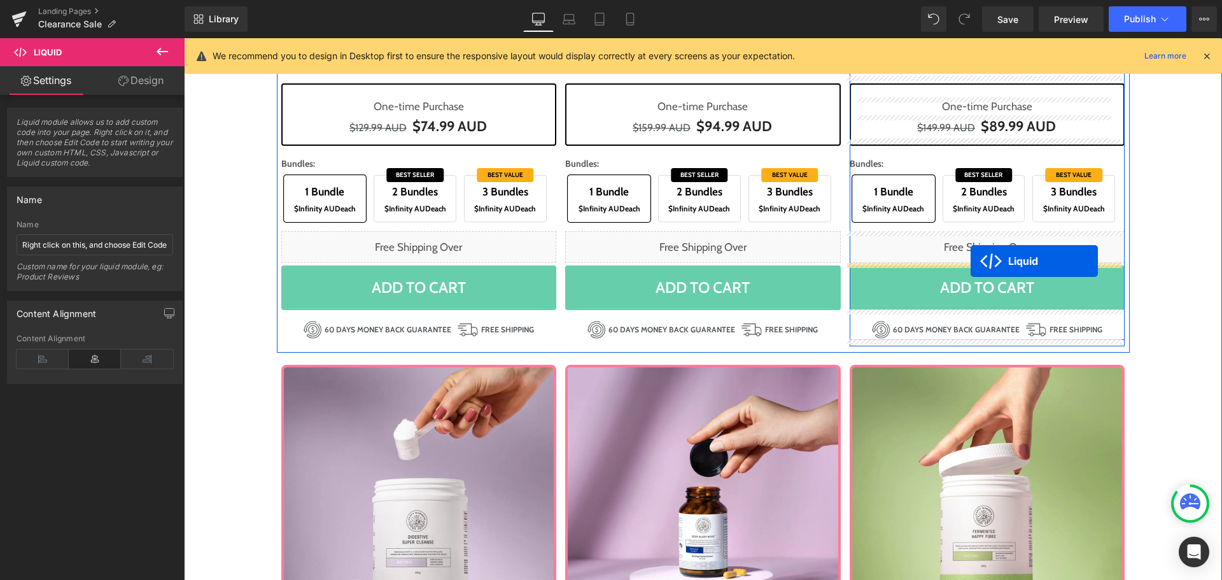
drag, startPoint x: 949, startPoint y: 315, endPoint x: 970, endPoint y: 261, distance: 58.0
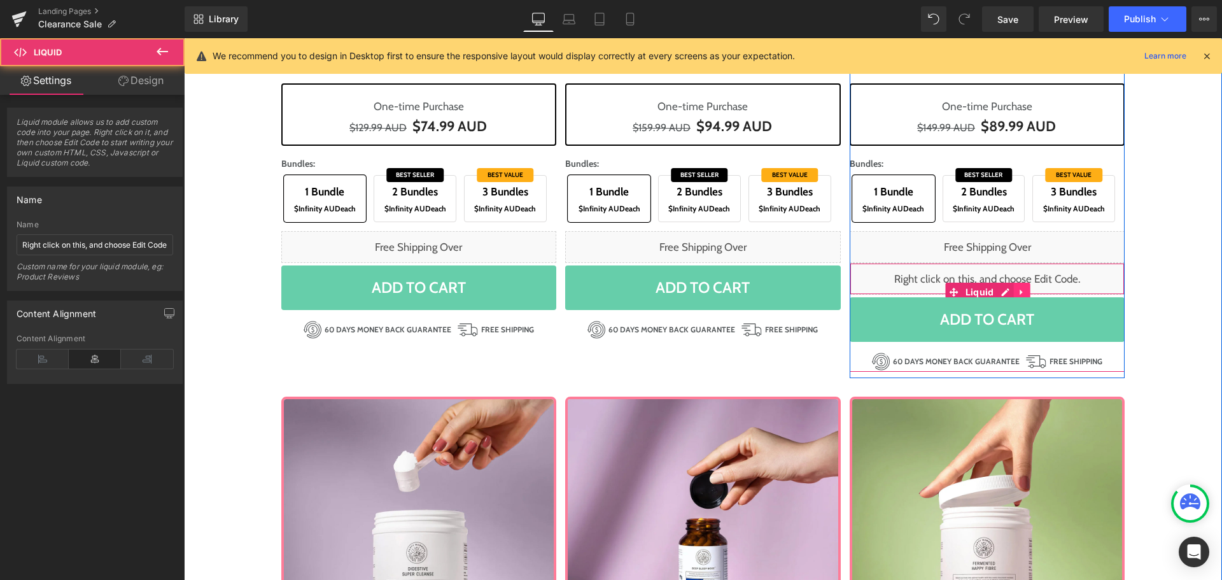
click at [1018, 292] on icon at bounding box center [1022, 293] width 9 height 10
click at [1009, 291] on icon at bounding box center [1013, 292] width 9 height 9
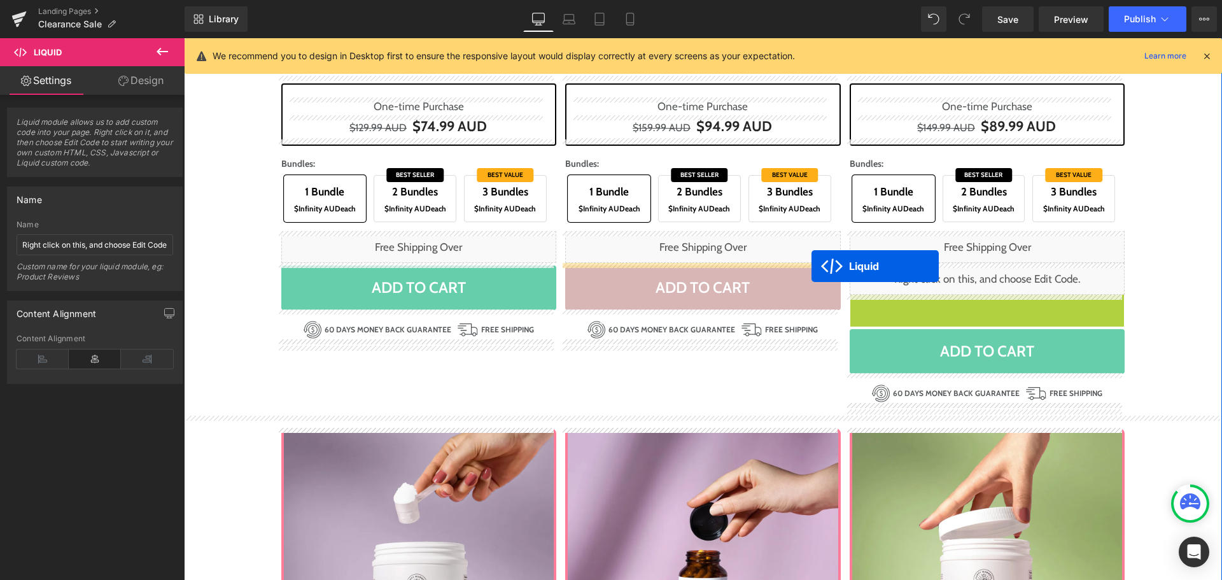
drag, startPoint x: 946, startPoint y: 319, endPoint x: 811, endPoint y: 266, distance: 145.1
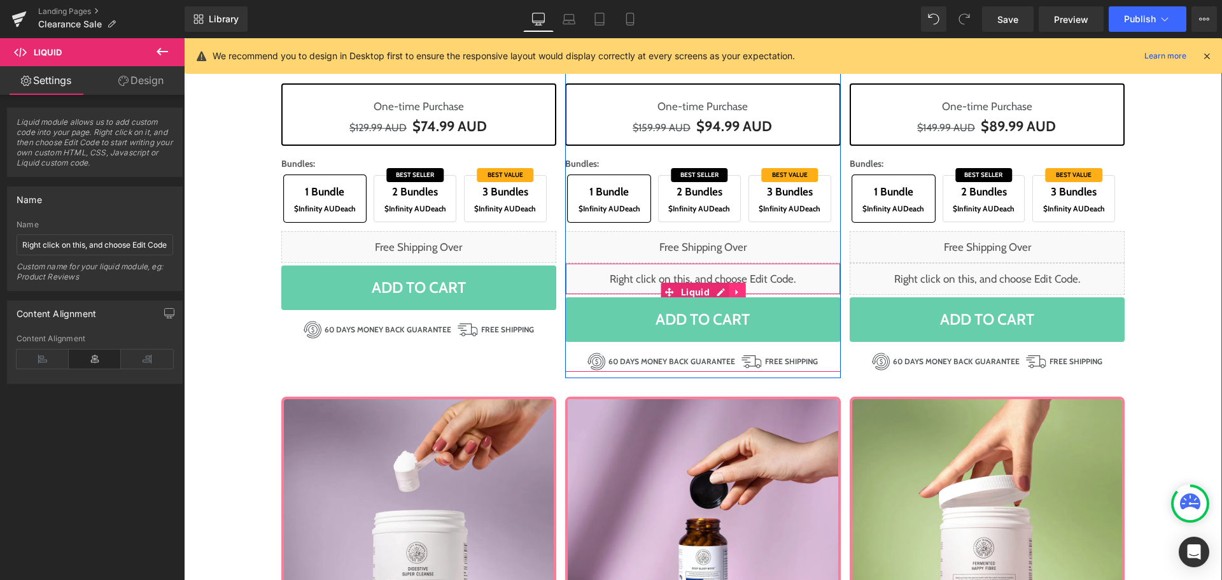
click at [733, 291] on icon at bounding box center [737, 293] width 9 height 10
click at [725, 294] on icon at bounding box center [729, 292] width 9 height 9
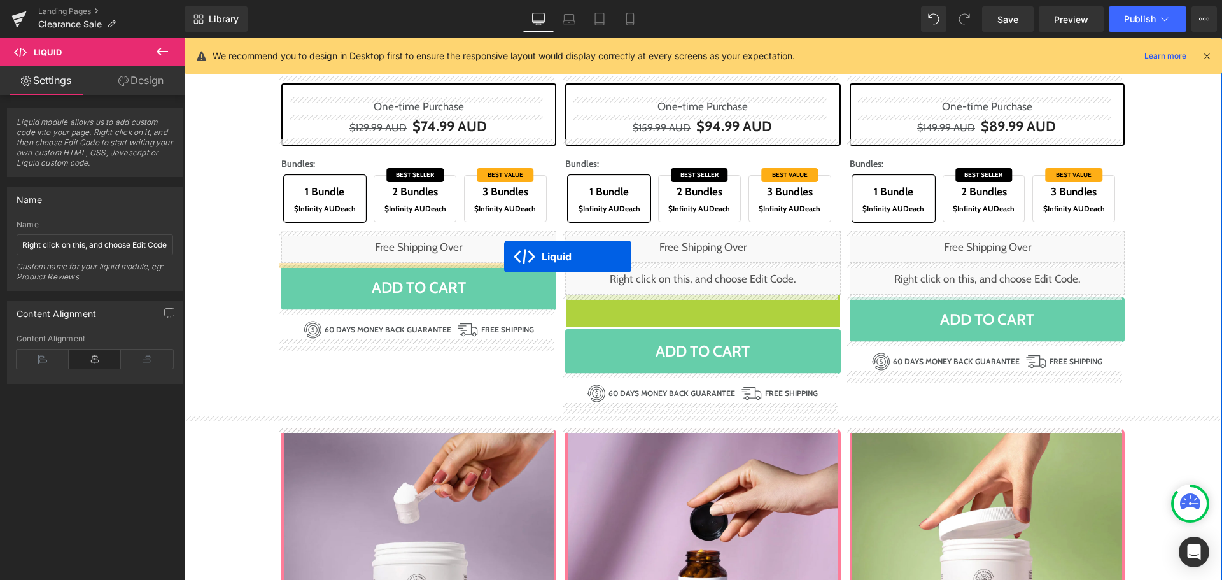
drag, startPoint x: 664, startPoint y: 318, endPoint x: 504, endPoint y: 256, distance: 171.2
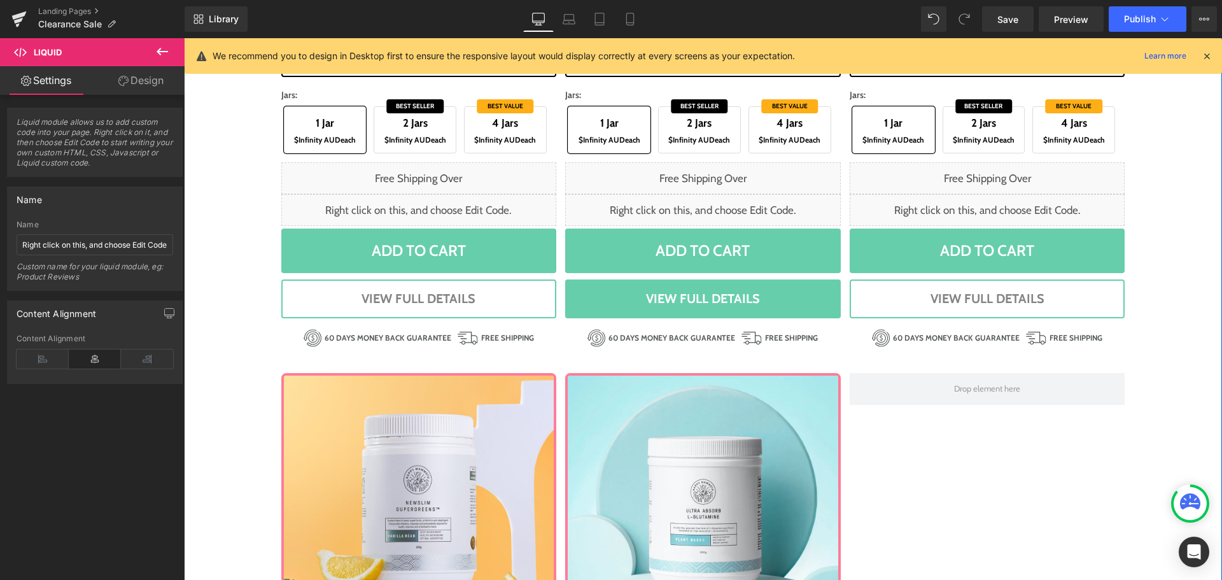
scroll to position [1413, 0]
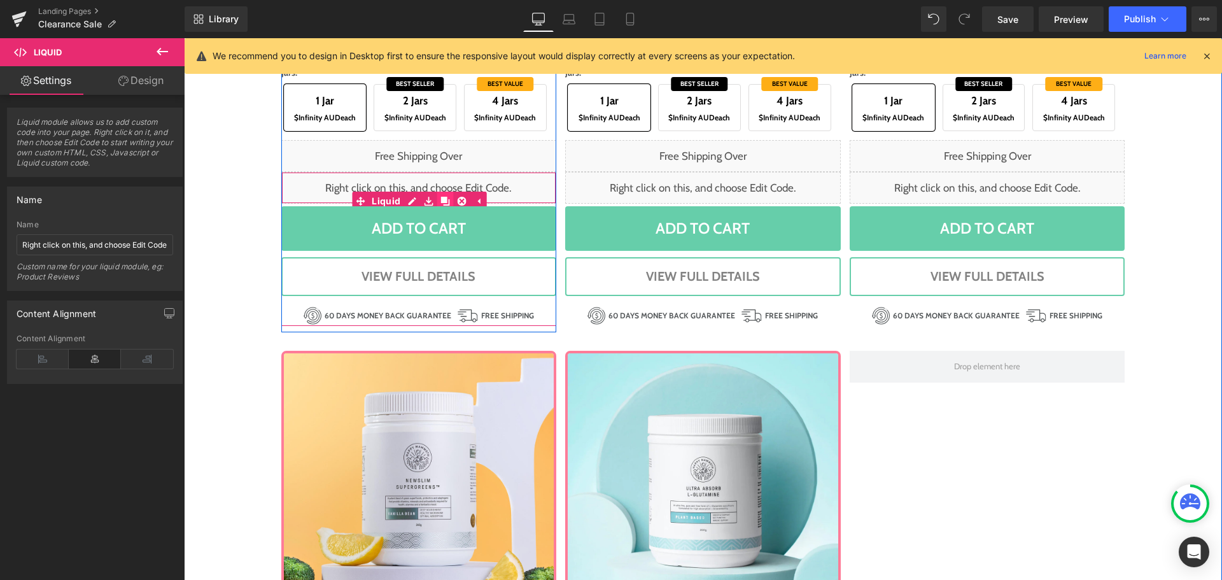
click at [440, 200] on icon at bounding box center [444, 201] width 9 height 9
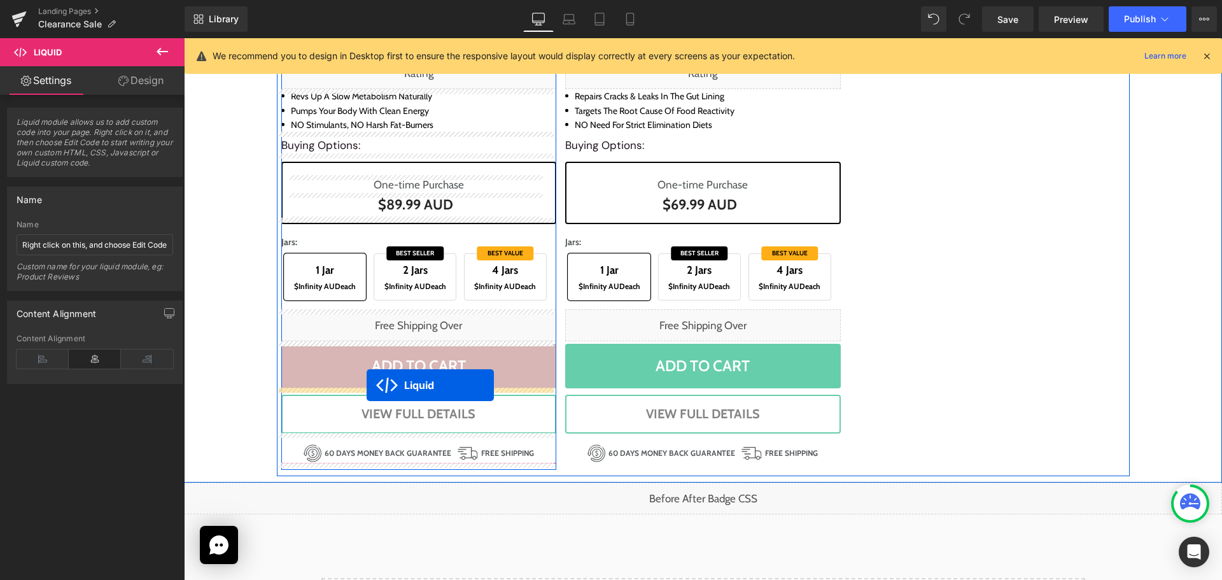
drag, startPoint x: 380, startPoint y: 230, endPoint x: 367, endPoint y: 385, distance: 155.2
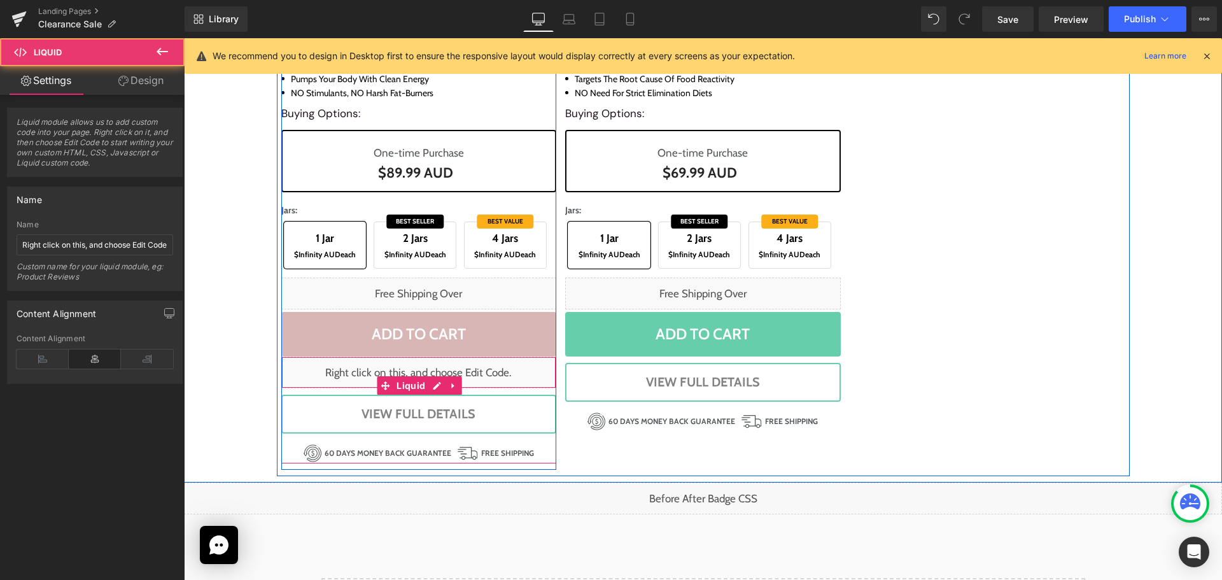
scroll to position [2011, 0]
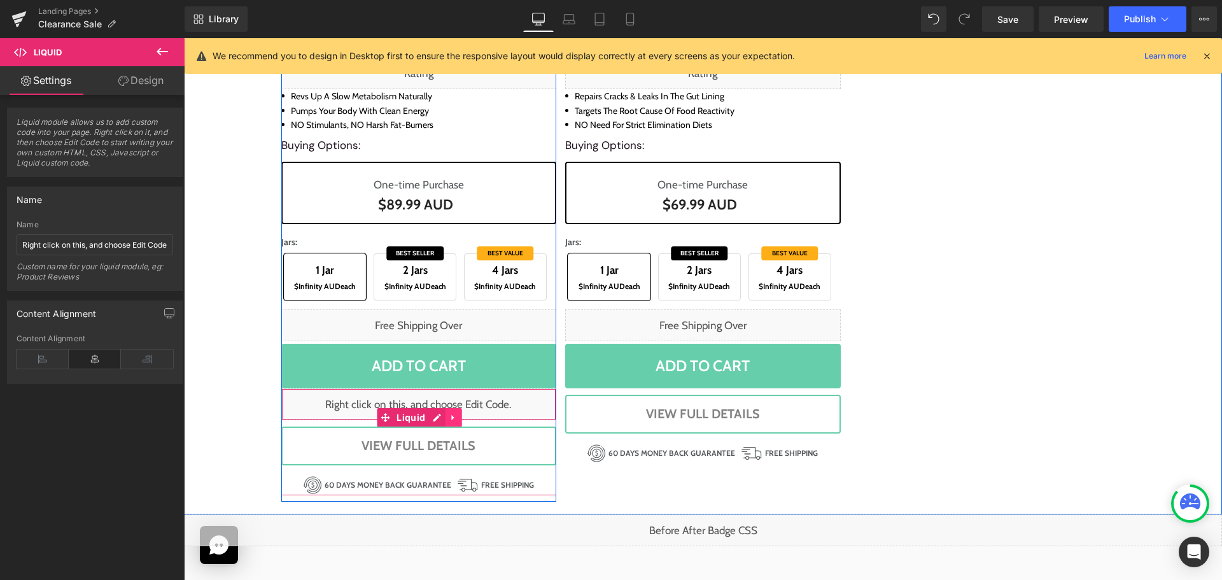
click at [445, 410] on link at bounding box center [453, 417] width 17 height 19
click at [440, 415] on icon at bounding box center [444, 417] width 9 height 9
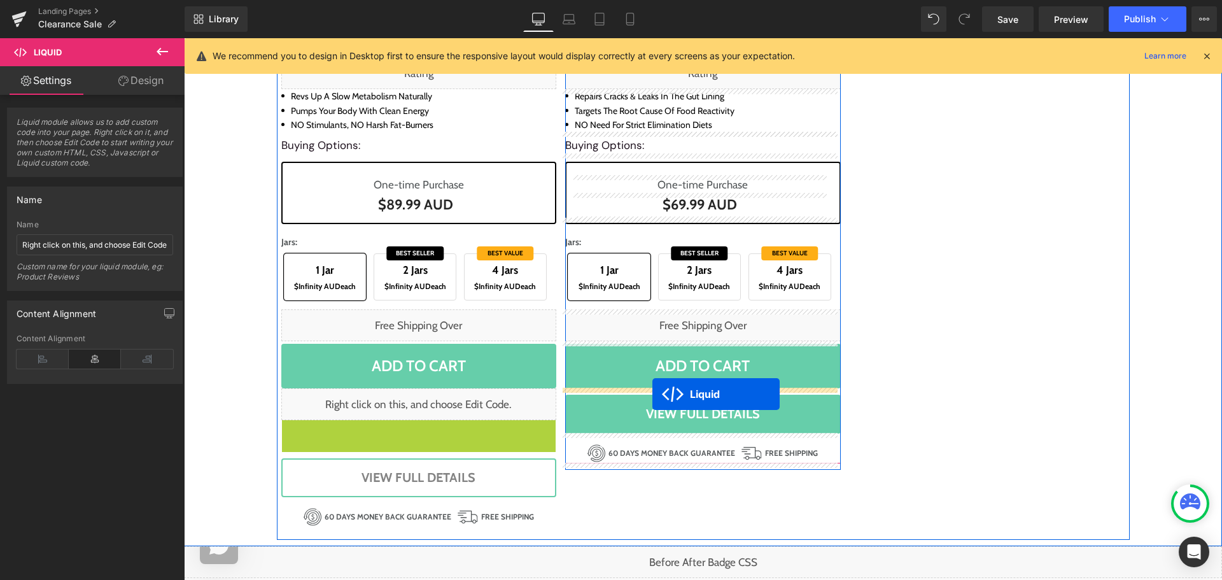
drag, startPoint x: 393, startPoint y: 445, endPoint x: 652, endPoint y: 394, distance: 263.5
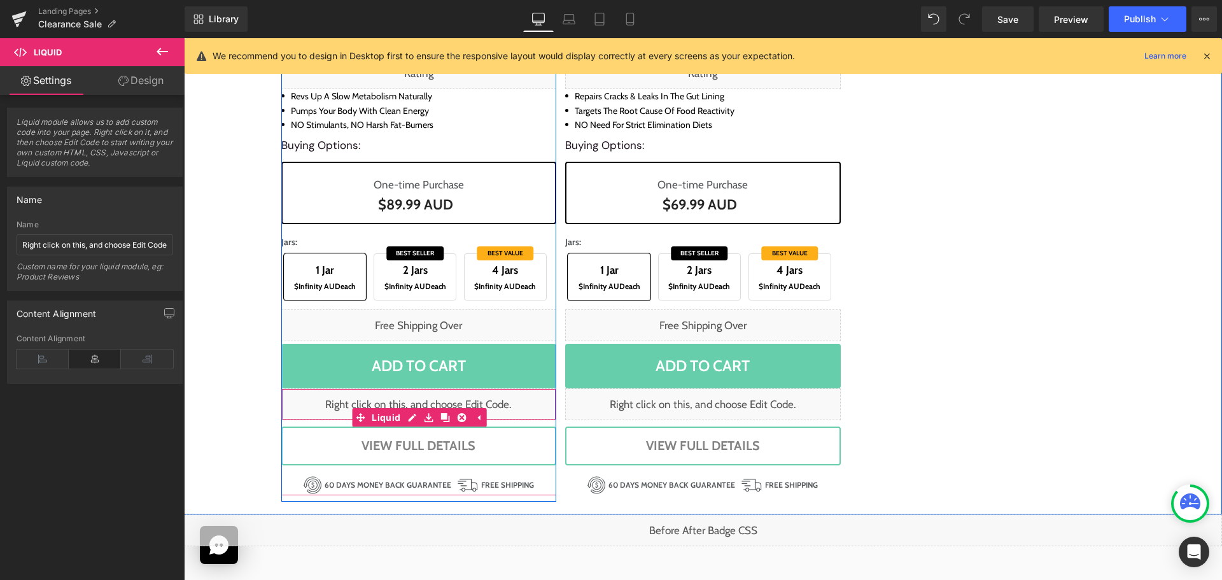
click at [408, 417] on icon at bounding box center [412, 418] width 8 height 8
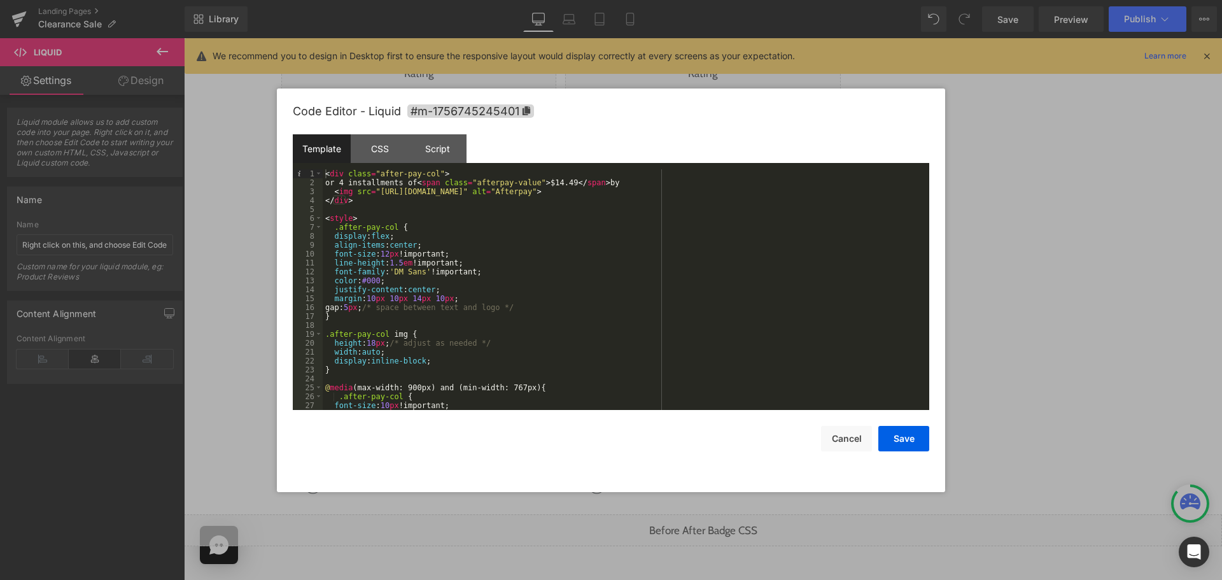
drag, startPoint x: 548, startPoint y: 179, endPoint x: 559, endPoint y: 224, distance: 46.5
click at [549, 179] on div "< div class = "after-pay-col" > or 4 installments of < span class = "afterpay-v…" at bounding box center [623, 298] width 601 height 258
click at [906, 444] on button "Save" at bounding box center [903, 438] width 51 height 25
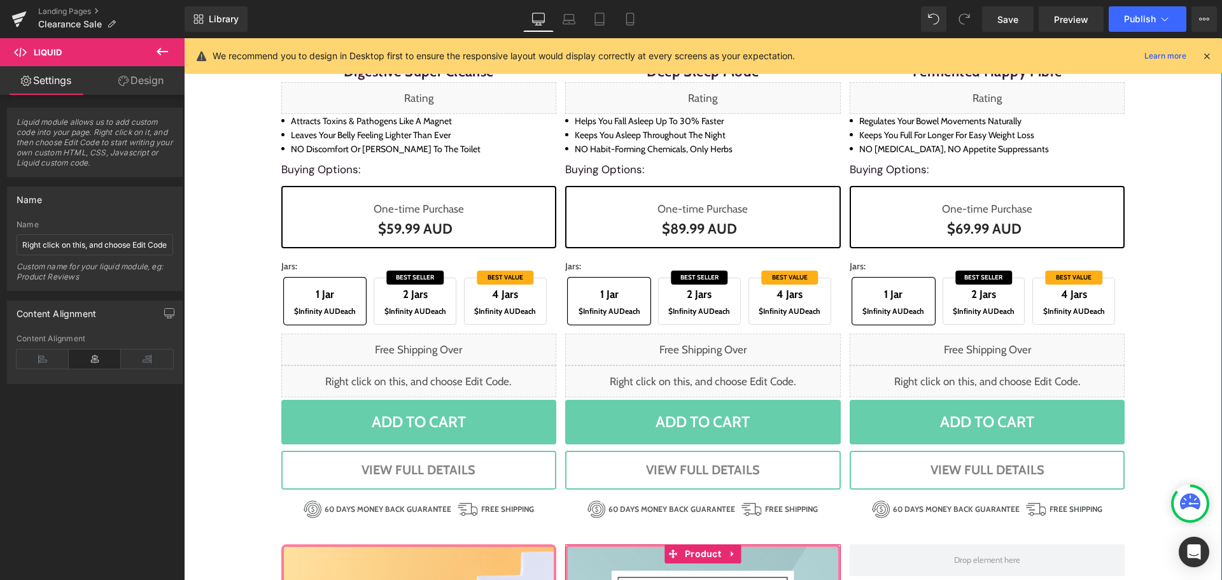
scroll to position [1214, 0]
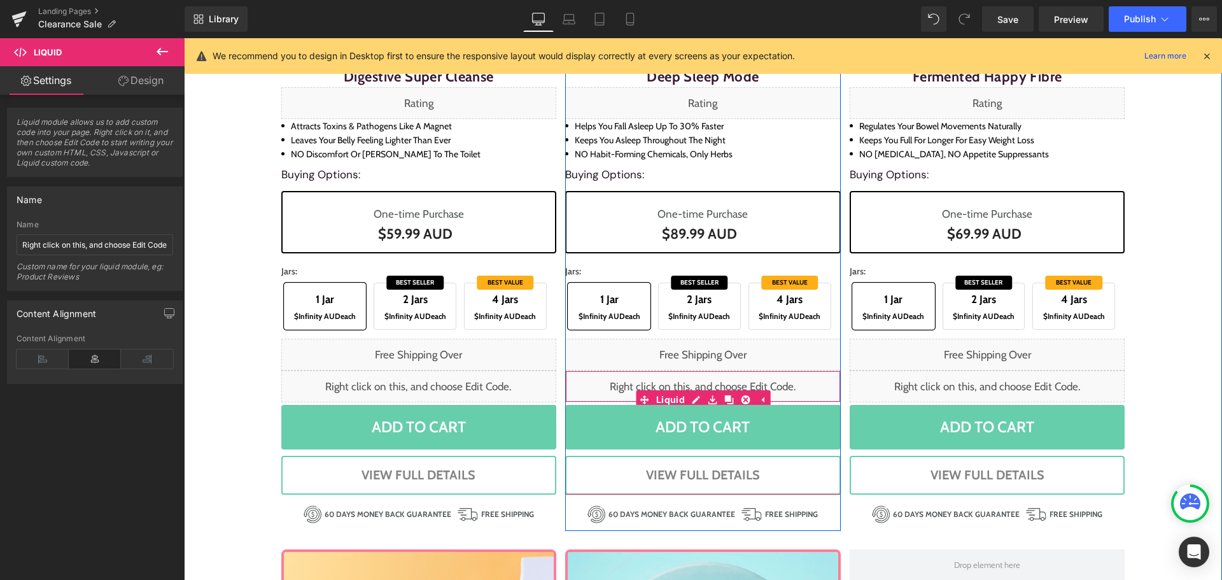
click at [690, 400] on div "Liquid" at bounding box center [703, 386] width 276 height 32
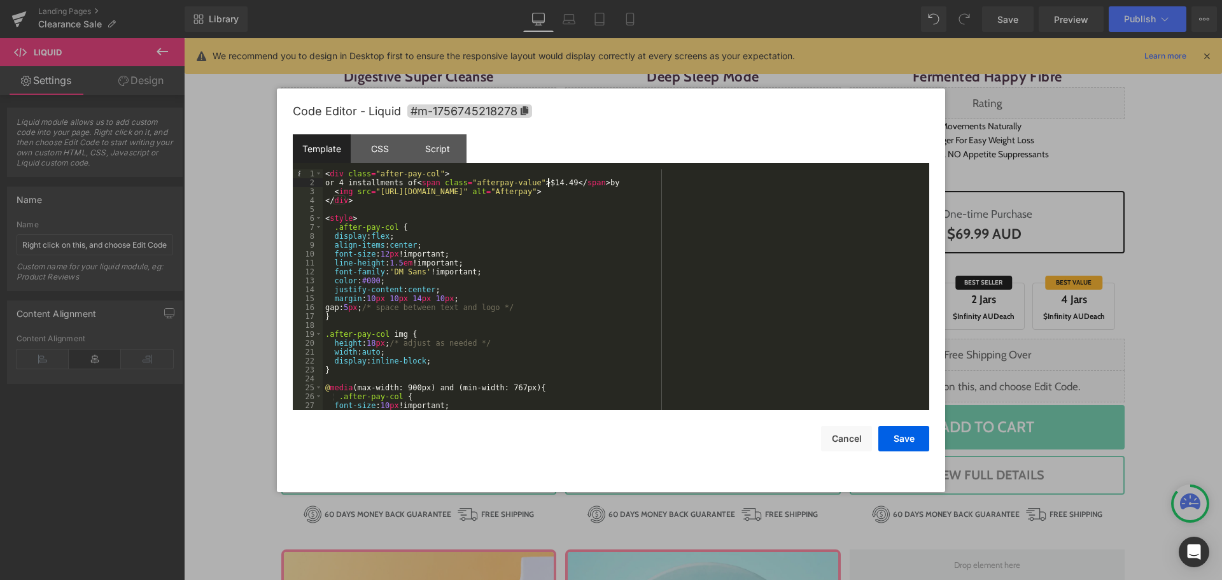
drag, startPoint x: 549, startPoint y: 183, endPoint x: 554, endPoint y: 234, distance: 51.2
click at [553, 190] on div "< div class = "after-pay-col" > or 4 installments of < span class = "afterpay-v…" at bounding box center [623, 298] width 601 height 258
drag, startPoint x: 906, startPoint y: 435, endPoint x: 881, endPoint y: 428, distance: 25.8
click at [905, 433] on button "Save" at bounding box center [903, 438] width 51 height 25
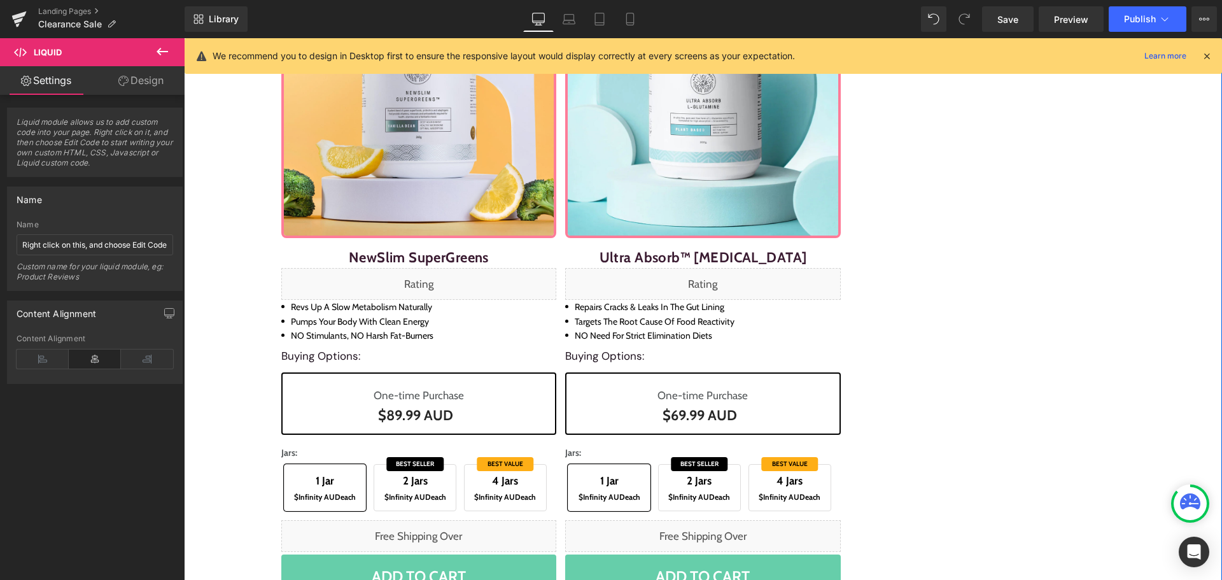
scroll to position [1801, 0]
drag, startPoint x: 925, startPoint y: 448, endPoint x: 852, endPoint y: 496, distance: 87.7
click at [925, 449] on div "Sale Off (P) Image NewSlim SuperGreens (P) Title Liquid Revs up a slow metaboli…" at bounding box center [703, 333] width 853 height 767
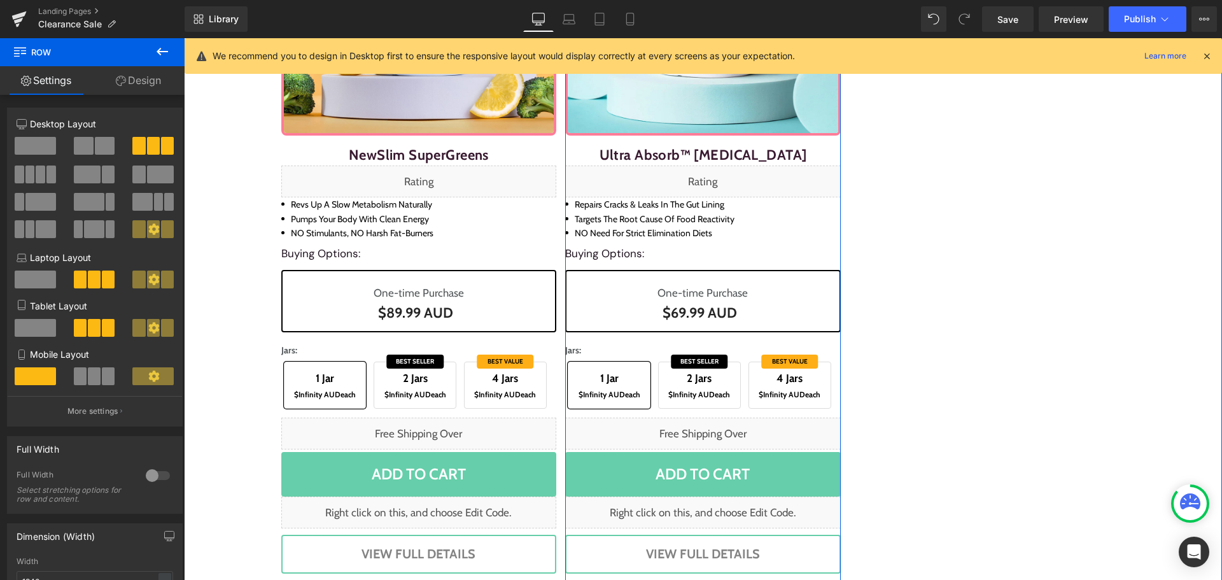
scroll to position [1975, 0]
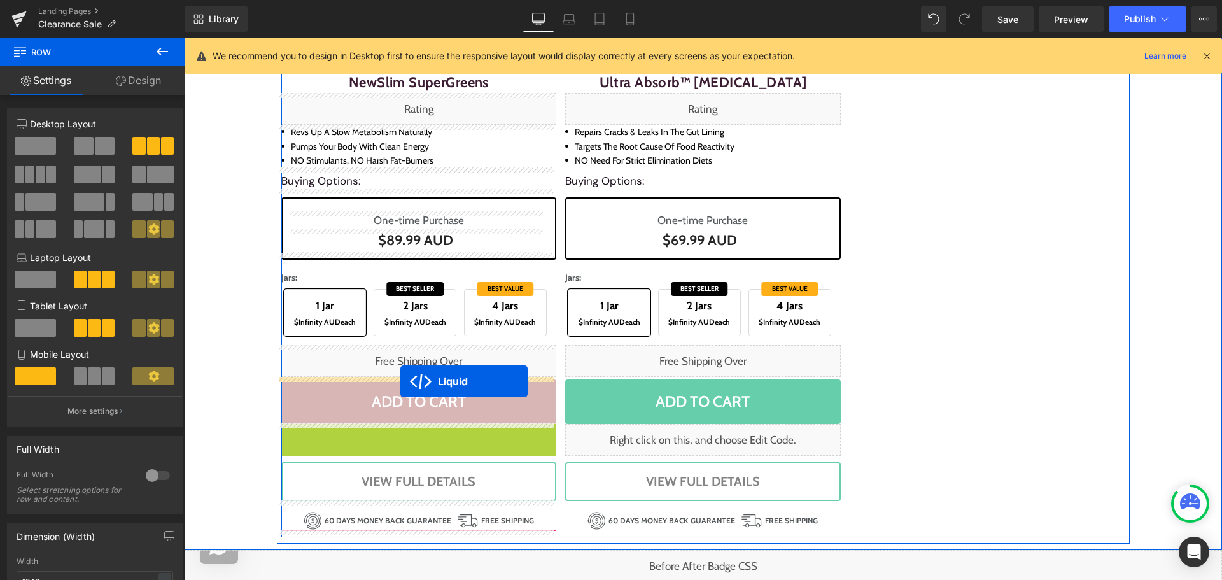
drag, startPoint x: 379, startPoint y: 452, endPoint x: 400, endPoint y: 382, distance: 73.9
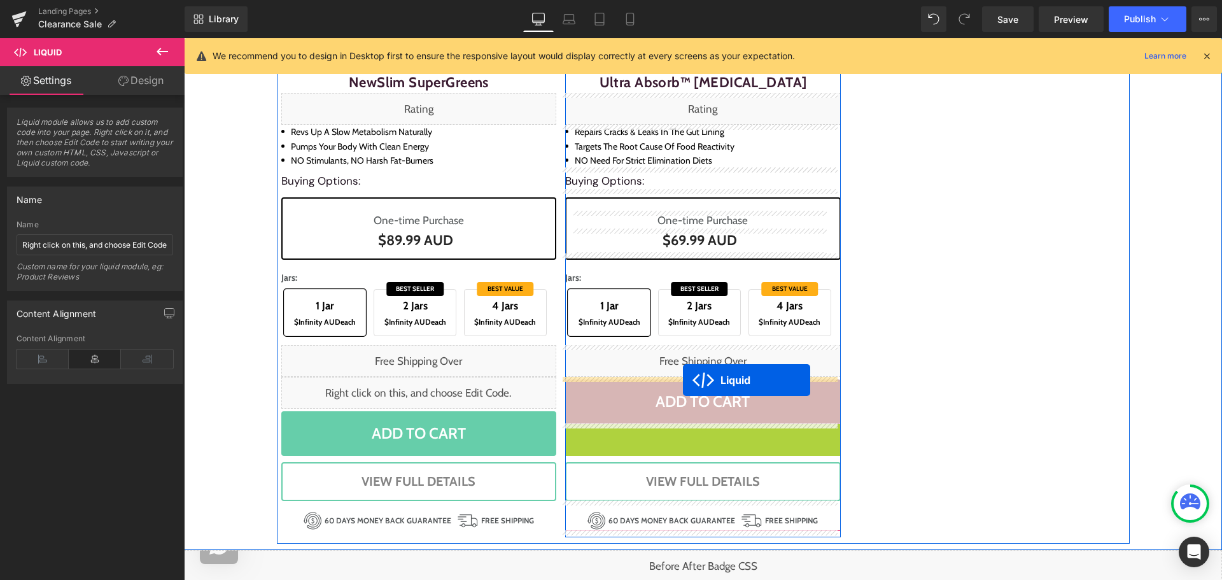
drag, startPoint x: 666, startPoint y: 450, endPoint x: 682, endPoint y: 380, distance: 71.8
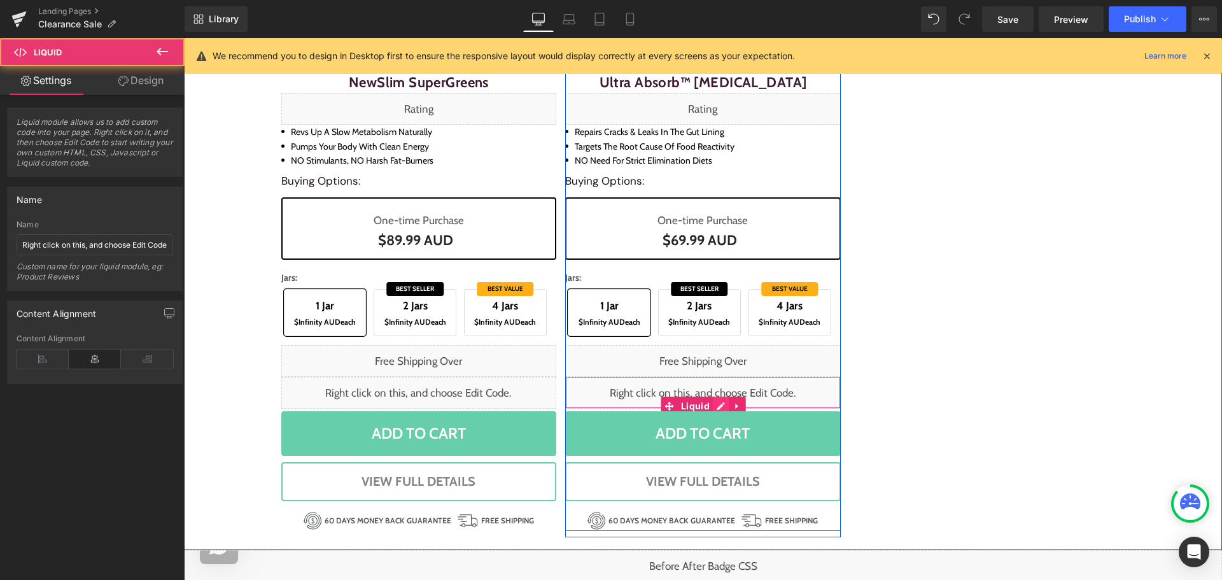
click at [710, 406] on div "Liquid" at bounding box center [703, 393] width 276 height 32
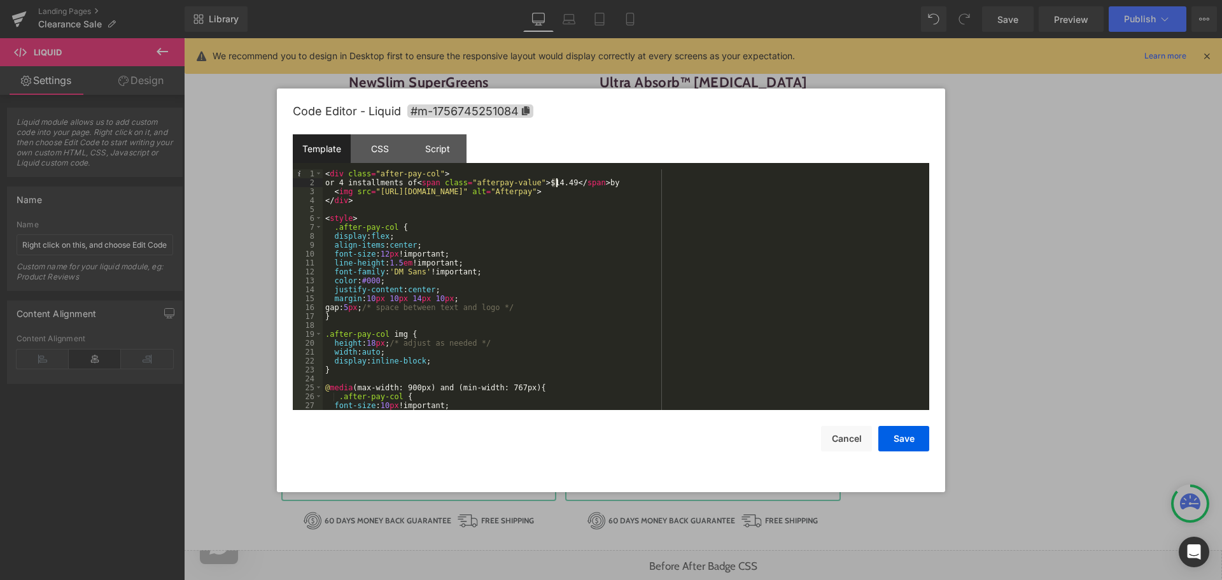
click at [556, 184] on div "< div class = "after-pay-col" > or 4 installments of < span class = "afterpay-v…" at bounding box center [623, 298] width 601 height 258
click at [885, 438] on button "Save" at bounding box center [903, 438] width 51 height 25
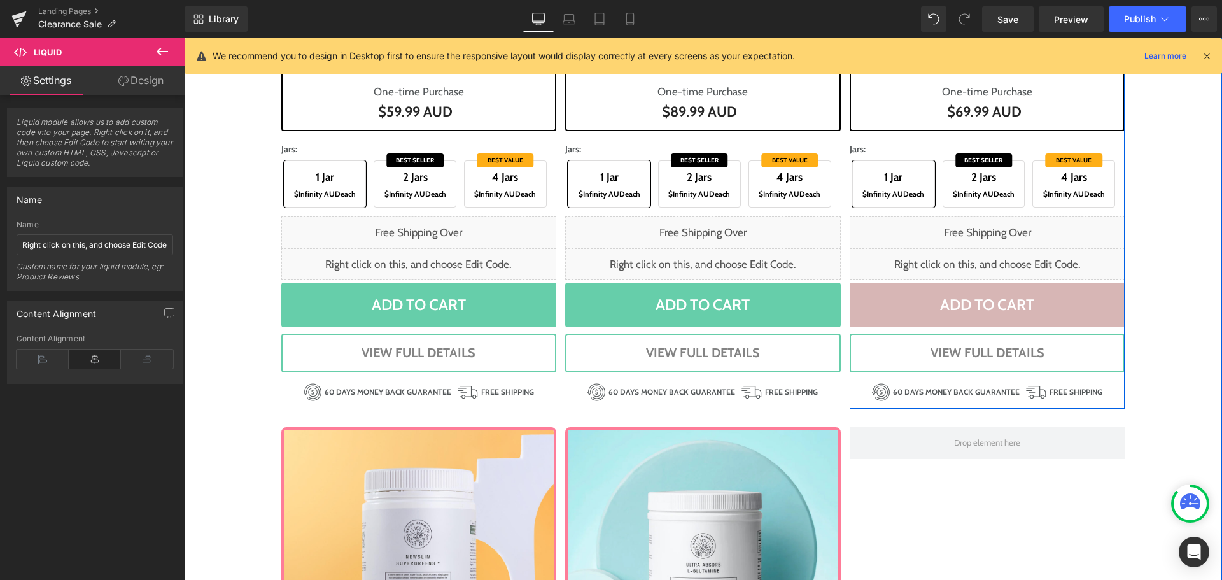
scroll to position [1335, 0]
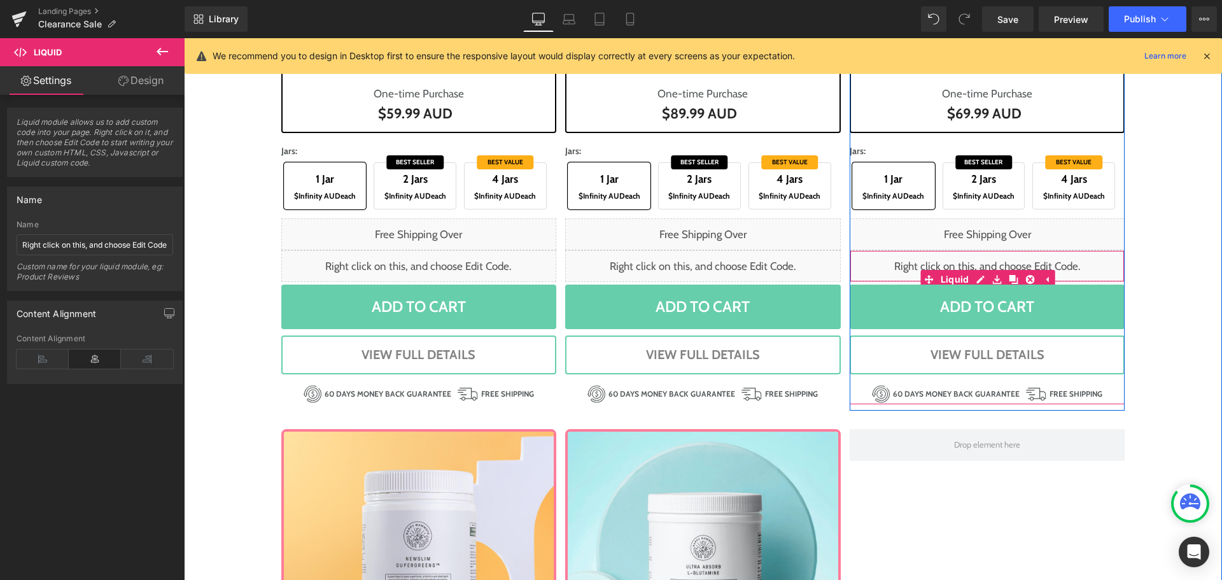
click at [992, 262] on div "Liquid" at bounding box center [988, 266] width 276 height 32
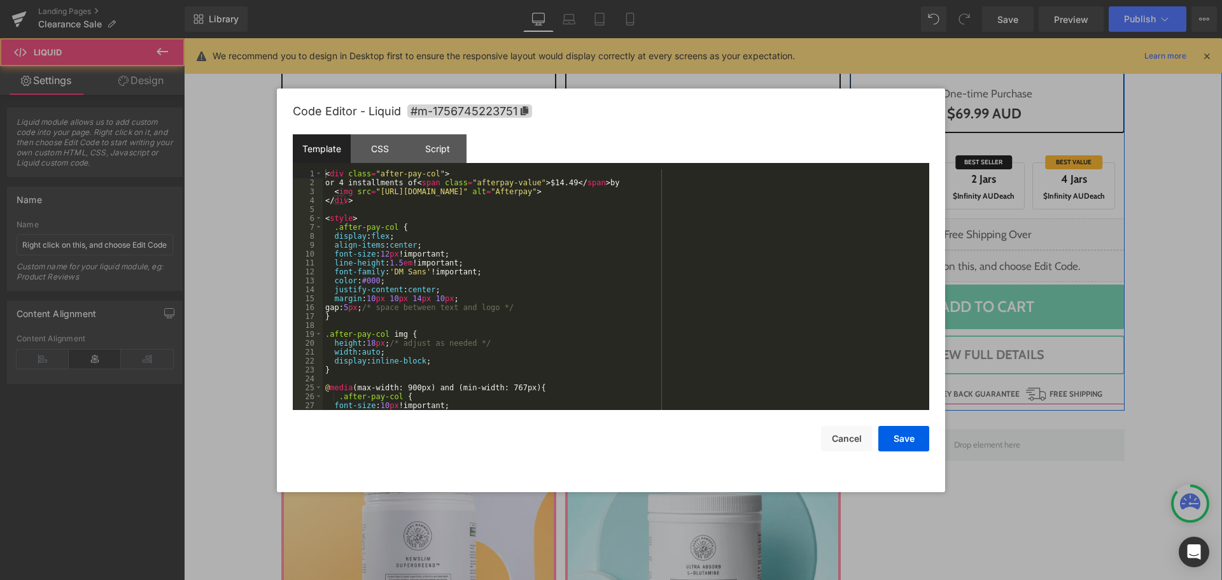
click at [974, 277] on div "Liquid" at bounding box center [988, 266] width 276 height 32
click at [554, 182] on div "< div class = "after-pay-col" > or 4 installments of < span class = "afterpay-v…" at bounding box center [623, 298] width 601 height 258
drag, startPoint x: 906, startPoint y: 440, endPoint x: 895, endPoint y: 423, distance: 20.5
click at [906, 438] on button "Save" at bounding box center [903, 438] width 51 height 25
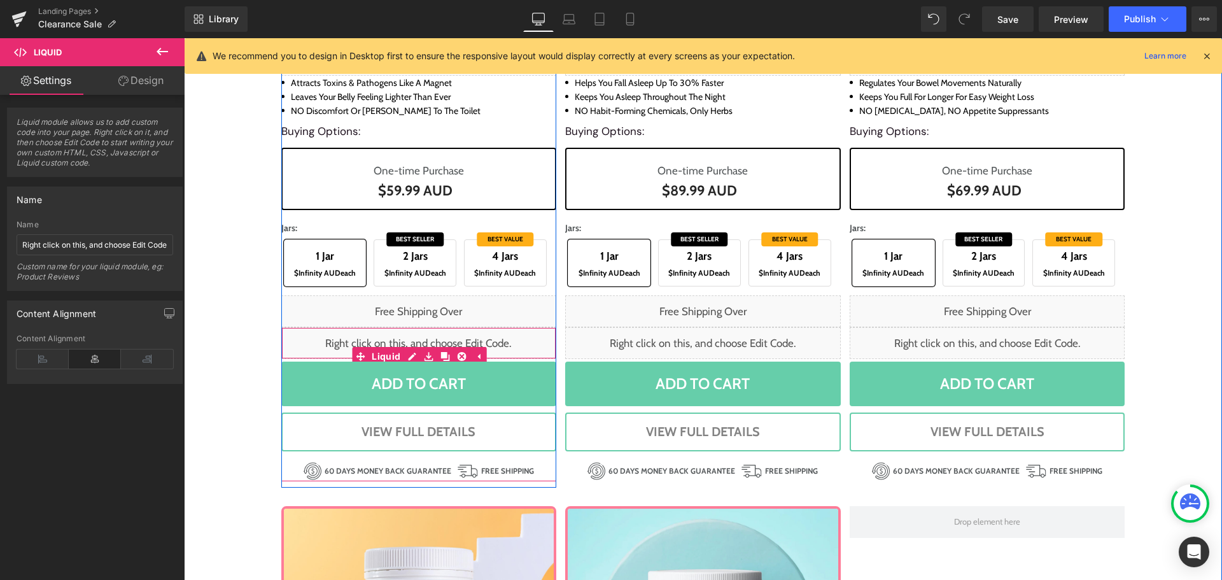
scroll to position [1257, 0]
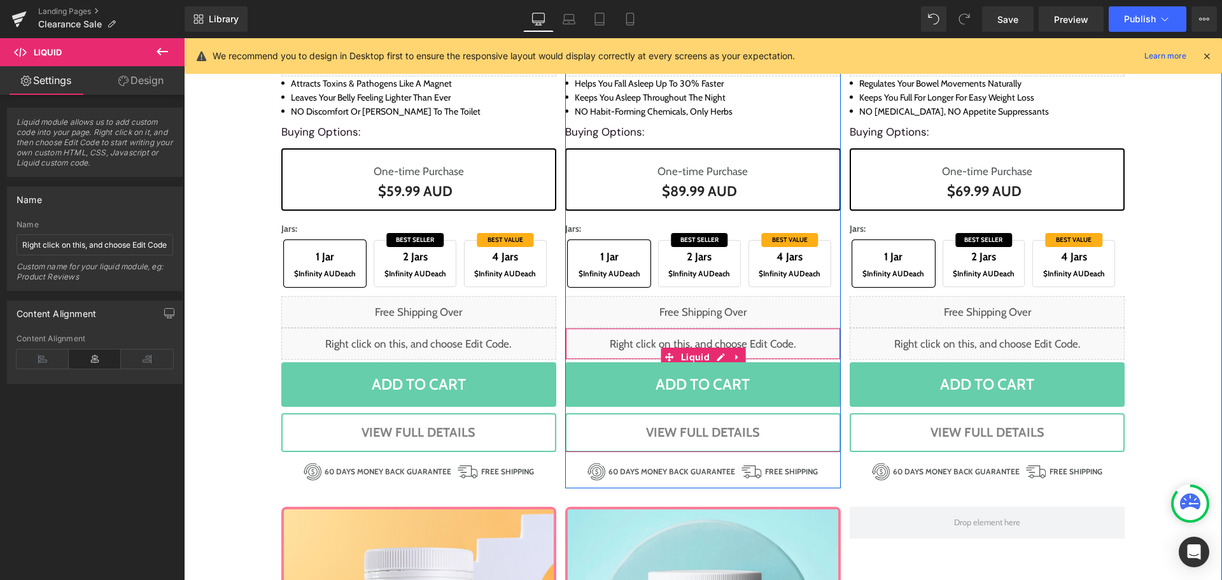
click at [714, 354] on div "Liquid" at bounding box center [703, 344] width 276 height 32
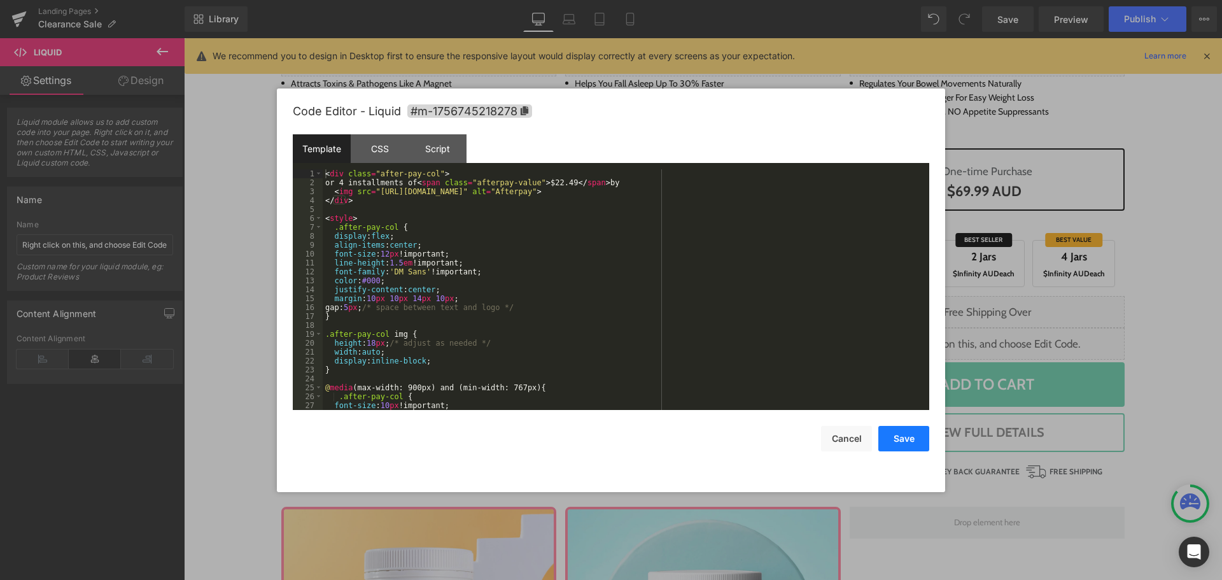
click at [893, 444] on button "Save" at bounding box center [903, 438] width 51 height 25
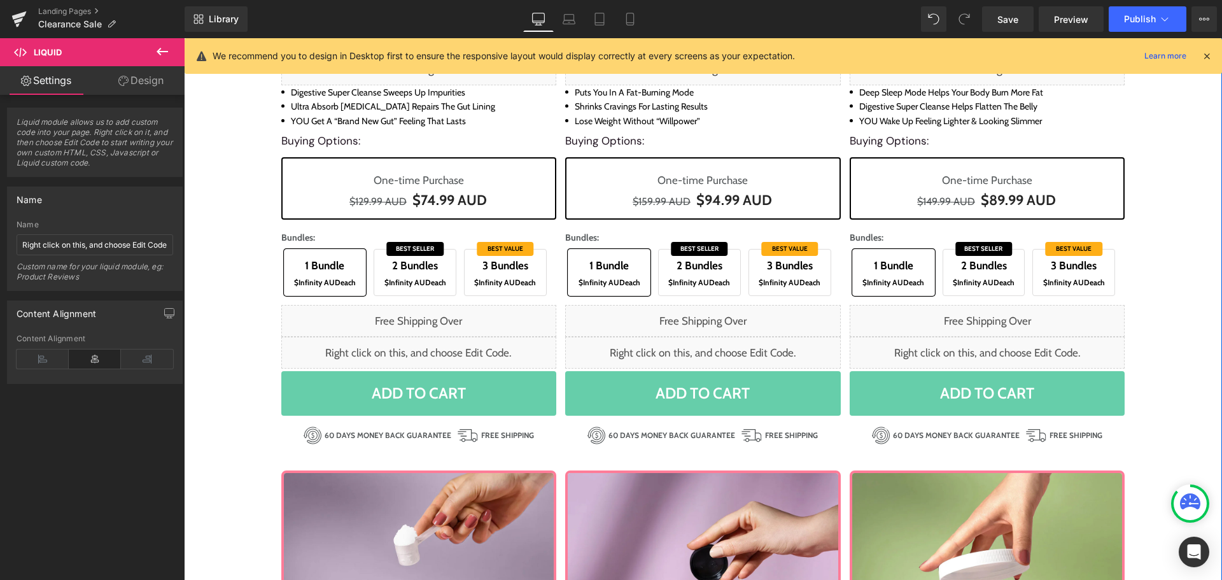
scroll to position [526, 0]
click at [995, 356] on div "Liquid" at bounding box center [988, 352] width 276 height 32
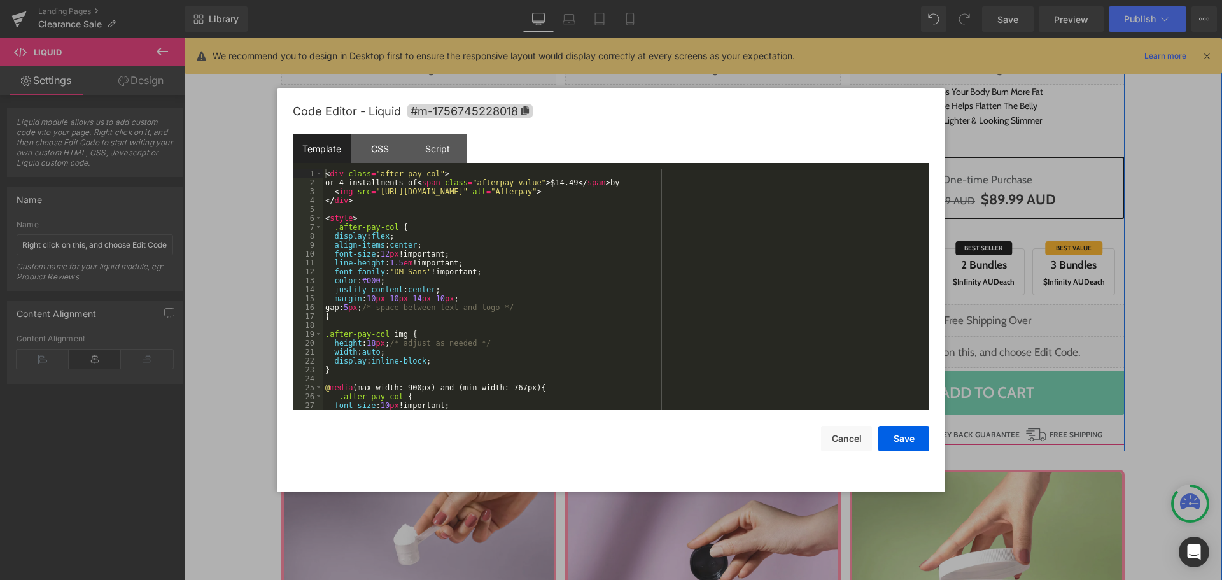
click at [972, 366] on div "Liquid" at bounding box center [988, 352] width 276 height 32
drag, startPoint x: 549, startPoint y: 183, endPoint x: 556, endPoint y: 181, distance: 7.9
click at [556, 181] on div "< div class = "after-pay-col" > or 4 installments of < span class = "afterpay-v…" at bounding box center [623, 298] width 601 height 258
click at [700, 317] on div "< div class = "after-pay-col" > or 4 installments of < span class = "afterpay-v…" at bounding box center [623, 298] width 601 height 258
click at [897, 437] on button "Save" at bounding box center [903, 438] width 51 height 25
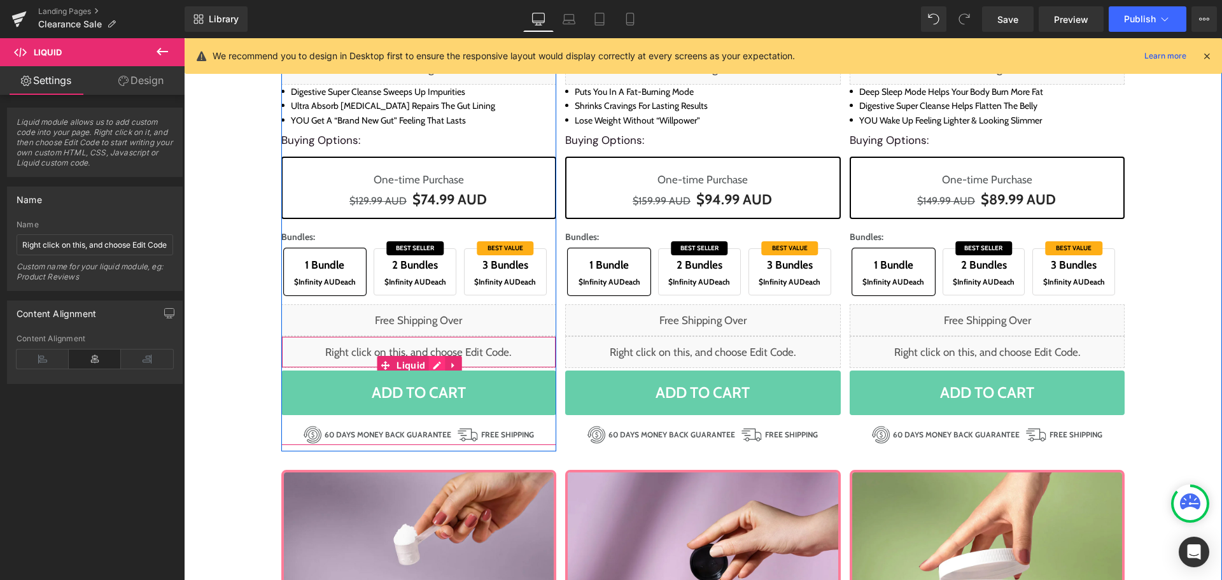
click at [426, 362] on div "Liquid" at bounding box center [419, 352] width 276 height 32
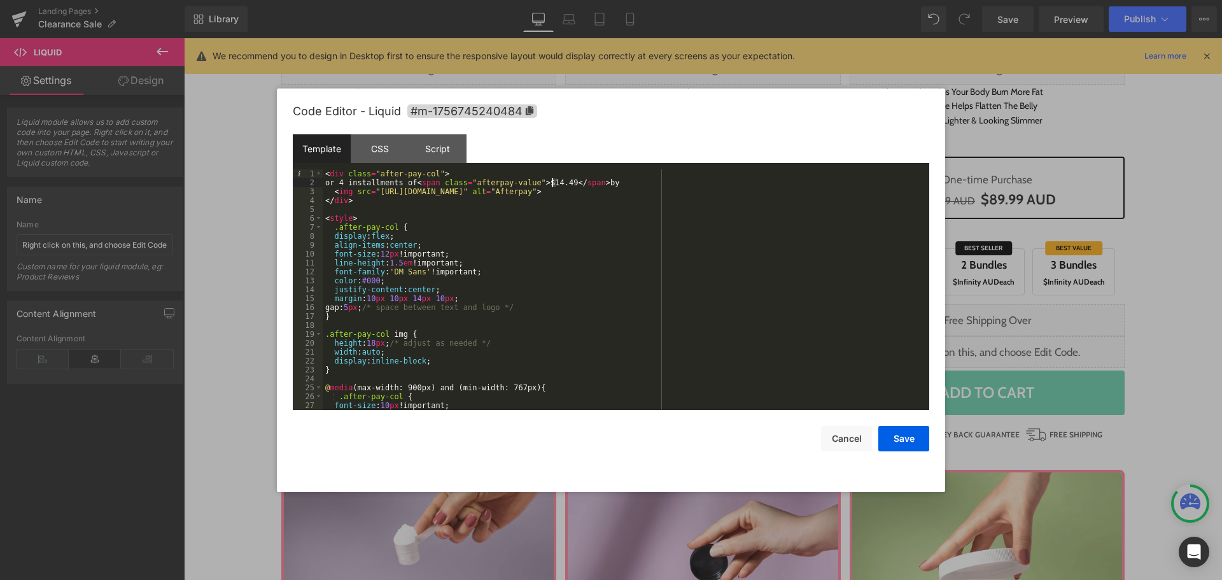
click at [552, 185] on div "< div class = "after-pay-col" > or 4 installments of < span class = "afterpay-v…" at bounding box center [623, 298] width 601 height 258
click at [899, 437] on button "Save" at bounding box center [903, 438] width 51 height 25
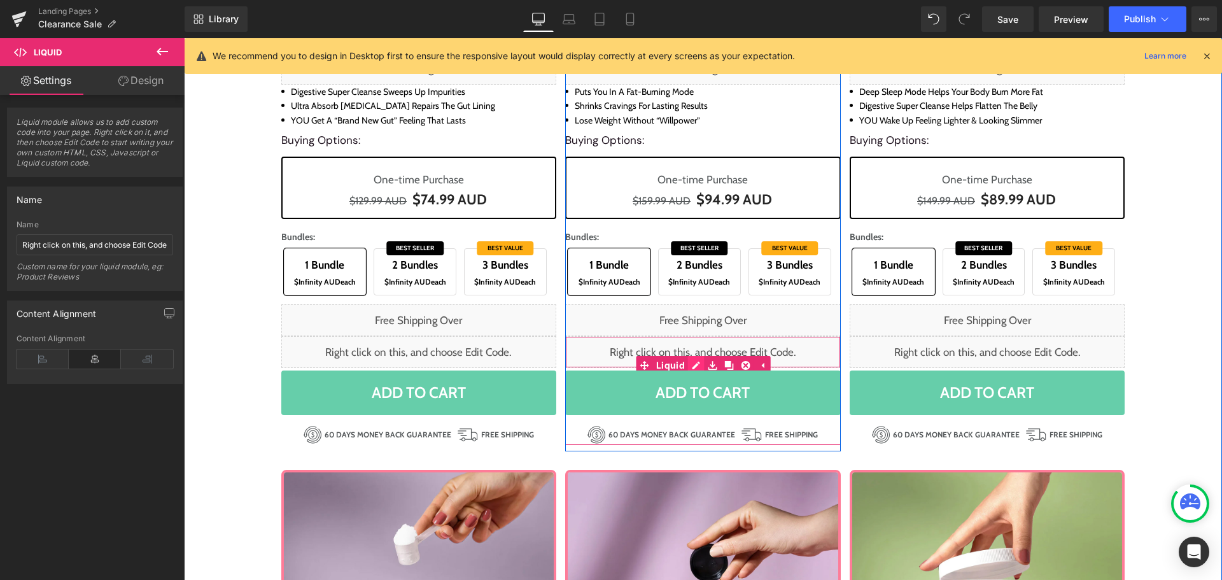
click at [694, 365] on icon at bounding box center [696, 366] width 9 height 10
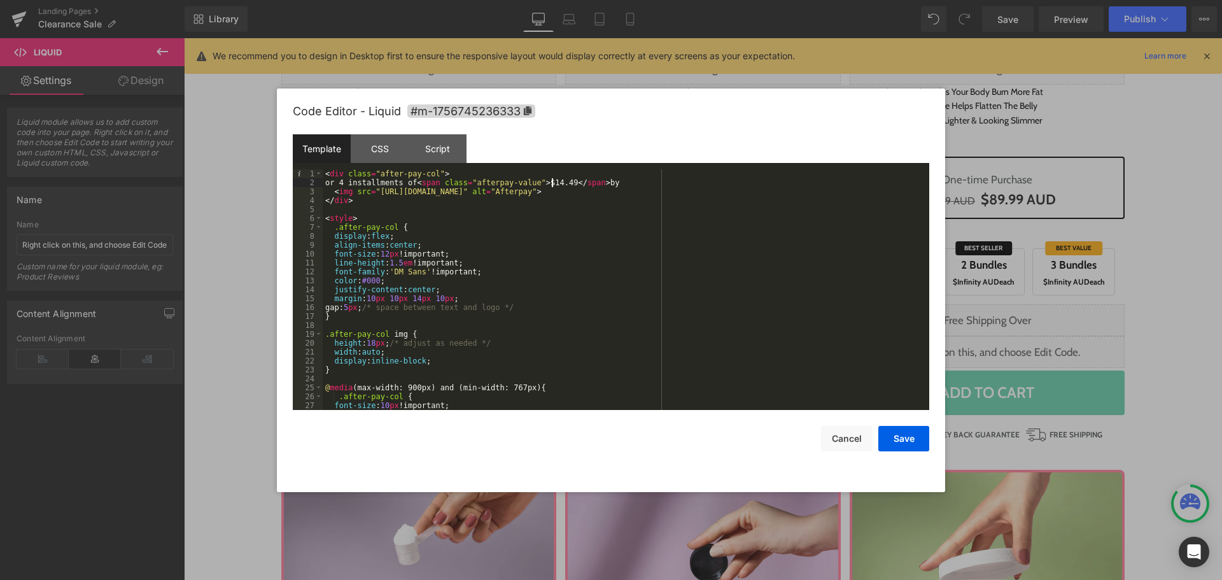
click at [552, 181] on div "< div class = "after-pay-col" > or 4 installments of < span class = "afterpay-v…" at bounding box center [623, 298] width 601 height 258
drag, startPoint x: 900, startPoint y: 438, endPoint x: 778, endPoint y: 297, distance: 186.4
click at [900, 438] on button "Save" at bounding box center [903, 438] width 51 height 25
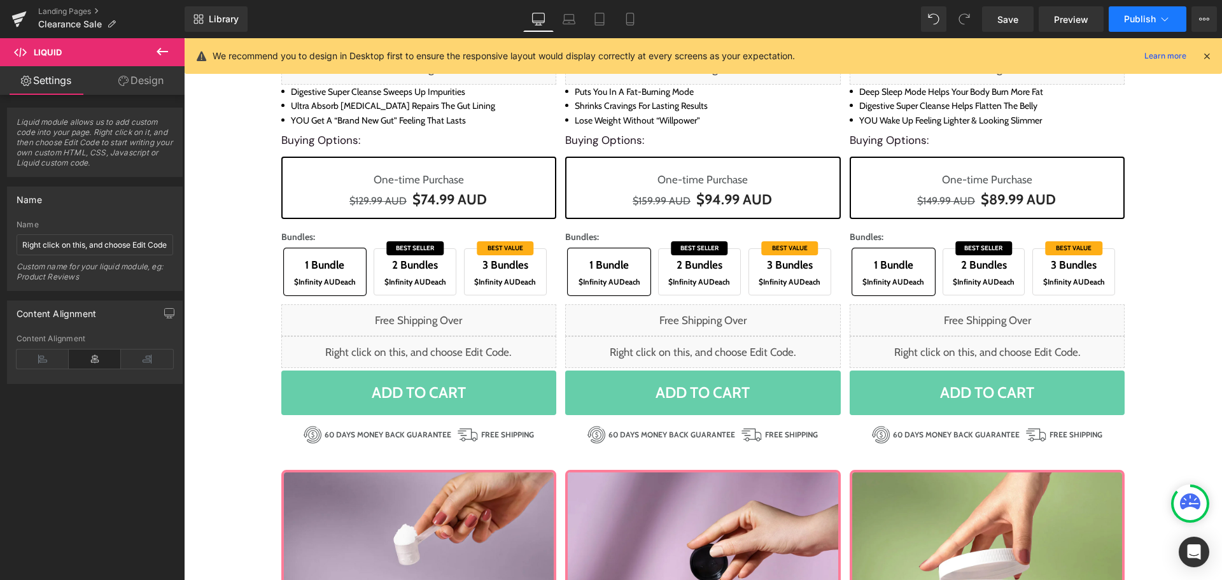
click at [1147, 11] on button "Publish" at bounding box center [1148, 18] width 78 height 25
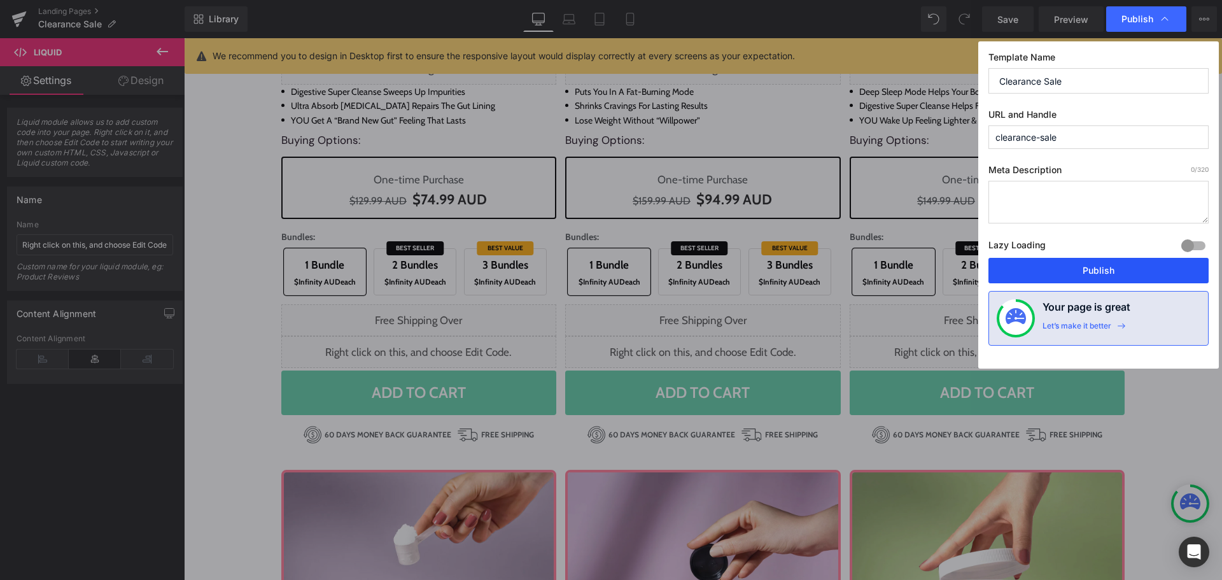
click at [1121, 268] on button "Publish" at bounding box center [1098, 270] width 220 height 25
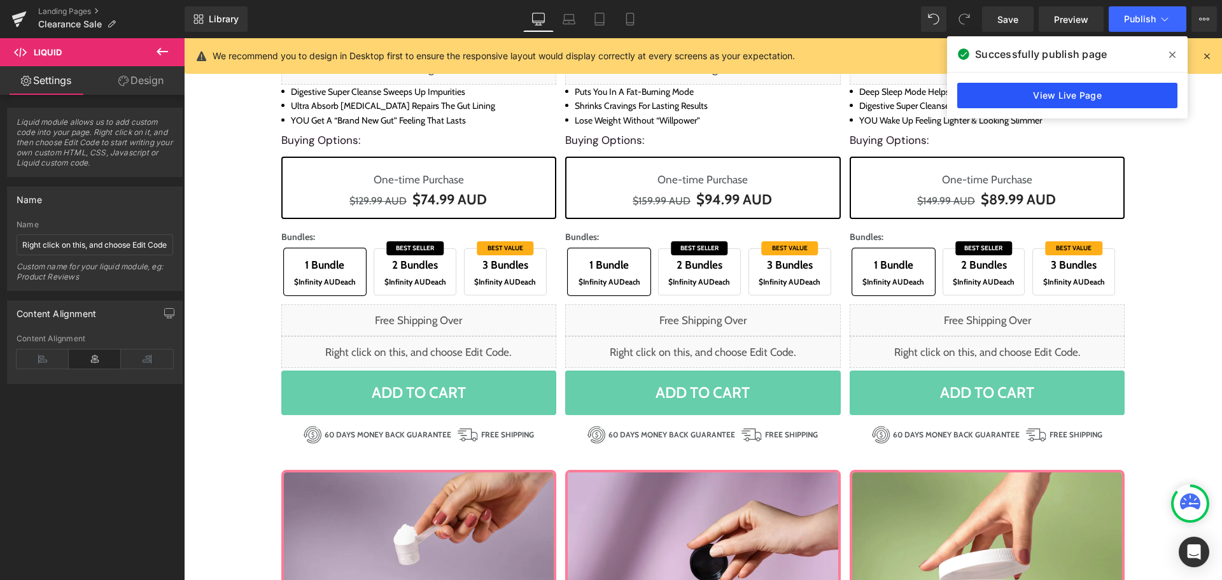
click at [1124, 102] on link "View Live Page" at bounding box center [1067, 95] width 220 height 25
